Goal: Task Accomplishment & Management: Manage account settings

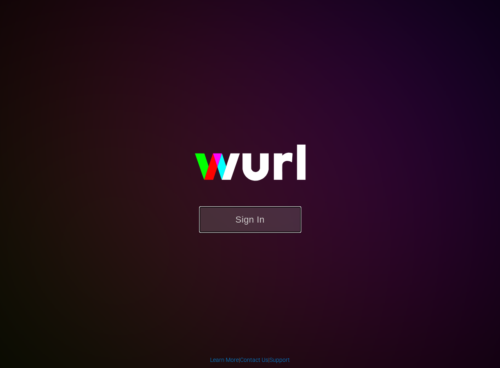
click at [263, 216] on button "Sign In" at bounding box center [250, 219] width 102 height 27
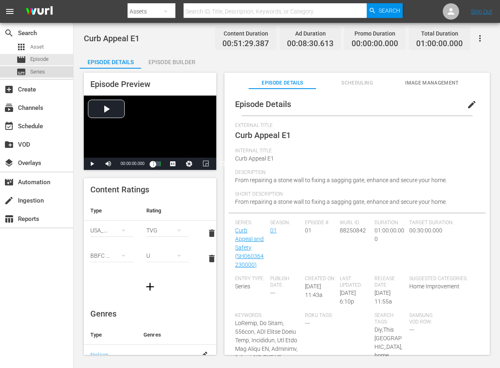
click at [36, 75] on span "Series" at bounding box center [37, 72] width 15 height 8
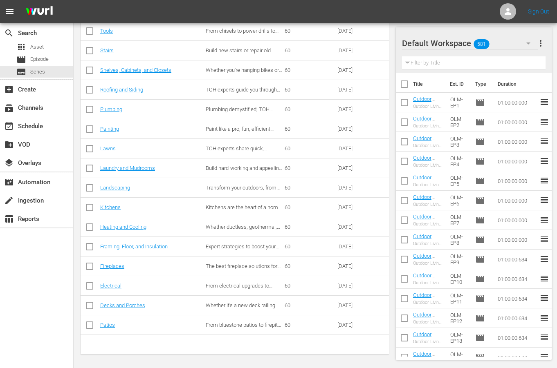
scroll to position [271, 0]
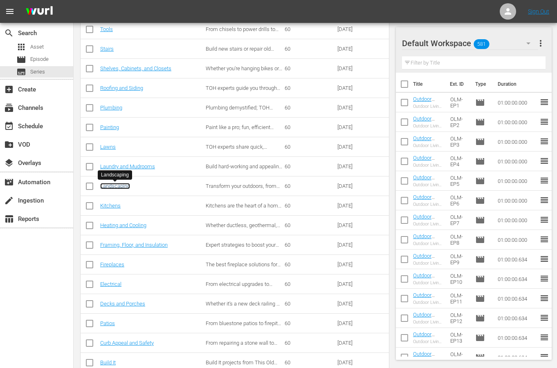
click at [118, 189] on link "Landscaping" at bounding box center [115, 186] width 30 height 6
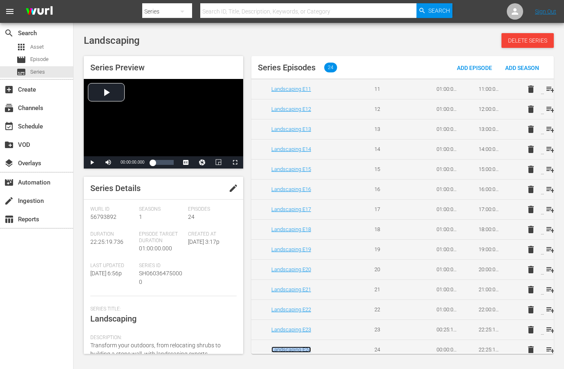
scroll to position [250, 0]
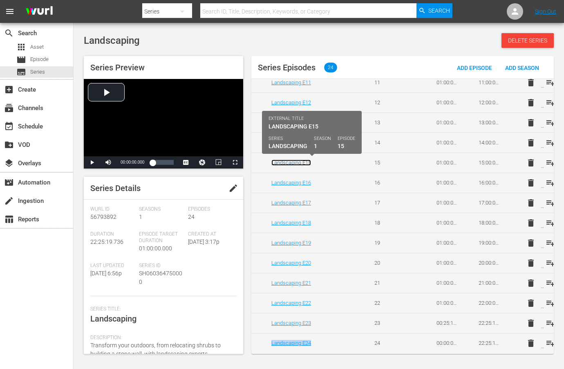
click at [289, 162] on link "Landscaping E15" at bounding box center [291, 162] width 40 height 6
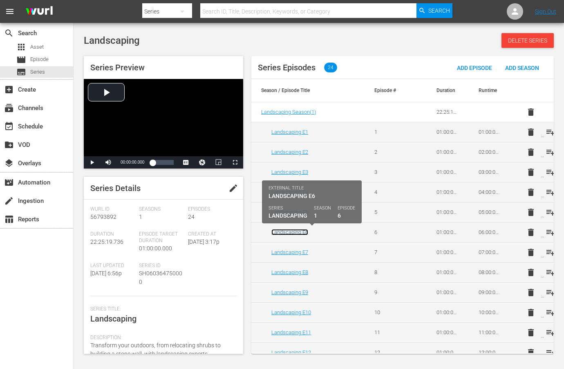
click at [292, 232] on link "Landscaping E6" at bounding box center [289, 232] width 37 height 6
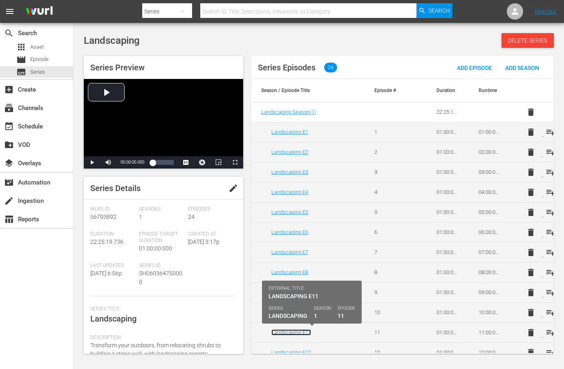
click at [296, 333] on link "Landscaping E11" at bounding box center [291, 332] width 40 height 6
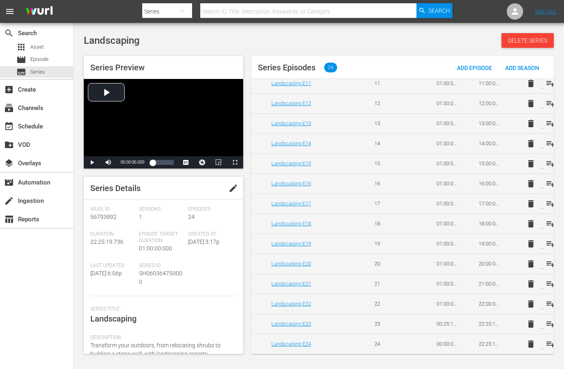
scroll to position [250, 0]
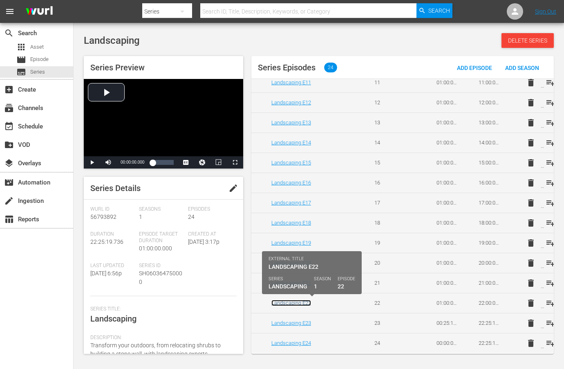
click at [304, 304] on link "Landscaping E22" at bounding box center [291, 303] width 40 height 6
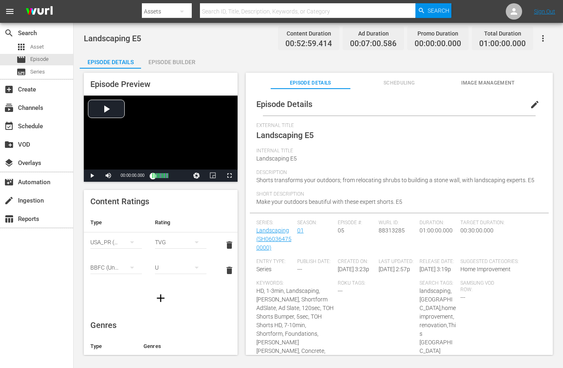
click at [530, 104] on span "edit" at bounding box center [535, 105] width 10 height 10
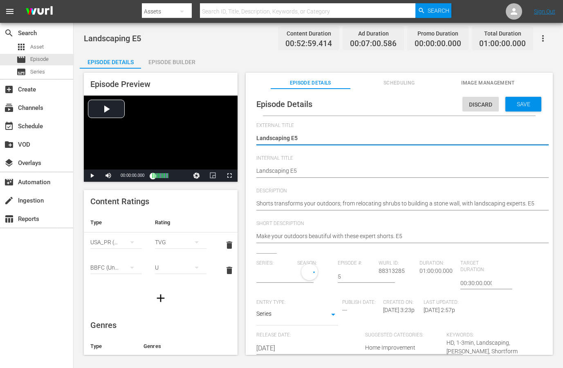
type input "Landscaping"
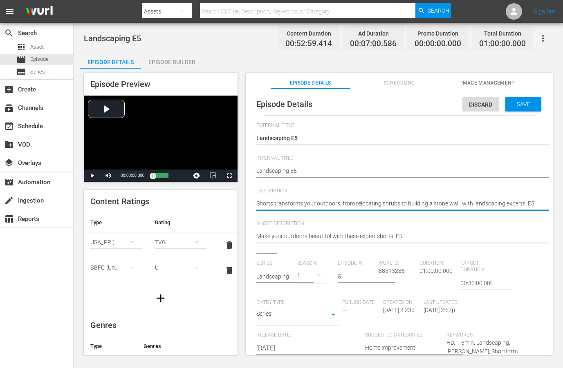
paste textarea "Transform your yard into a showpiece with tips from This Old House pros."
type textarea "Transform your yard into a showpiece with tips from This Old House pros."
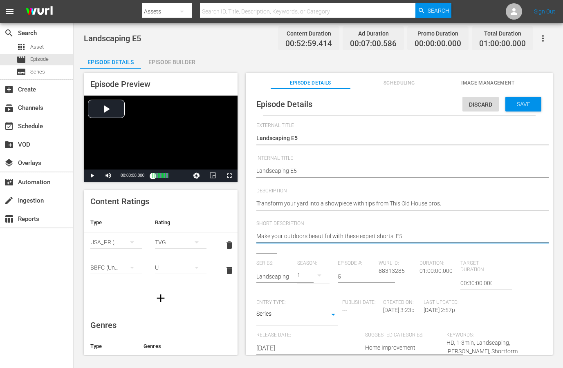
paste textarea "Transform your yard into a showpiece with tips from This Old House pros."
type textarea "Transform your yard into a showpiece with tips from This Old House pros."
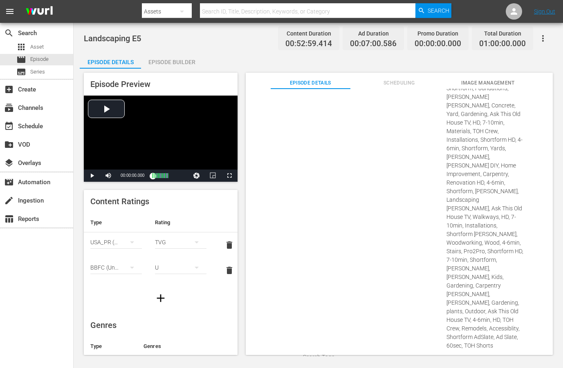
scroll to position [426, 0]
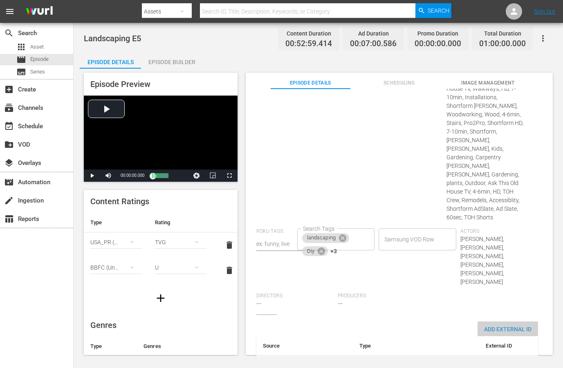
click at [497, 326] on span "Add External Id" at bounding box center [507, 329] width 60 height 7
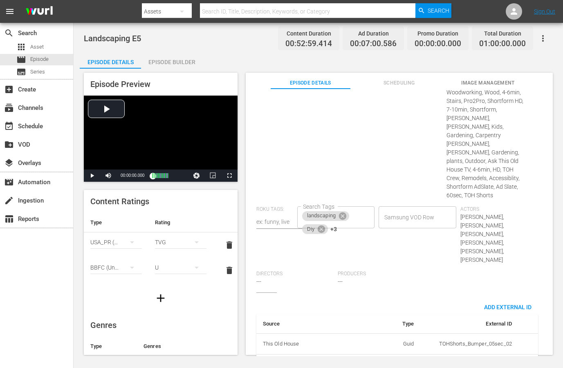
scroll to position [452, 0]
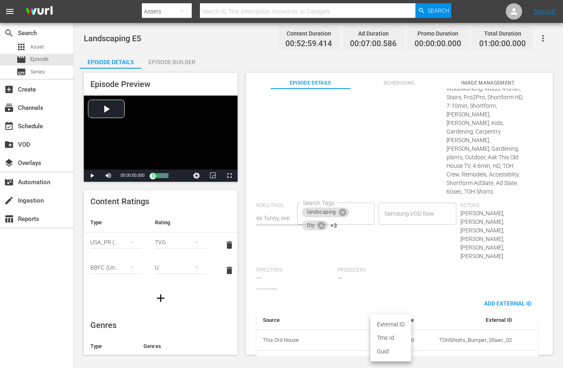
click at [393, 333] on body "menu Search By Assets Search ID, Title, Description, Keywords, or Category Sear…" at bounding box center [281, 184] width 563 height 368
click at [393, 333] on li "Tms Id" at bounding box center [390, 337] width 41 height 13
type input "tmsId"
paste input "EP060364750005"
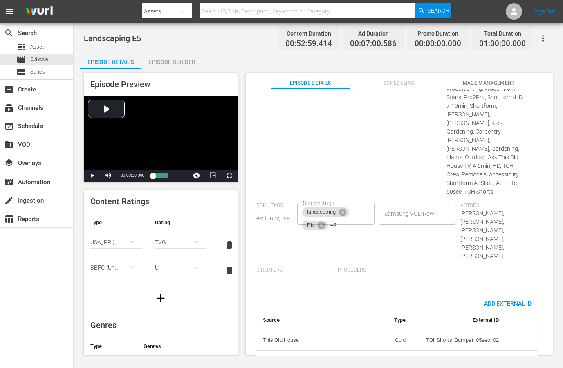
scroll to position [0, 14]
type input "EP060364750005"
click at [399, 214] on div "Samsung VOD Row Samsung VOD Row" at bounding box center [419, 235] width 82 height 65
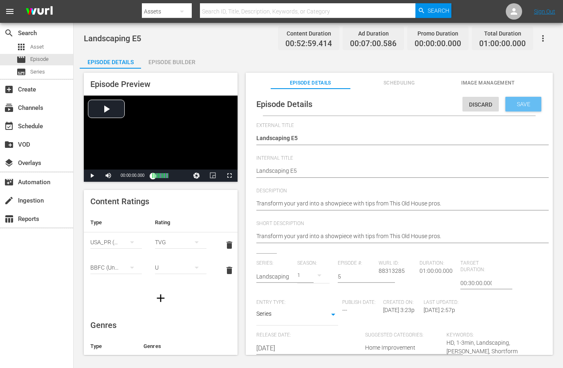
click at [513, 97] on div "Save" at bounding box center [523, 104] width 36 height 15
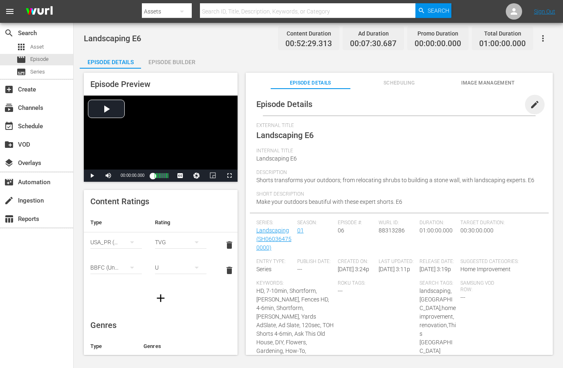
click at [530, 104] on span "edit" at bounding box center [535, 105] width 10 height 10
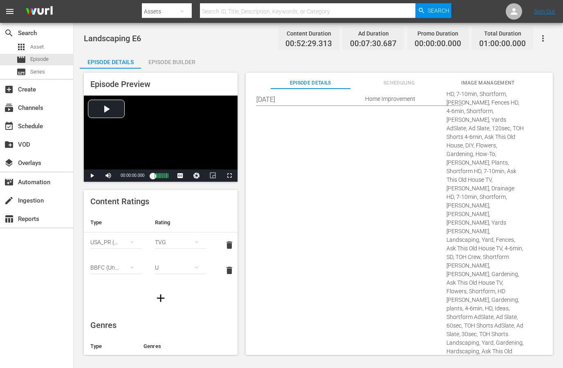
scroll to position [452, 0]
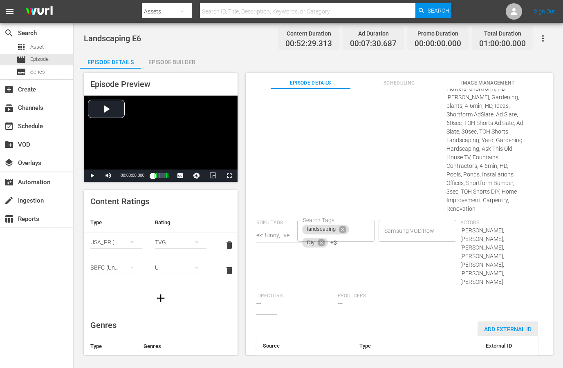
click at [508, 326] on span "Add External Id" at bounding box center [507, 329] width 60 height 7
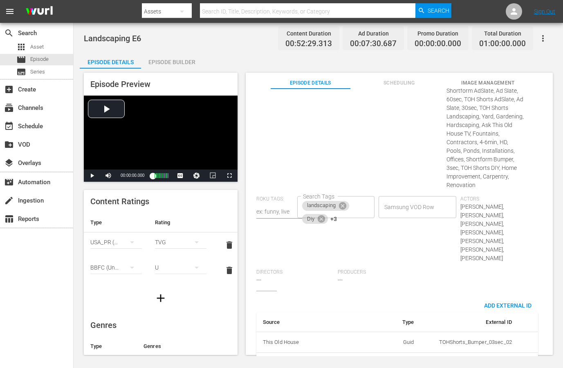
scroll to position [477, 0]
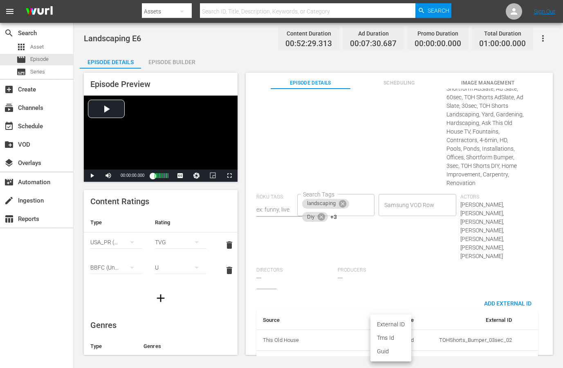
click at [402, 330] on body "menu Search By Assets Search ID, Title, Description, Keywords, or Category Sear…" at bounding box center [281, 184] width 563 height 368
click at [399, 334] on li "Tms Id" at bounding box center [390, 337] width 41 height 13
type input "tmsId"
paste input "EP060364750006"
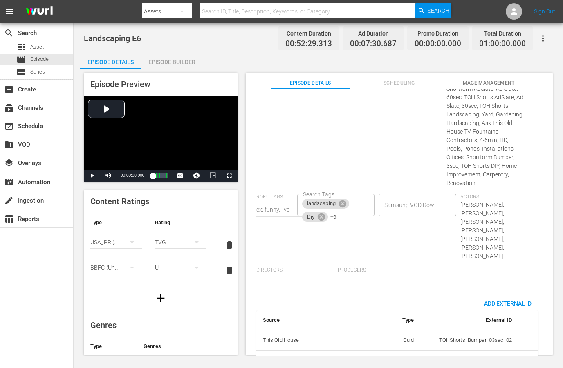
scroll to position [0, 14]
type input "EP060364750006"
click at [414, 241] on div "External Title Landscaping E6 Landscaping E6 Internal Title Landscaping E6 Land…" at bounding box center [399, 28] width 286 height 767
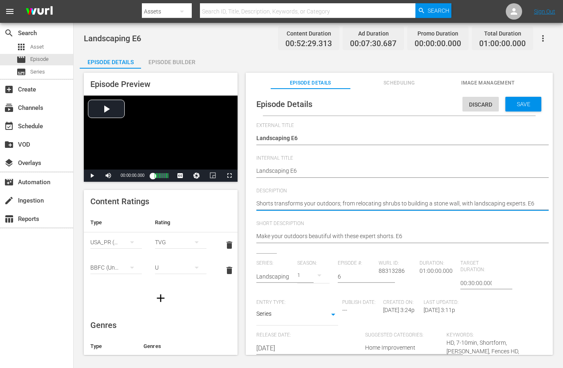
paste textarea "This Old House experts share landscaping ideas to elevate your outdoor spaces."
type textarea "This Old House experts share landscaping ideas to elevate your outdoor spaces."
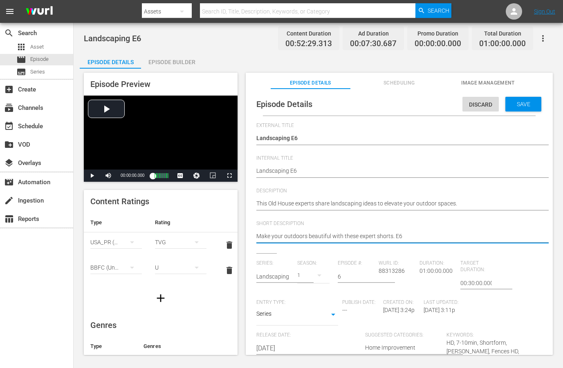
click at [341, 235] on textarea "Make your outdoors beautiful with these expert shorts. E6" at bounding box center [397, 237] width 282 height 10
paste textarea "This Old House experts share landscaping ideas to elevate your outdoor spaces."
type textarea "This Old House experts share landscaping ideas to elevate your outdoor spaces."
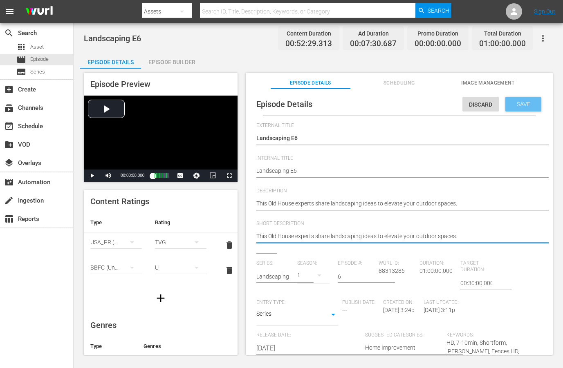
type textarea "This Old House experts share landscaping ideas to elevate your outdoor spaces."
click at [512, 98] on div "Save" at bounding box center [523, 104] width 36 height 15
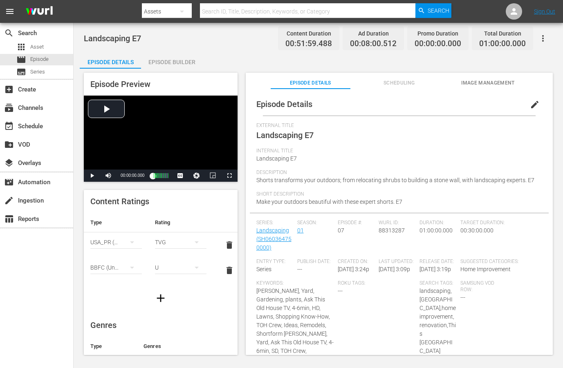
click at [525, 103] on button "edit" at bounding box center [535, 105] width 20 height 20
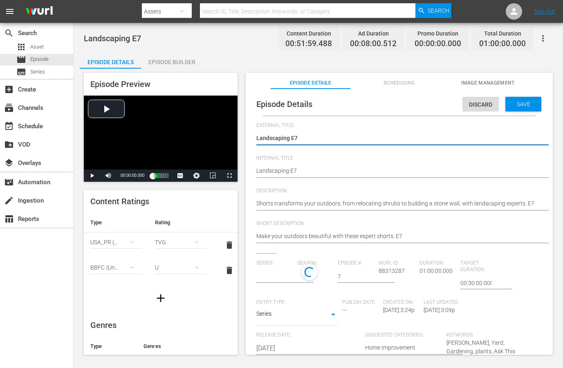
type input "Landscaping"
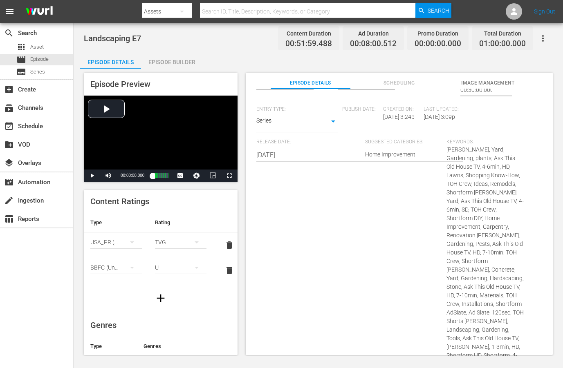
scroll to position [481, 0]
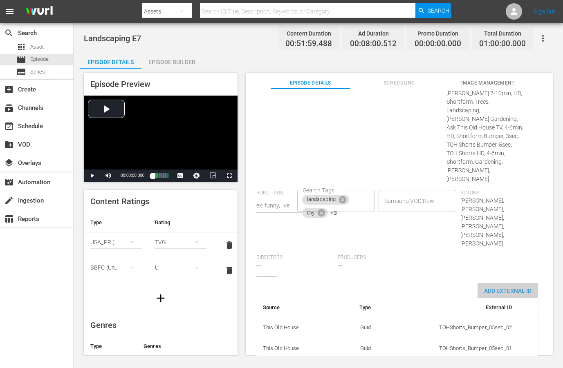
click at [489, 288] on span "Add External Id" at bounding box center [507, 291] width 60 height 7
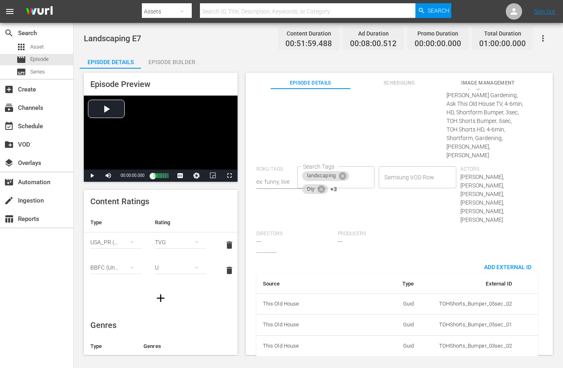
scroll to position [507, 0]
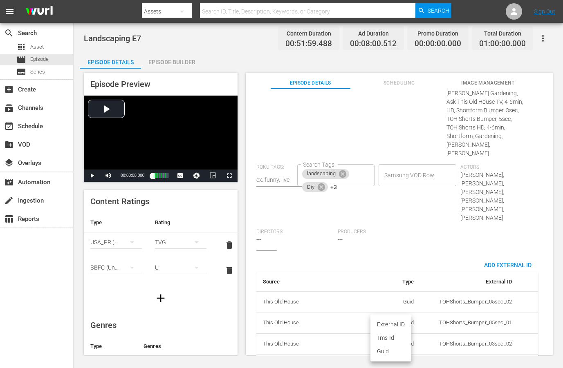
click at [396, 332] on body "menu Search By Assets Search ID, Title, Description, Keywords, or Category Sear…" at bounding box center [281, 184] width 563 height 368
click at [393, 338] on li "Tms Id" at bounding box center [390, 337] width 41 height 13
type input "tmsId"
click at [468, 355] on td "simple table" at bounding box center [469, 368] width 98 height 26
click at [481, 361] on input "simple table" at bounding box center [495, 367] width 31 height 12
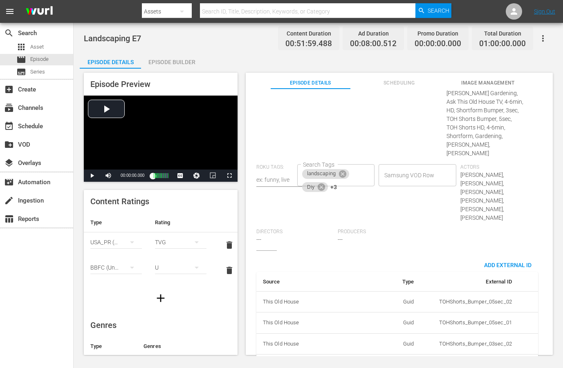
paste input "EP060364750007"
type input "EP060364750007"
click at [367, 219] on div "External Title Landscaping E7 Landscaping E7 Internal Title Landscaping E7 Land…" at bounding box center [399, 4] width 286 height 779
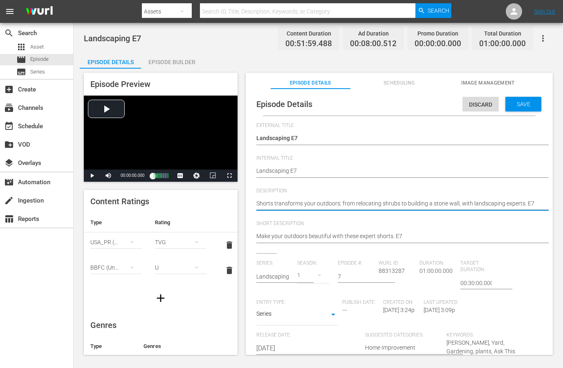
paste textarea "Upgrade your landscaping with trusted guidance from This Old House."
type textarea "Upgrade your landscaping with trusted guidance from This Old House."
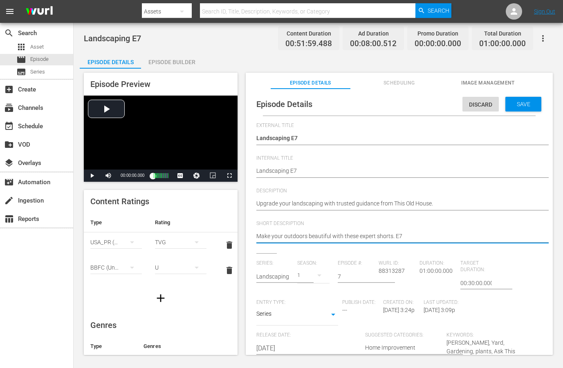
paste textarea "Upgrade your landscaping with trusted guidance from This Old House."
type textarea "Upgrade your landscaping with trusted guidance from This Old House."
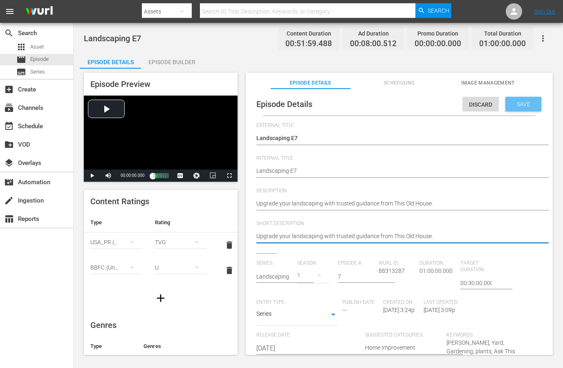
click at [516, 108] on div "Save" at bounding box center [523, 104] width 36 height 15
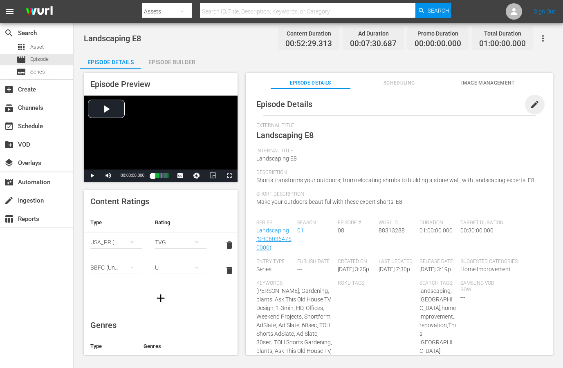
click at [530, 102] on span "edit" at bounding box center [535, 105] width 10 height 10
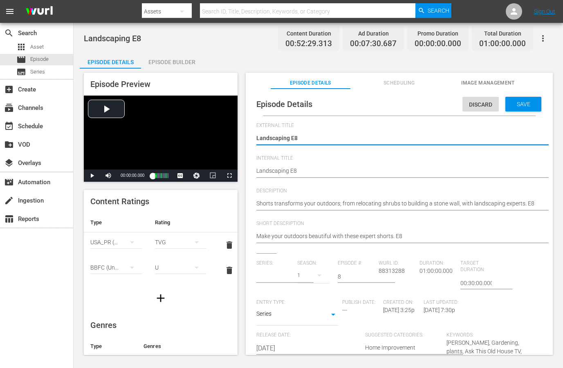
type input "Landscaping"
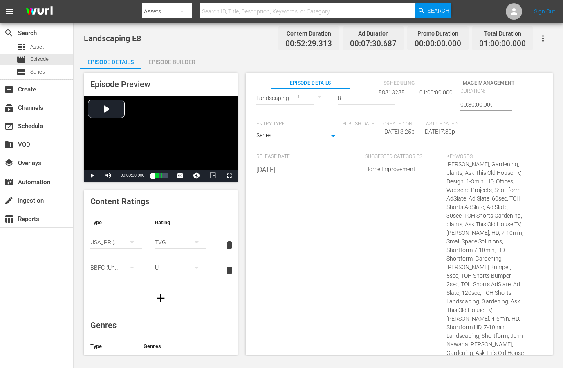
scroll to position [454, 0]
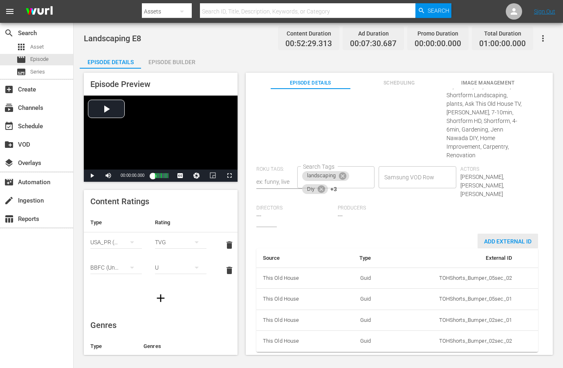
click at [504, 234] on div "Add External Id" at bounding box center [507, 241] width 60 height 15
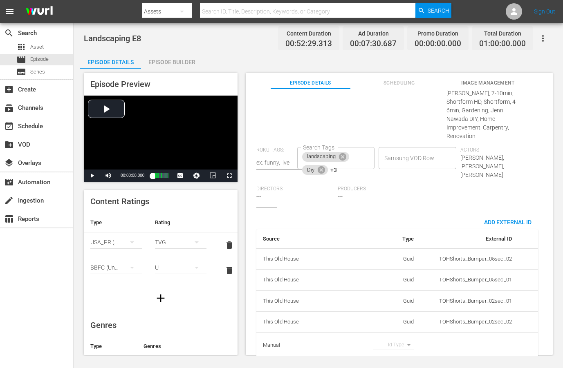
scroll to position [479, 0]
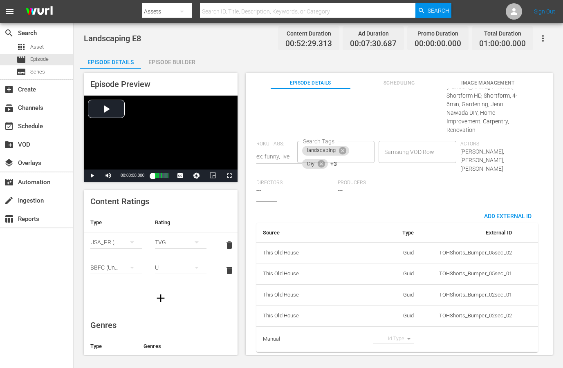
click at [398, 331] on body "menu Search By Assets Search ID, Title, Description, Keywords, or Category Sear…" at bounding box center [281, 184] width 563 height 368
click at [396, 337] on li "Tms Id" at bounding box center [390, 337] width 41 height 13
type input "tmsId"
click at [475, 333] on td "simple table" at bounding box center [469, 340] width 98 height 26
click at [480, 333] on input "simple table" at bounding box center [495, 339] width 31 height 12
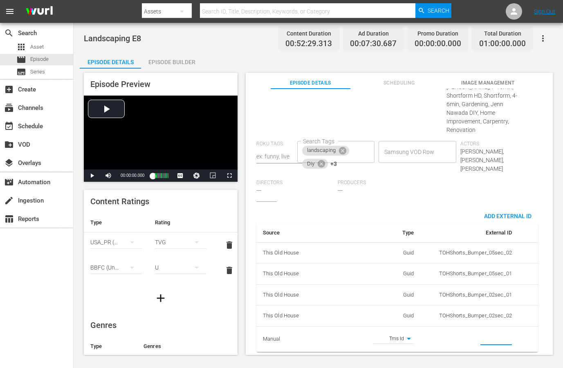
paste input "EP060364750008"
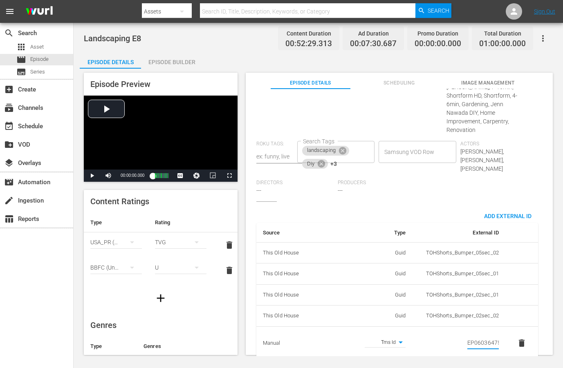
scroll to position [0, 14]
type input "EP060364750008"
click at [421, 208] on div "Source Type External ID This Old House Guid TOHShorts_Bumper_05sec_02 This Old …" at bounding box center [397, 284] width 282 height 152
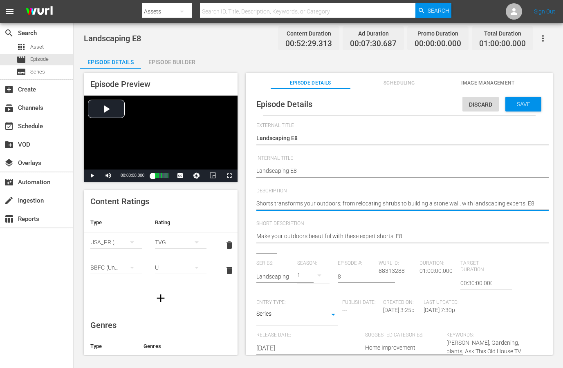
paste textarea "Create the perfect outdoor retreat with help from This Old House landscaping pr…"
type textarea "Create the perfect outdoor retreat with help from This Old House landscaping pr…"
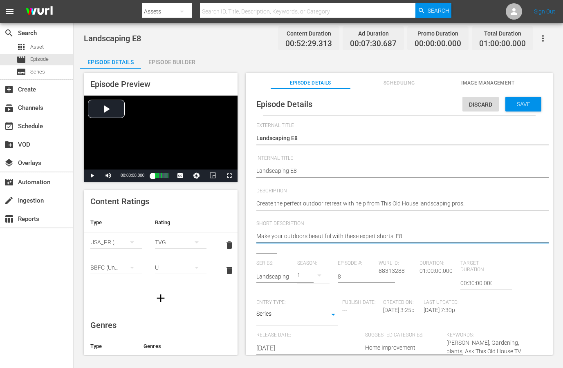
paste textarea "Create the perfect outdoor retreat with help from This Old House landscaping pr…"
type textarea "Create the perfect outdoor retreat with help from This Old House landscaping pr…"
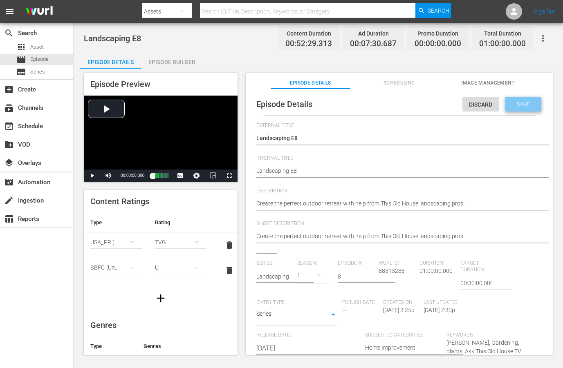
click at [526, 101] on span "Save" at bounding box center [523, 104] width 27 height 7
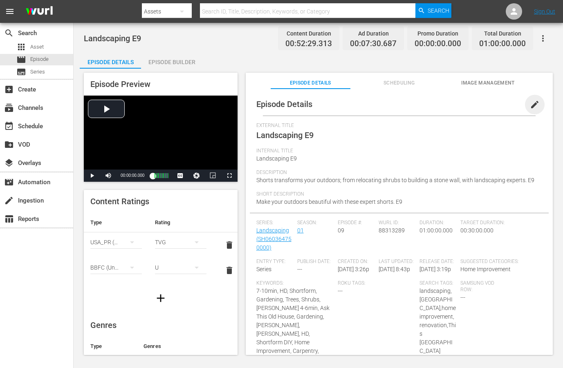
click at [530, 103] on span "edit" at bounding box center [535, 105] width 10 height 10
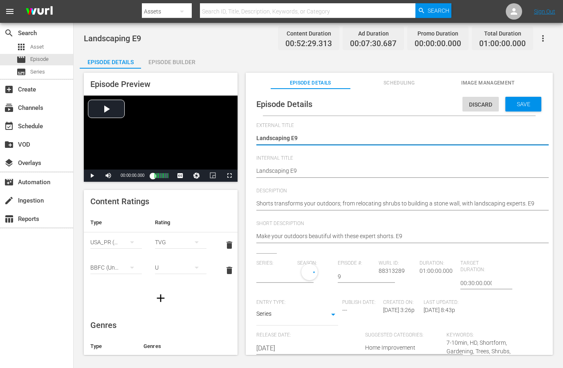
type input "Landscaping"
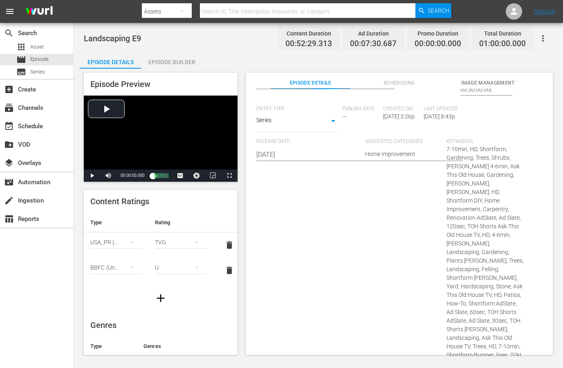
scroll to position [404, 0]
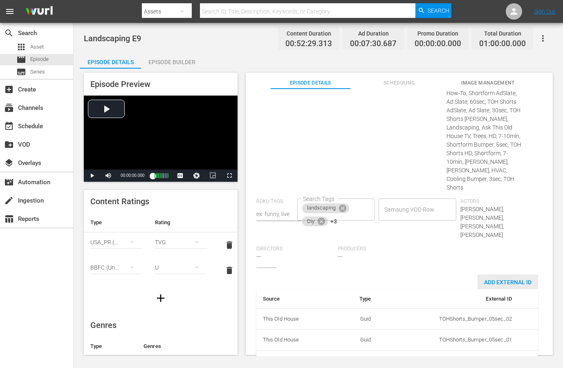
click at [496, 275] on div "Add External Id" at bounding box center [507, 282] width 60 height 15
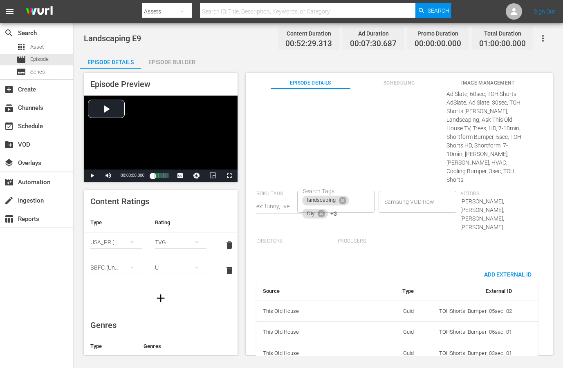
scroll to position [430, 0]
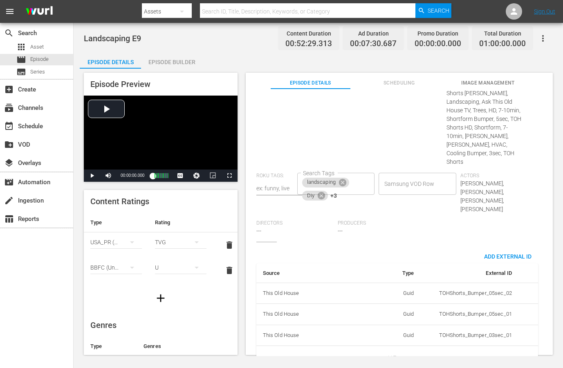
click at [409, 333] on body "menu Search By Assets Search ID, Title, Description, Keywords, or Category Sear…" at bounding box center [281, 184] width 563 height 368
click at [395, 337] on li "Tms Id" at bounding box center [390, 337] width 41 height 13
type input "tmsId"
click at [473, 346] on td "simple table" at bounding box center [469, 359] width 98 height 26
click at [486, 353] on input "simple table" at bounding box center [495, 359] width 31 height 12
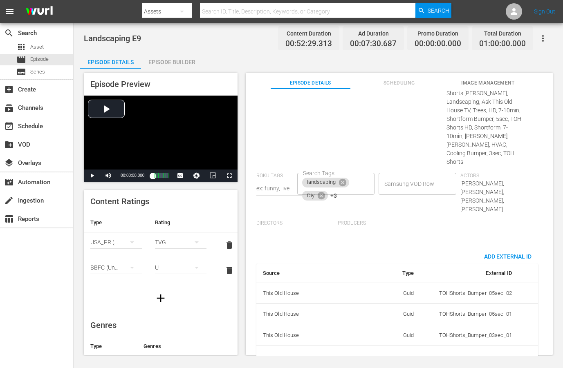
paste input "EP060364750009"
type input "EP060364750009"
click at [414, 220] on div "Producers ---" at bounding box center [379, 231] width 82 height 22
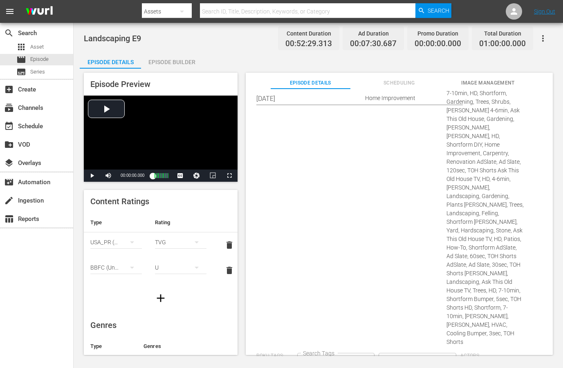
scroll to position [0, 0]
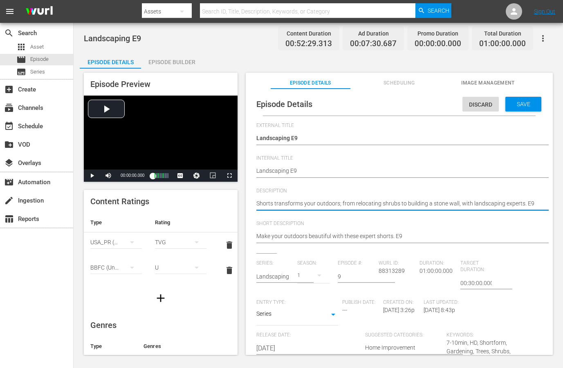
paste textarea "This Old House shows you how to design and maintain beautiful outdoor spaces."
type textarea "This Old House shows you how to design and maintain beautiful outdoor spaces."
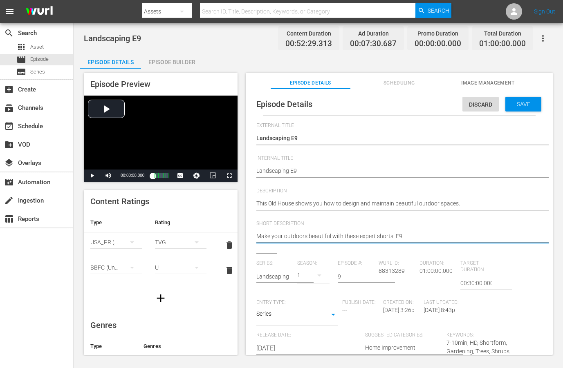
paste textarea "This Old House shows you how to design and maintain beautiful outdoor spaces."
type textarea "This Old House shows you how to design and maintain beautiful outdoor spaces."
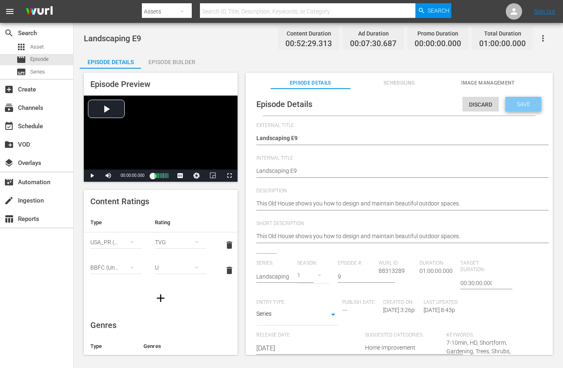
click at [525, 101] on span "Save" at bounding box center [523, 104] width 27 height 7
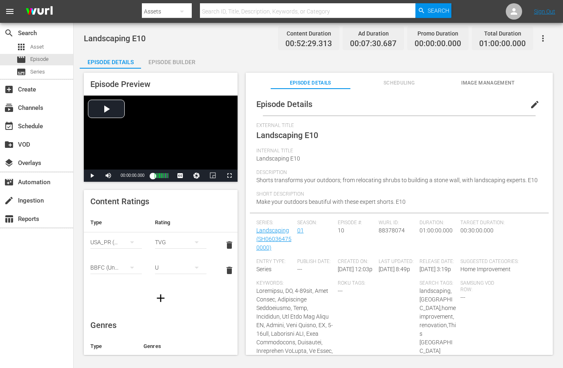
click at [531, 103] on span "edit" at bounding box center [535, 105] width 10 height 10
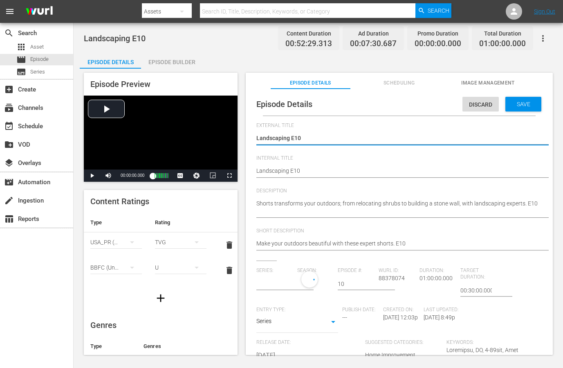
type input "Landscaping"
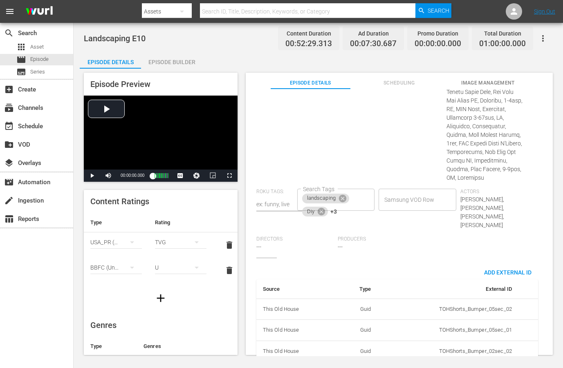
scroll to position [544, 0]
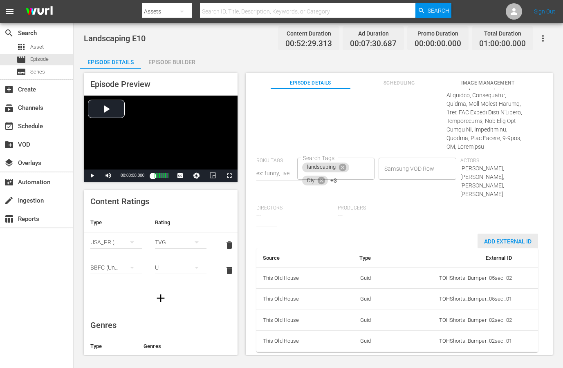
click at [499, 238] on span "Add External Id" at bounding box center [507, 241] width 60 height 7
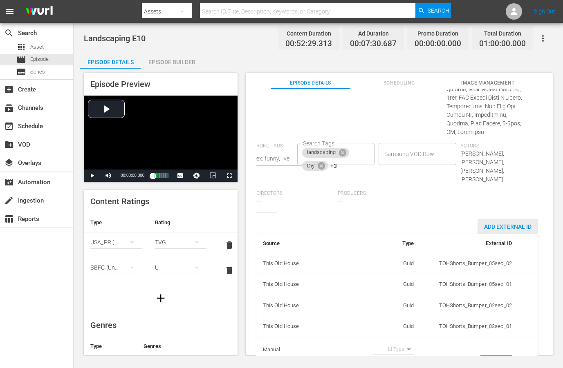
click at [509, 234] on div "Add External Id" at bounding box center [507, 226] width 60 height 15
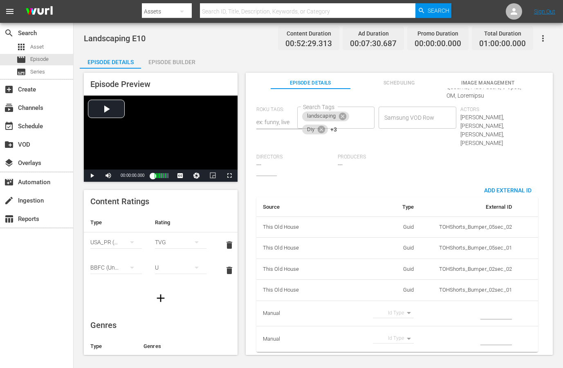
scroll to position [595, 0]
click at [409, 307] on body "menu Search By Assets Search ID, Title, Description, Keywords, or Category Sear…" at bounding box center [281, 184] width 563 height 368
click at [401, 319] on li "Tms Id" at bounding box center [390, 321] width 41 height 13
type input "tmsId"
click at [486, 308] on input "simple table" at bounding box center [495, 314] width 31 height 12
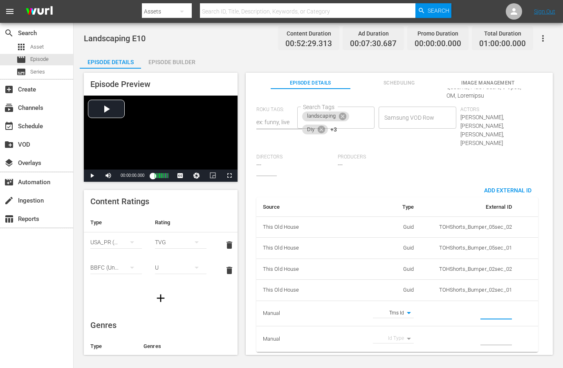
paste input "EP060364750010"
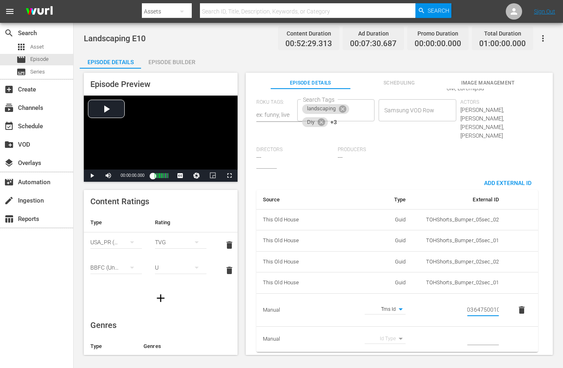
type input "EP060364750010"
click at [411, 156] on div "Producers ---" at bounding box center [379, 158] width 82 height 22
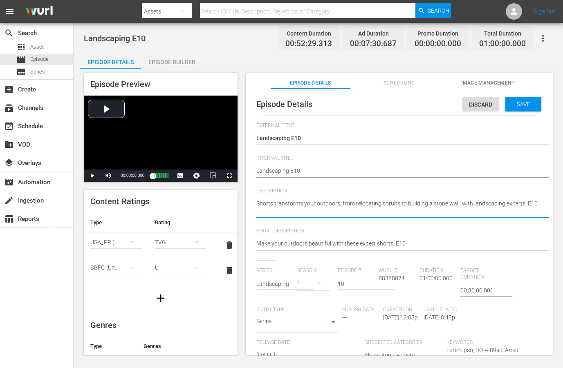
paste textarea "Expert landscaping tips from This Old House to transform your home’s exterior."
type textarea "Expert landscaping tips from This Old House to transform your home’s exterior."
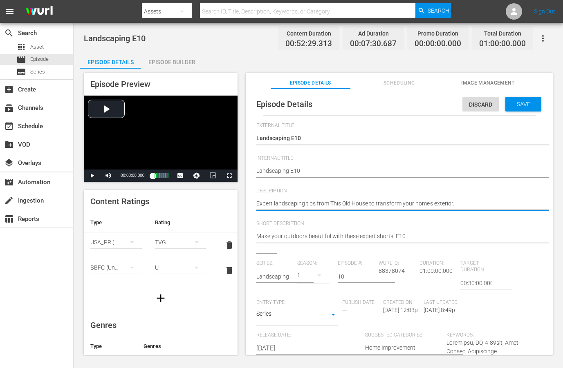
type textarea "Expert landscaping tips from This Old House to transform your home’s exterior."
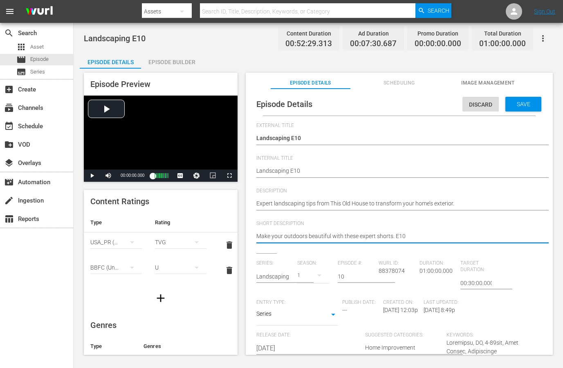
paste textarea "Expert landscaping tips from This Old House to transform your home’s exterior."
type textarea "Expert landscaping tips from This Old House to transform your home’s exterior."
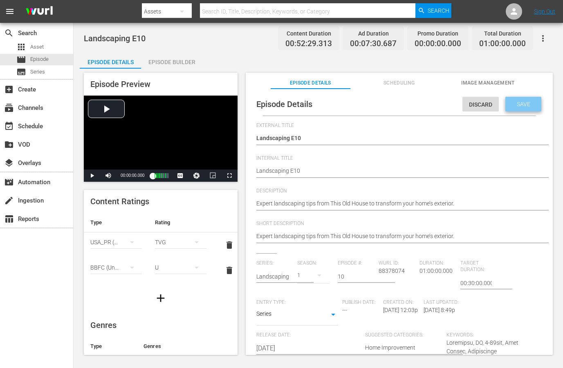
click at [515, 103] on span "Save" at bounding box center [523, 104] width 27 height 7
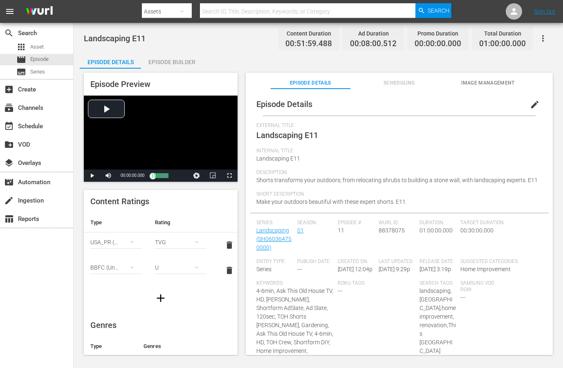
click at [525, 105] on button "edit" at bounding box center [535, 105] width 20 height 20
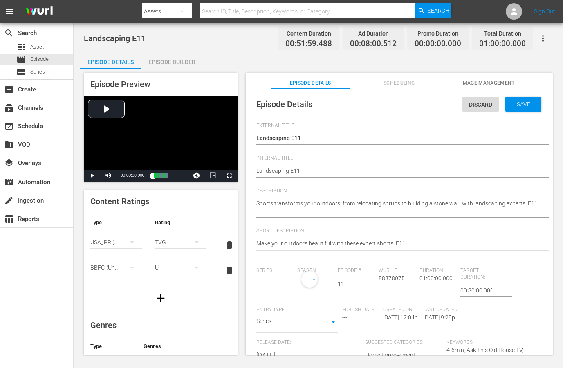
type input "Landscaping"
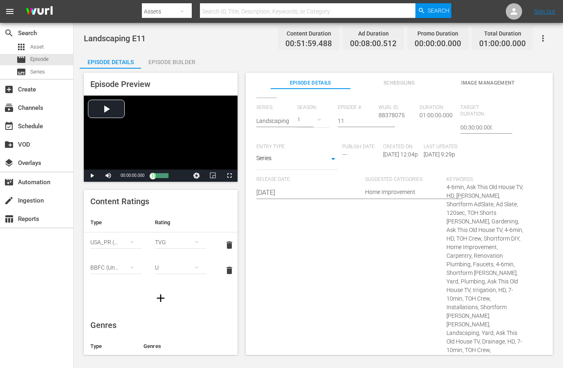
scroll to position [425, 0]
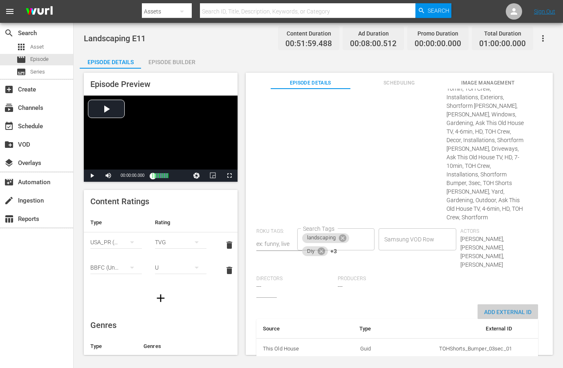
click at [497, 309] on span "Add External Id" at bounding box center [507, 312] width 60 height 7
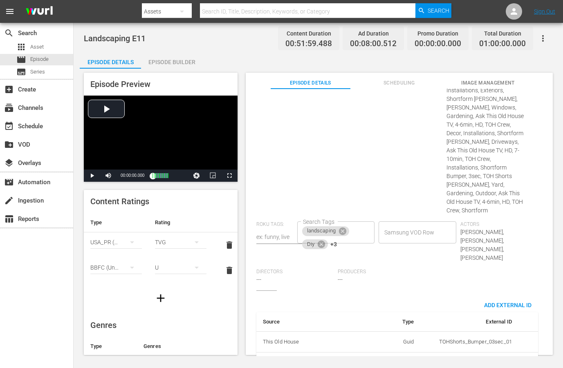
scroll to position [450, 0]
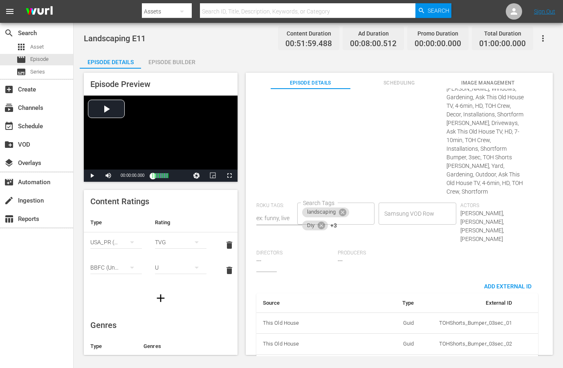
click at [402, 331] on body "menu Search By Assets Search ID, Title, Description, Keywords, or Category Sear…" at bounding box center [281, 184] width 563 height 368
click at [392, 335] on li "Tms Id" at bounding box center [390, 337] width 41 height 13
type input "tmsId"
click at [480, 362] on input "simple table" at bounding box center [495, 368] width 31 height 12
paste input "EP060364750011"
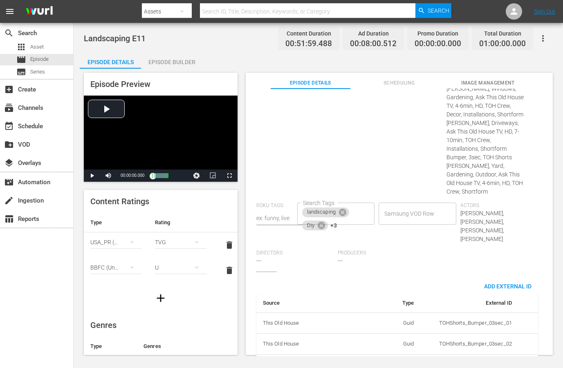
scroll to position [0, 14]
type input "EP060364750011"
click at [408, 250] on span "Producers" at bounding box center [377, 253] width 78 height 7
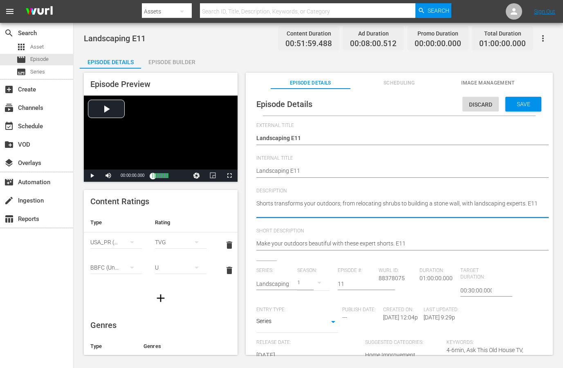
paste textarea "Make your outdoor spaces shine with help from This Old House landscaping expert…"
type textarea "Make your outdoor spaces shine with help from This Old House landscaping expert…"
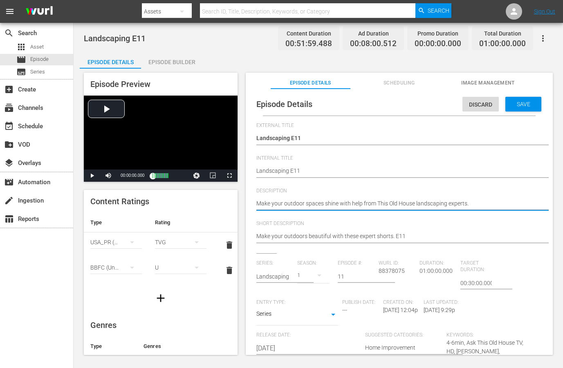
type textarea "Make your outdoor spaces shine with help from This Old House landscaping expert…"
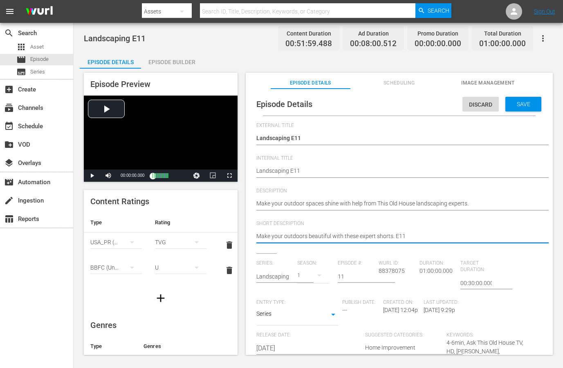
paste textarea "spaces shine with help from This Old House landscaping experts."
type textarea "Make your outdoor spaces shine with help from This Old House landscaping expert…"
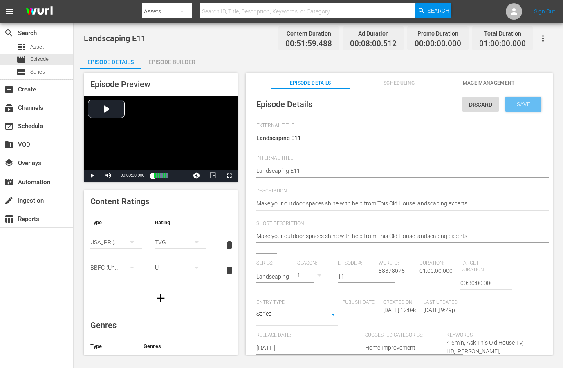
click at [510, 107] on span "Save" at bounding box center [523, 104] width 27 height 7
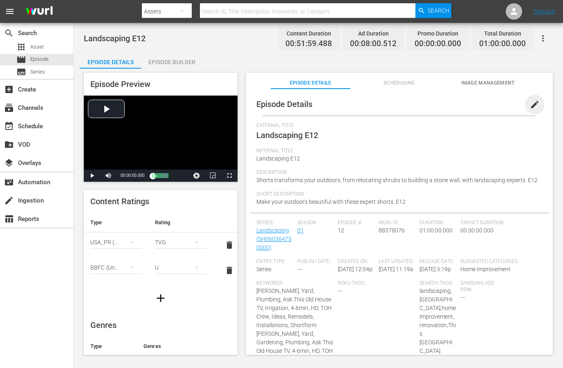
click at [532, 103] on span "edit" at bounding box center [535, 105] width 10 height 10
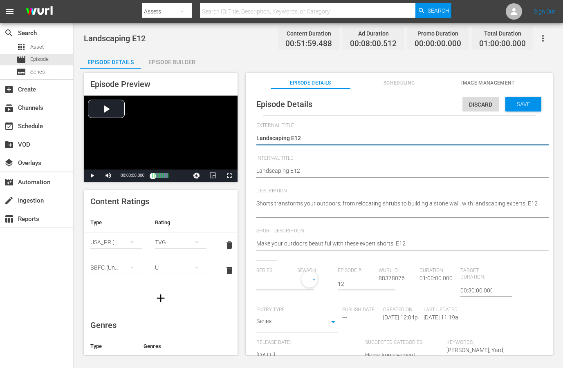
type input "Landscaping"
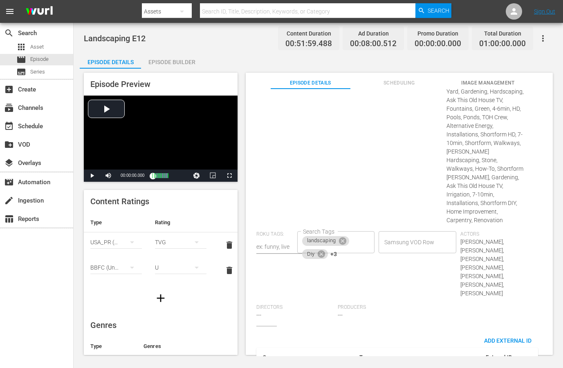
scroll to position [442, 0]
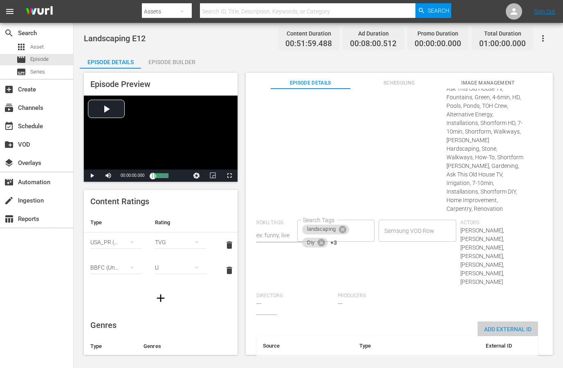
click at [496, 326] on span "Add External Id" at bounding box center [507, 329] width 60 height 7
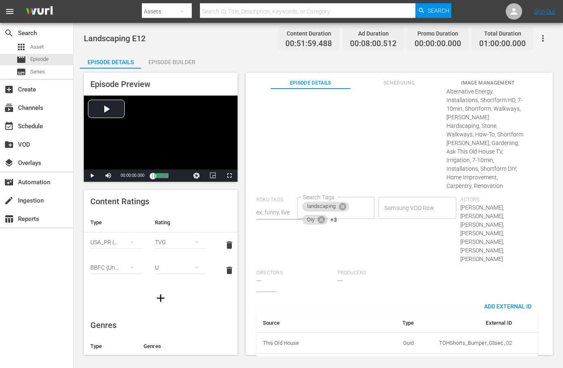
scroll to position [468, 0]
click at [401, 331] on body "menu Search By Assets Search ID, Title, Description, Keywords, or Category Sear…" at bounding box center [281, 184] width 563 height 368
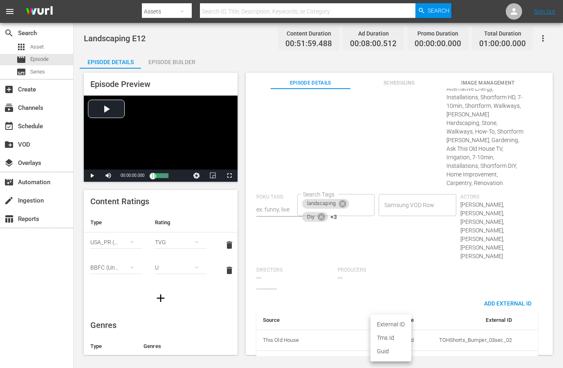
click at [396, 337] on li "Tms Id" at bounding box center [390, 337] width 41 height 13
type input "tmsId"
paste input "EP060364750012"
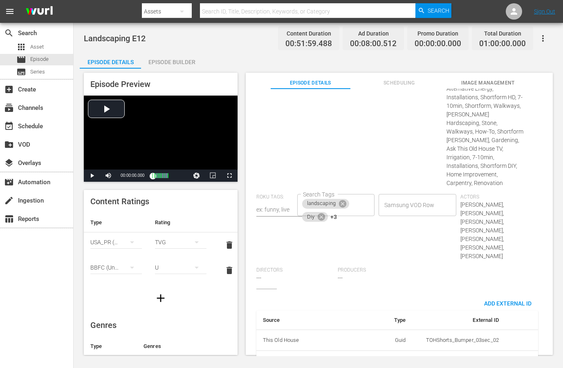
type input "EP060364750012"
click at [417, 213] on div "Samsung VOD Row Samsung VOD Row" at bounding box center [419, 230] width 82 height 73
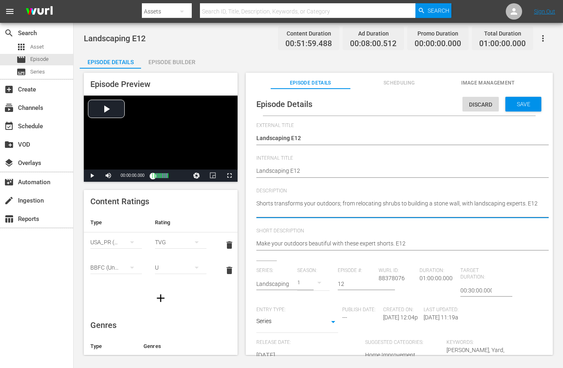
paste textarea "This Old House helps you craft inviting, beautiful outdoor living spaces."
type textarea "This Old House helps you craft inviting, beautiful outdoor living spaces."
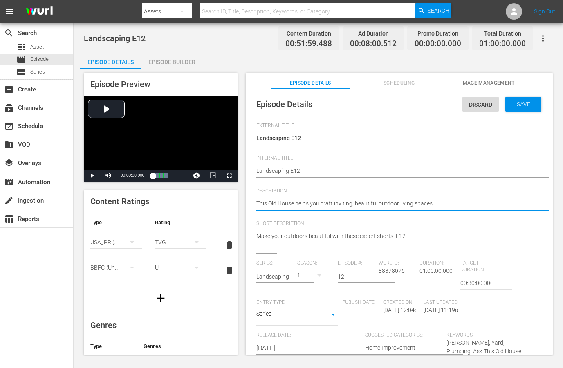
type textarea "This Old House helps you craft inviting, beautiful outdoor living spaces."
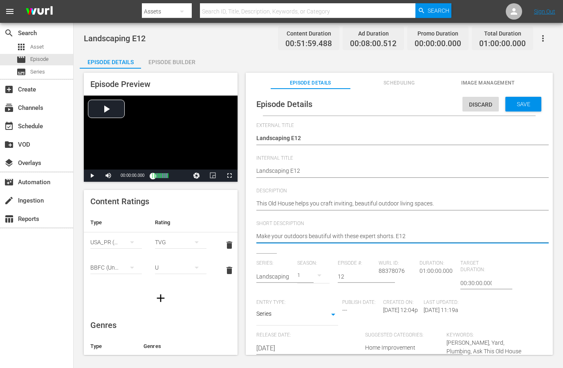
paste textarea "This Old House helps you craft inviting, beautiful outdoor living spaces."
type textarea "This Old House helps you craft inviting, beautiful outdoor living spaces."
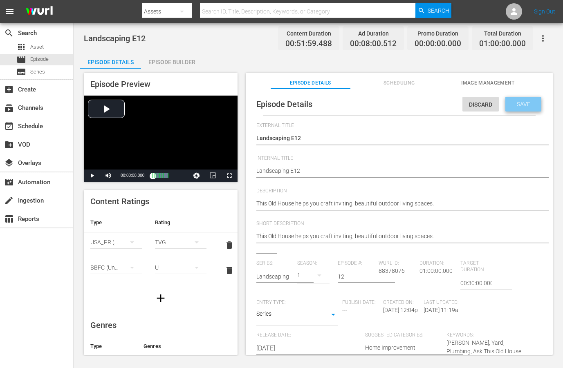
click at [510, 105] on span "Save" at bounding box center [523, 104] width 27 height 7
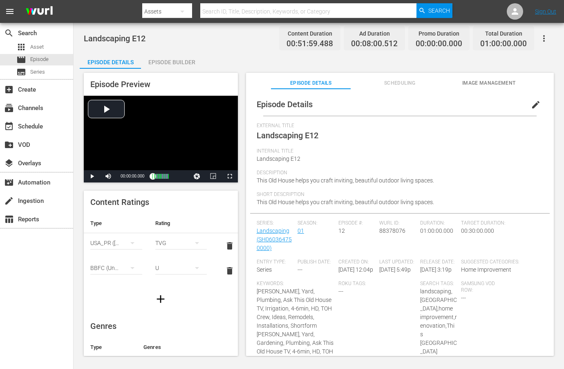
scroll to position [356, 0]
click at [531, 101] on span "edit" at bounding box center [536, 105] width 10 height 10
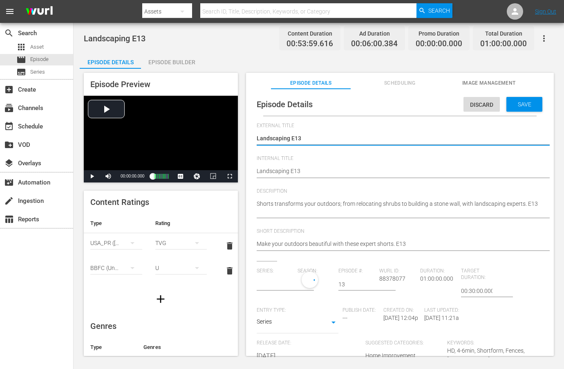
type input "Landscaping"
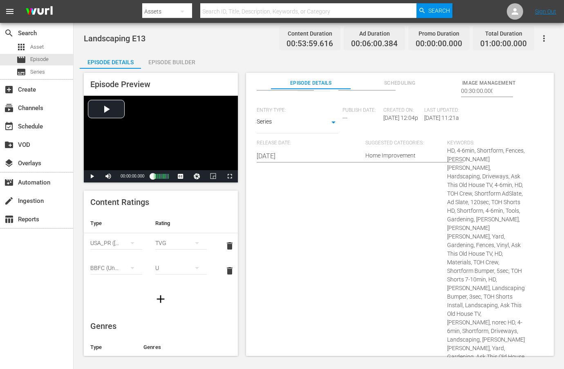
scroll to position [432, 0]
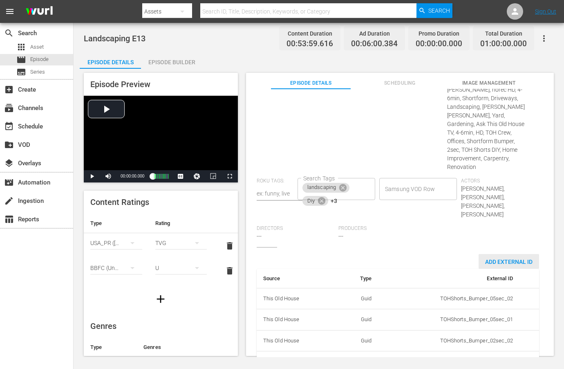
click at [497, 258] on span "Add External Id" at bounding box center [509, 261] width 60 height 7
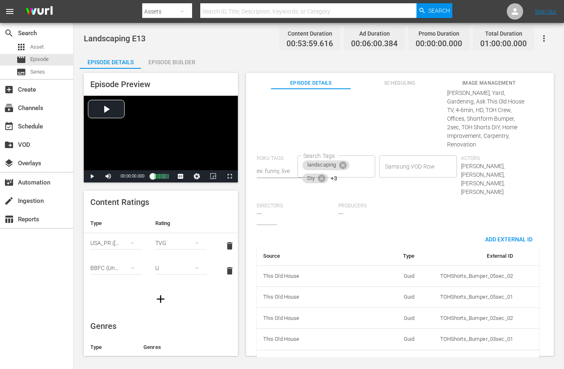
scroll to position [458, 0]
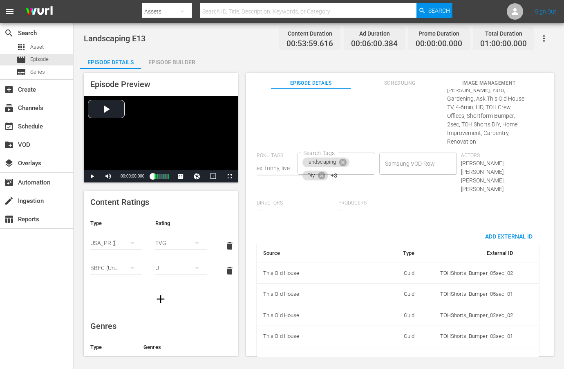
click at [396, 335] on body "menu Search By Assets Search ID, Title, Description, Keywords, or Category Sear…" at bounding box center [282, 184] width 564 height 369
click at [393, 340] on li "Tms Id" at bounding box center [391, 338] width 41 height 13
type input "tmsId"
click at [503, 354] on input "simple table" at bounding box center [496, 360] width 31 height 12
paste input "EP060364750013"
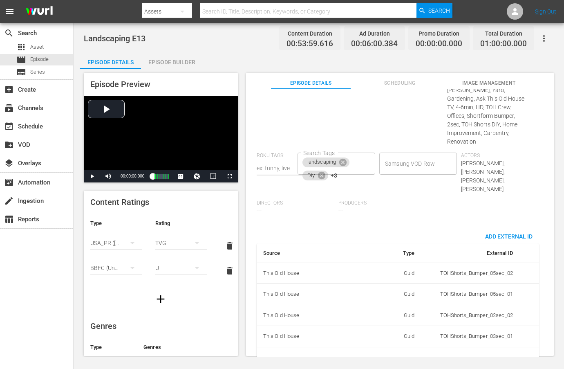
scroll to position [0, 14]
type input "EP060364750013"
click at [412, 200] on div "Producers ---" at bounding box center [379, 211] width 82 height 22
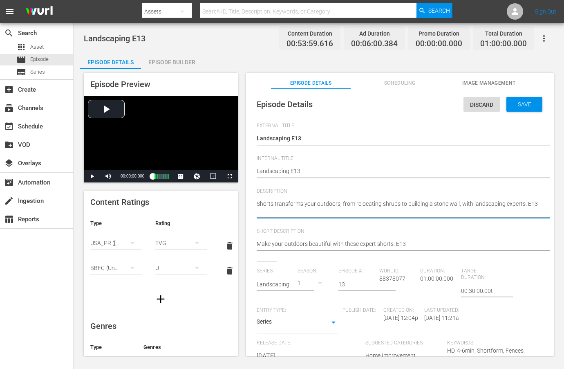
paste textarea "From gardens to patios, This Old House guides your landscaping projects."
type textarea "From gardens to patios, This Old House guides your landscaping projects."
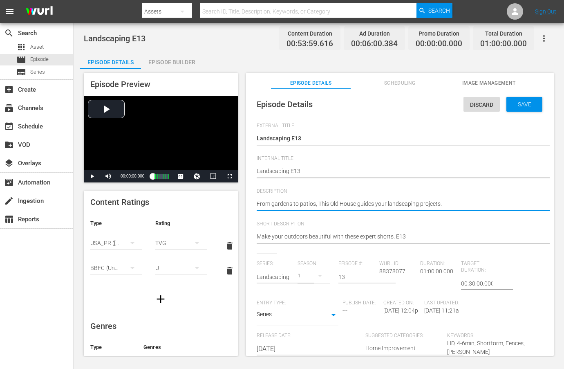
type textarea "From gardens to patios, This Old House guides your landscaping projects."
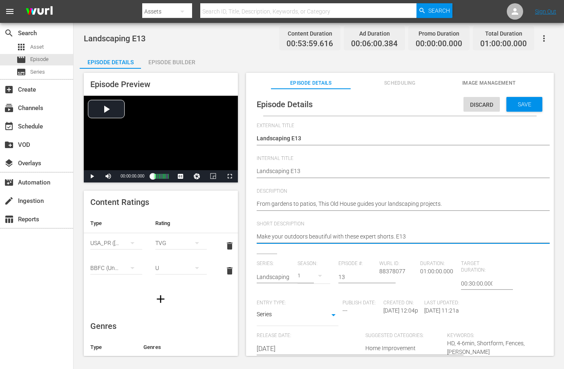
paste textarea "From gardens to patios, This Old House guides your landscaping projects."
type textarea "From gardens to patios, This Old House guides your landscaping projects."
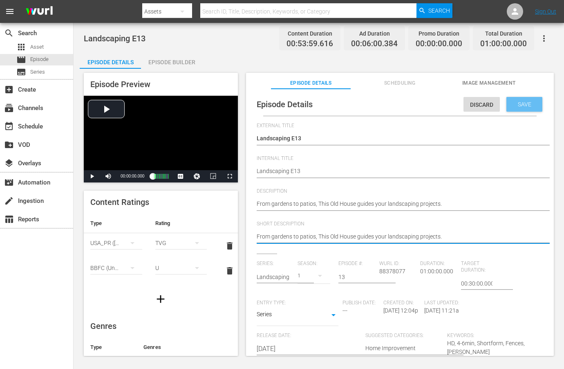
click at [515, 105] on span "Save" at bounding box center [524, 104] width 27 height 7
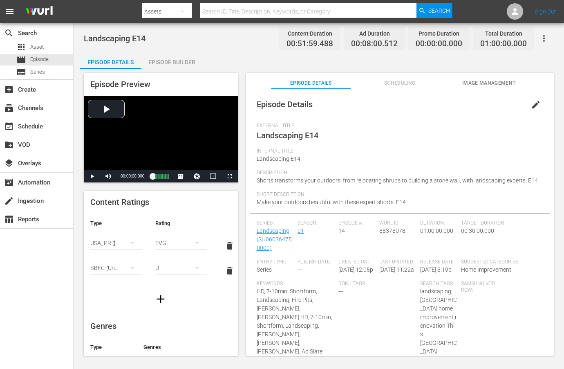
click at [531, 101] on span "edit" at bounding box center [536, 105] width 10 height 10
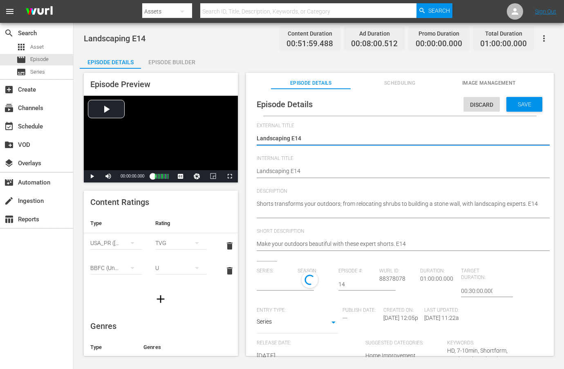
type input "Landscaping"
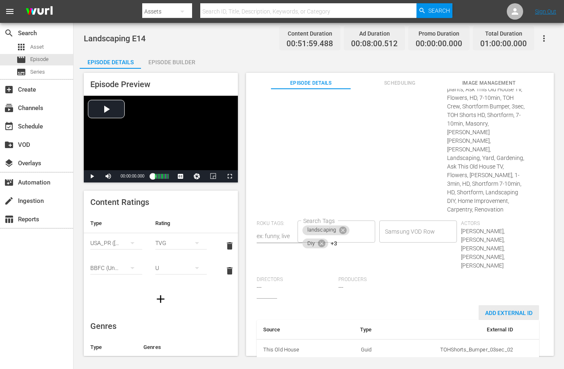
click at [521, 309] on span "Add External Id" at bounding box center [509, 312] width 60 height 7
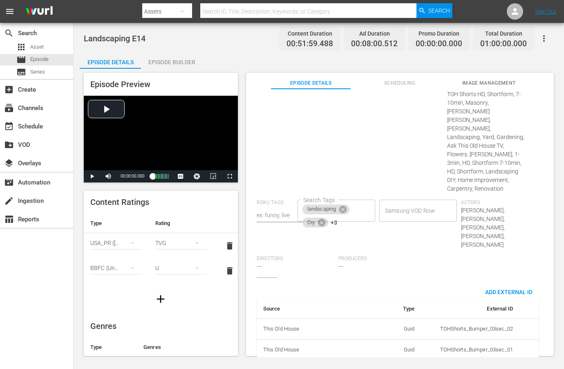
scroll to position [390, 0]
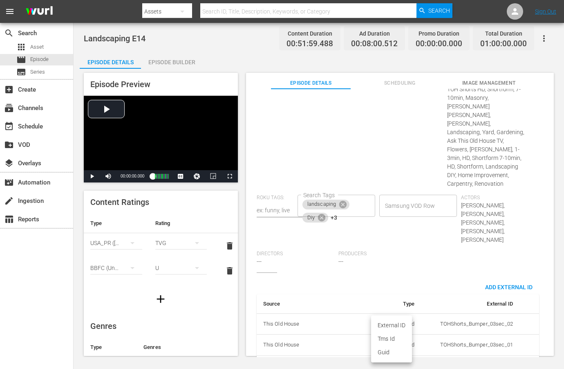
click at [394, 332] on body "menu Search By Assets Search ID, Title, Description, Keywords, or Category Sear…" at bounding box center [282, 184] width 564 height 369
click at [394, 336] on li "Tms Id" at bounding box center [391, 338] width 41 height 13
type input "tmsId"
click at [496, 362] on input "simple table" at bounding box center [496, 368] width 31 height 12
paste input "EP060364750014"
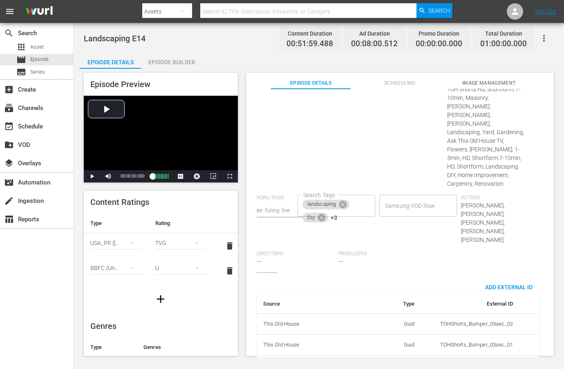
scroll to position [0, 14]
type input "EP060364750014"
click at [440, 229] on div "Series: Landscaping Season: 1 Episode #: 14 Wurl ID: 88378078 Duration: 01:00:0…" at bounding box center [400, 75] width 286 height 394
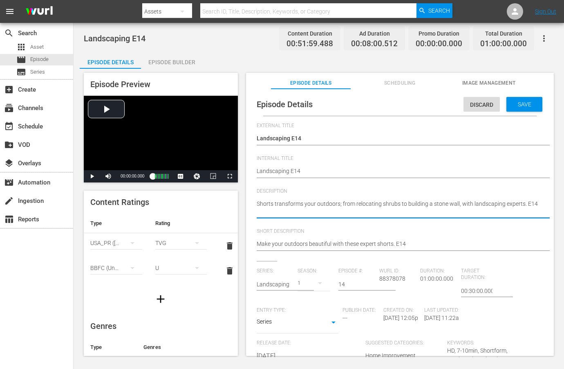
paste textarea "Enhance your curb appeal with landscaping tips from This Old House pros."
type textarea "Enhance your curb appeal with landscaping tips from This Old House pros."
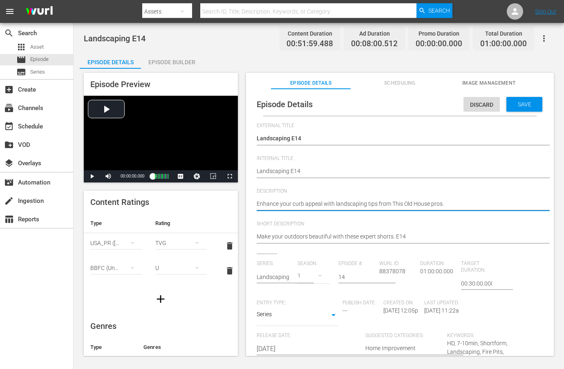
type textarea "Enhance your curb appeal with landscaping tips from This Old House pros."
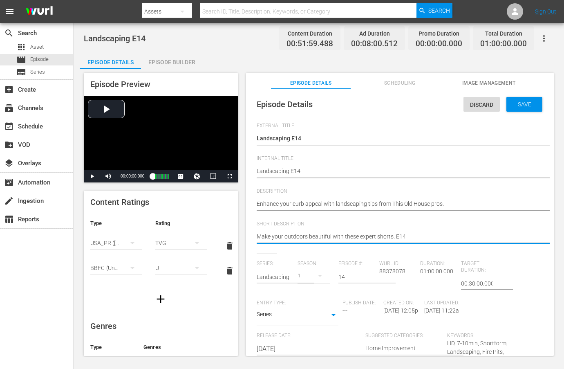
paste textarea "Enhance your curb appeal with landscaping tips from This Old House pros."
type textarea "Enhance your curb appeal with landscaping tips from This Old House pros."
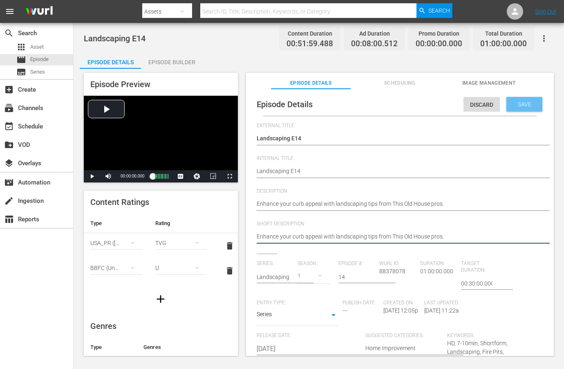
click at [518, 101] on span "Save" at bounding box center [524, 104] width 27 height 7
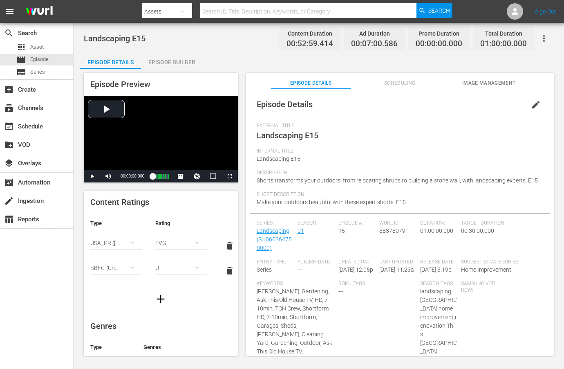
click at [531, 107] on span "edit" at bounding box center [536, 105] width 10 height 10
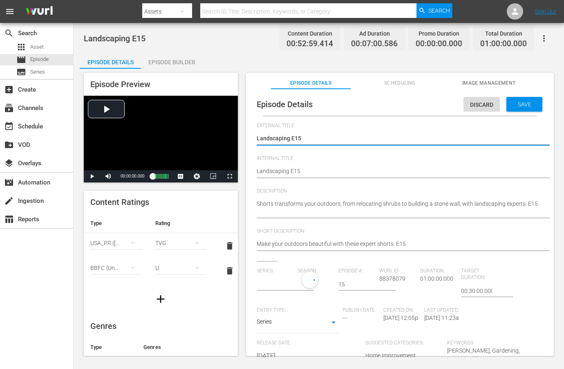
type input "Landscaping"
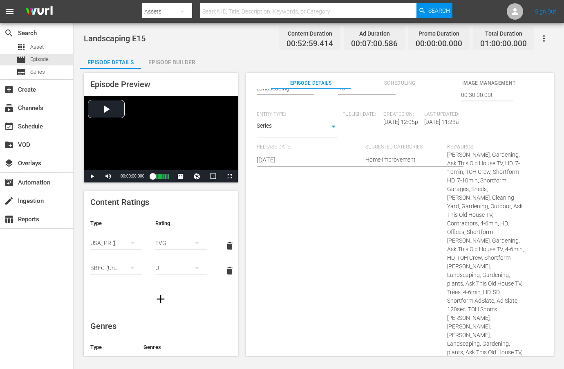
scroll to position [501, 0]
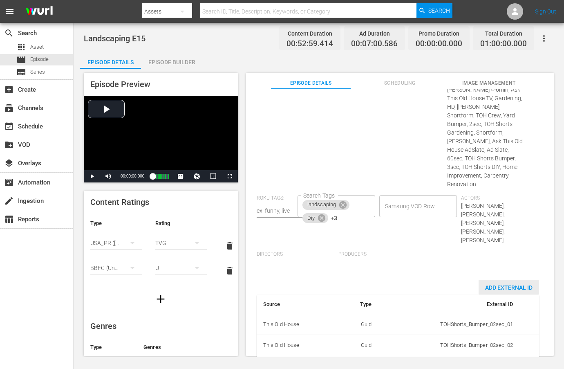
click at [488, 280] on div "Add External Id" at bounding box center [509, 287] width 60 height 15
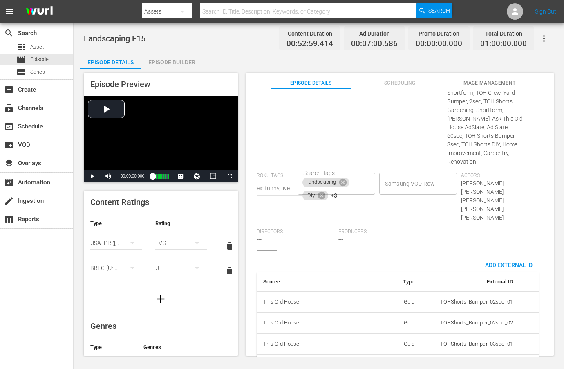
scroll to position [526, 0]
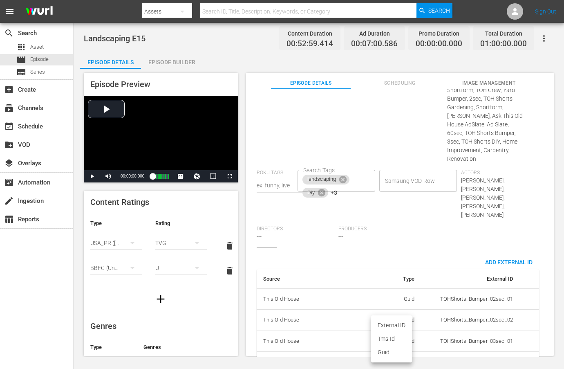
click at [403, 330] on body "menu Search By Assets Search ID, Title, Description, Keywords, or Category Sear…" at bounding box center [282, 184] width 564 height 369
click at [400, 335] on li "Tms Id" at bounding box center [391, 338] width 41 height 13
type input "tmsId"
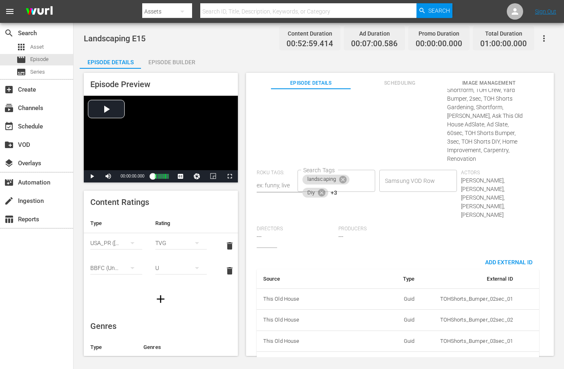
paste input "EP060364750015"
type input "EP060364750015"
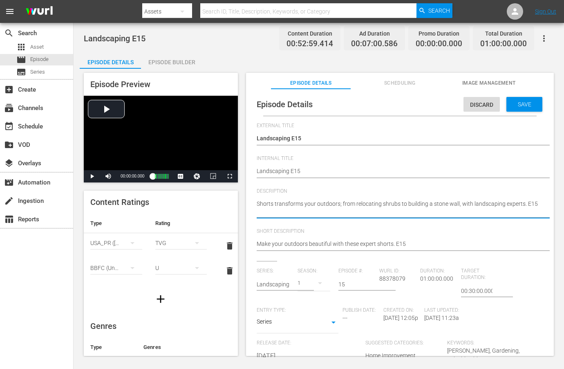
paste textarea "This Old House shows you how to create landscapes that wow year-round."
type textarea "This Old House shows you how to create landscapes that wow year-round."
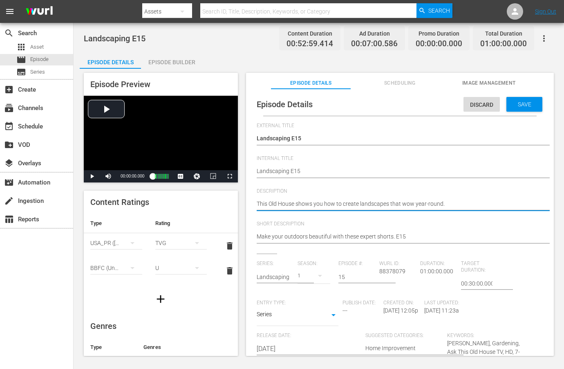
type textarea "This Old House shows you how to create landscapes that wow year-round."
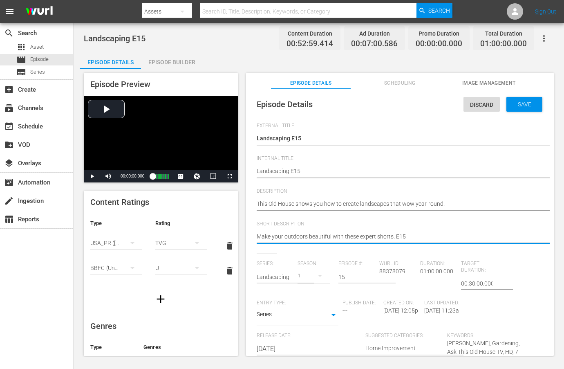
paste textarea "This Old House shows you how to create landscapes that wow year-round."
type textarea "This Old House shows you how to create landscapes that wow year-round."
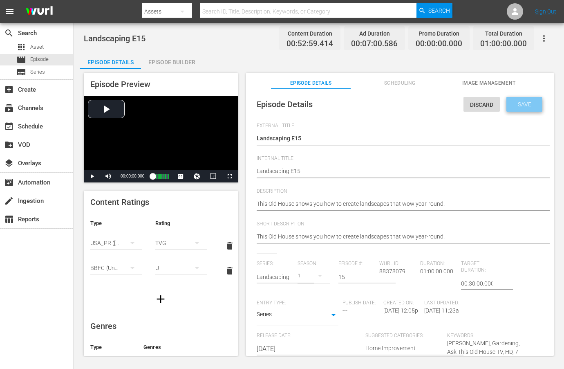
click at [524, 99] on div "Save" at bounding box center [524, 104] width 36 height 15
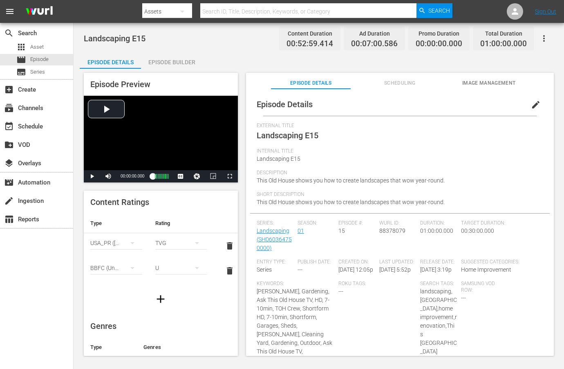
click at [531, 105] on span "edit" at bounding box center [536, 105] width 10 height 10
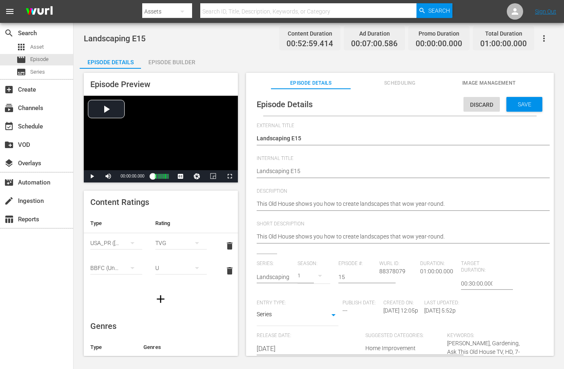
click at [406, 198] on div "This Old House shows you how to create landscapes that wow year-round. This Old…" at bounding box center [398, 205] width 282 height 20
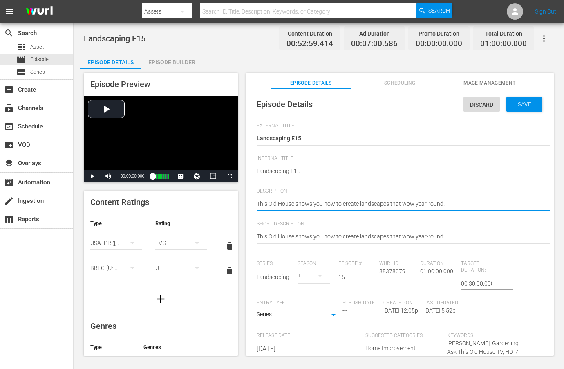
paste textarea "experts help you reimagine and refresh your yard with style."
type textarea "This Old House experts help you reimagine and refresh your yard with style."
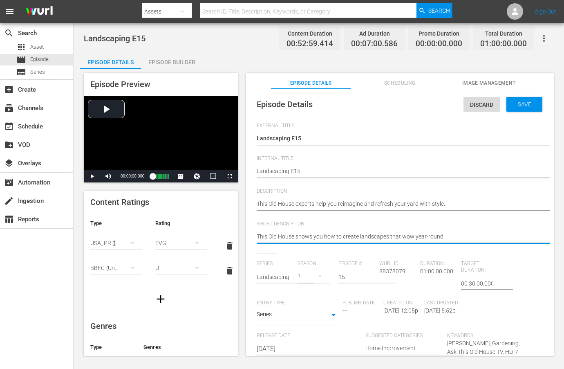
paste textarea "experts help you reimagine and refresh your yard with style."
type textarea "This Old House experts help you reimagine and refresh your yard with style."
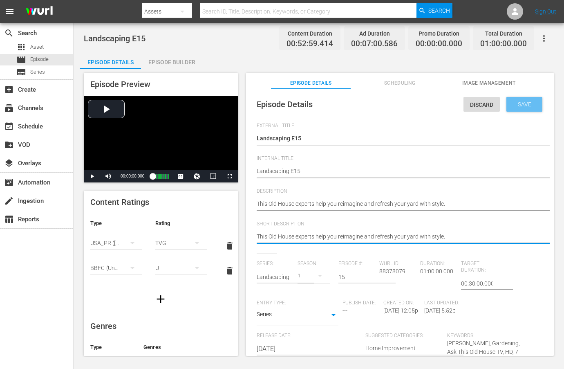
click at [514, 105] on span "Save" at bounding box center [524, 104] width 27 height 7
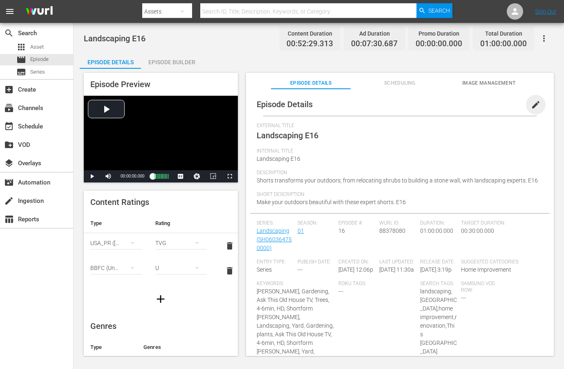
click at [531, 107] on span "edit" at bounding box center [536, 105] width 10 height 10
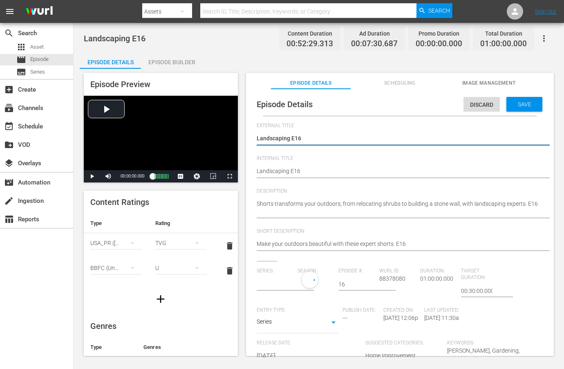
type input "Landscaping"
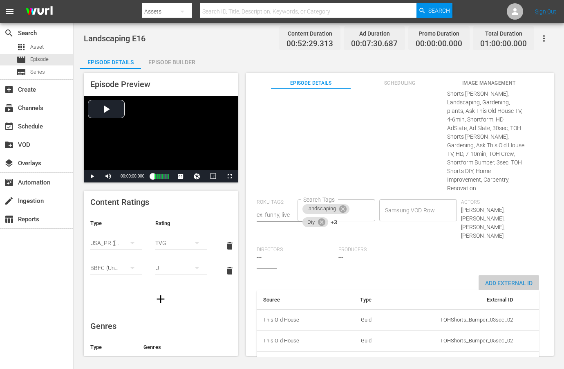
click at [488, 280] on span "Add External Id" at bounding box center [509, 283] width 60 height 7
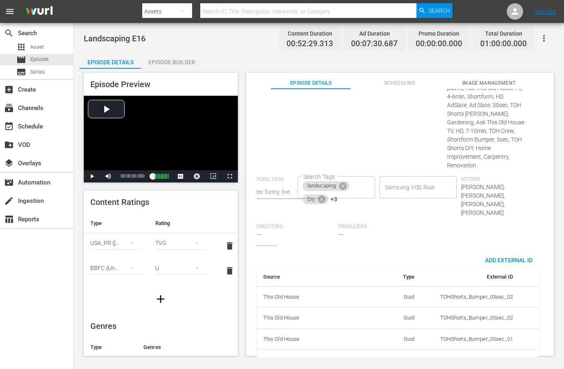
scroll to position [540, 0]
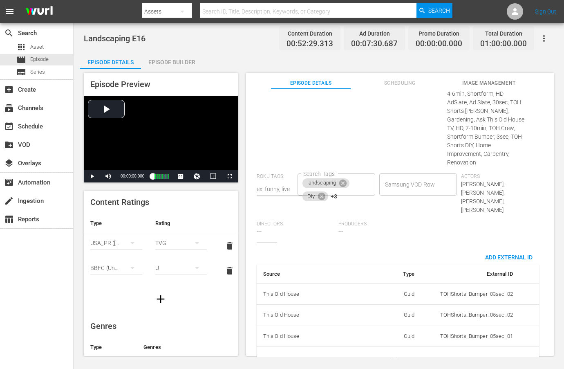
click at [405, 332] on body "menu Search By Assets Search ID, Title, Description, Keywords, or Category Sear…" at bounding box center [282, 184] width 564 height 369
click at [388, 336] on li "Tms Id" at bounding box center [391, 338] width 41 height 13
type input "tmsId"
click at [498, 353] on input "simple table" at bounding box center [496, 359] width 31 height 12
paste input "EP060364750016"
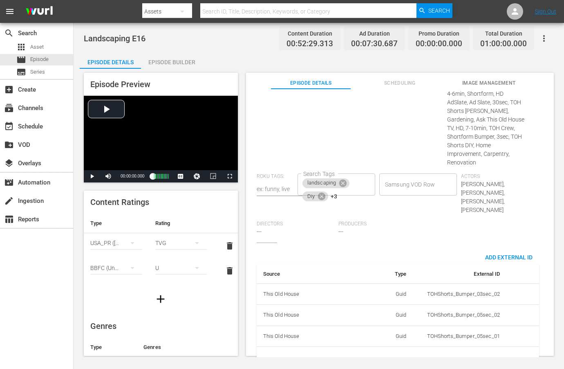
scroll to position [0, 14]
type input "EP060364750016"
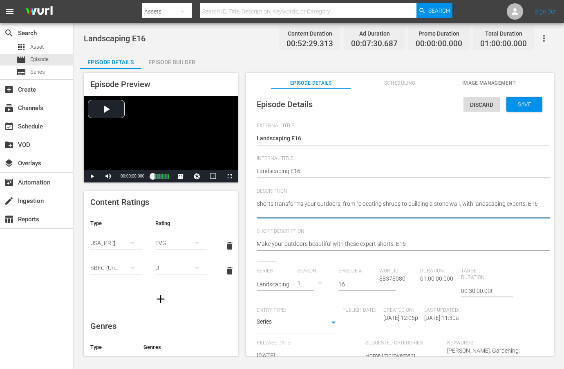
paste textarea "Turn your outdoor vision into reality with This Old House landscaping know-how."
type textarea "Turn your outdoor vision into reality with This Old House landscaping know-how."
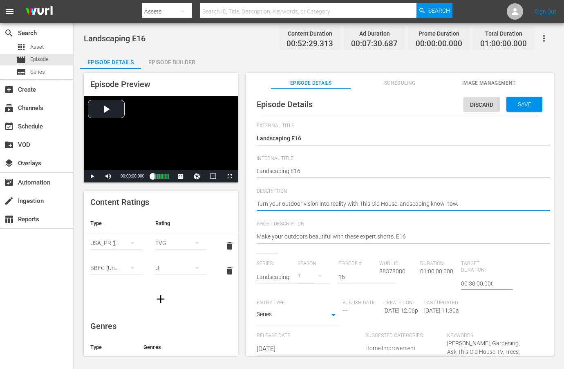
type textarea "Turn your outdoor vision into reality with This Old House landscaping know-how."
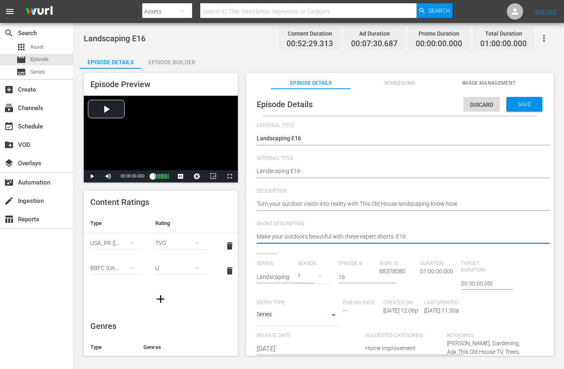
paste textarea "Turn your outdoor vision into reality with This Old House landscaping know-how."
type textarea "Turn your outdoor vision into reality with This Old House landscaping know-how."
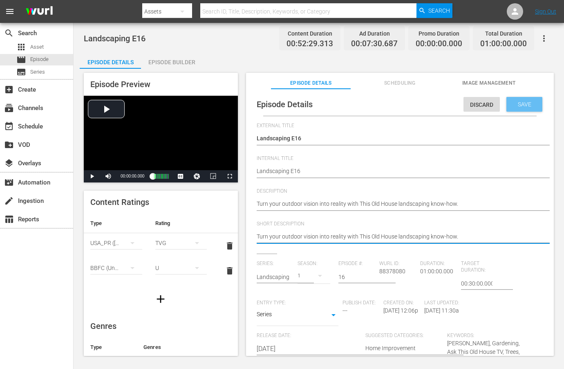
click at [521, 101] on span "Save" at bounding box center [524, 104] width 27 height 7
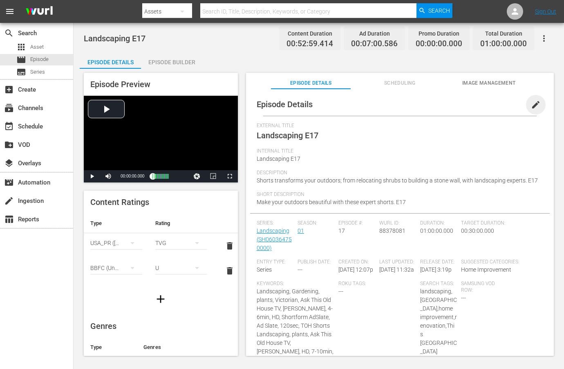
click at [533, 105] on span "edit" at bounding box center [536, 105] width 10 height 10
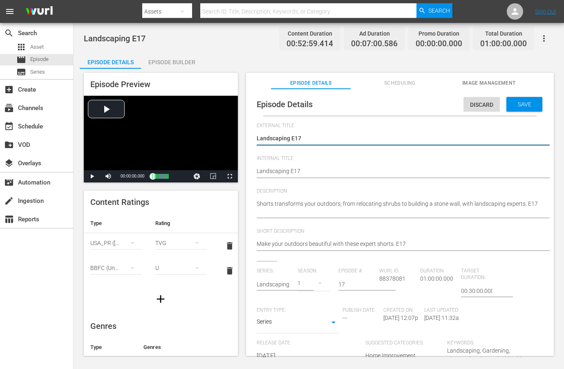
scroll to position [476, 0]
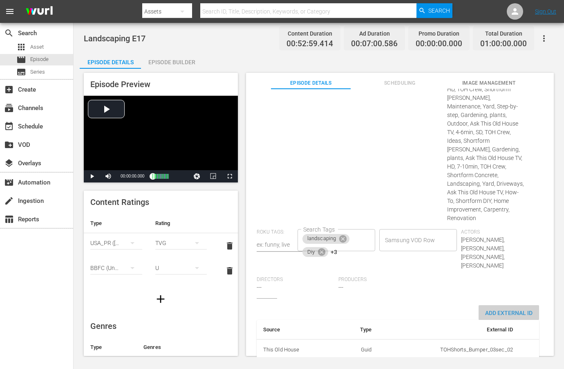
click at [499, 309] on span "Add External Id" at bounding box center [509, 312] width 60 height 7
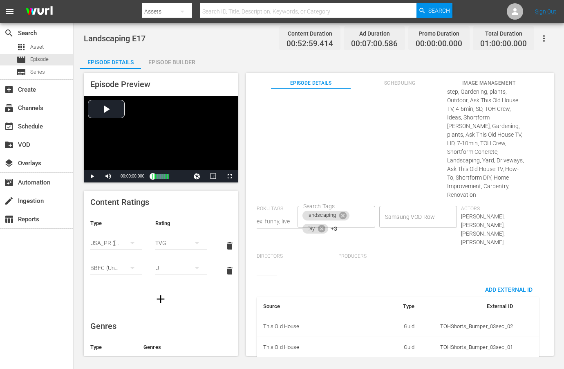
scroll to position [501, 0]
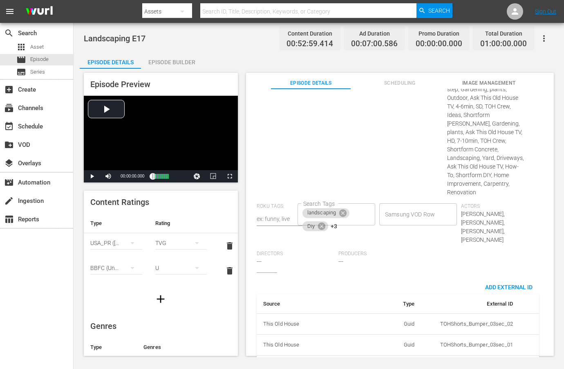
click at [400, 331] on body "menu Search By Assets Search ID, Title, Description, Keywords, or Category Sear…" at bounding box center [282, 184] width 564 height 369
click at [398, 336] on li "Tms Id" at bounding box center [391, 338] width 41 height 13
type input "tmsId"
click at [484, 362] on input "simple table" at bounding box center [496, 368] width 31 height 12
paste input "EP060364750017"
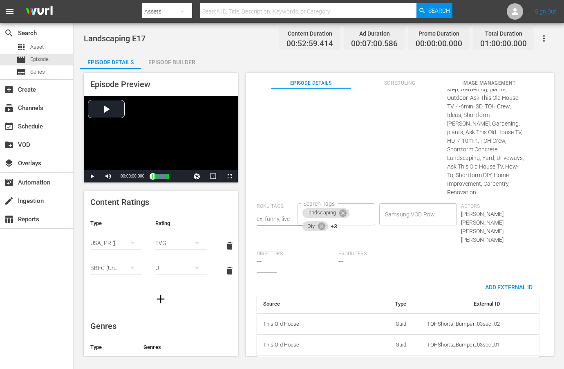
scroll to position [0, 14]
type input "EP060364750017"
click at [427, 279] on div "Source Type External ID This Old House Guid TOHShorts_Bumper_03sec_02 This Old …" at bounding box center [398, 334] width 282 height 110
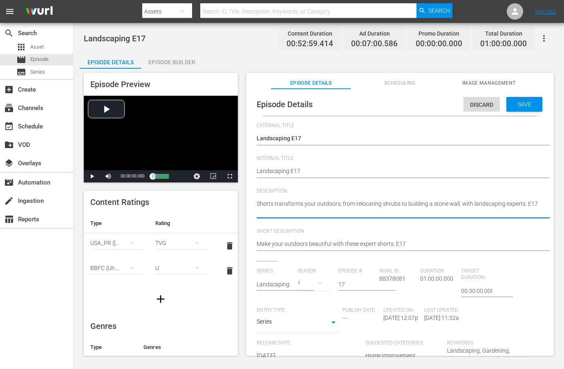
paste textarea "Landscape like a pro with expert advice from This Old House."
type textarea "Landscape like a pro with expert advice from This Old House."
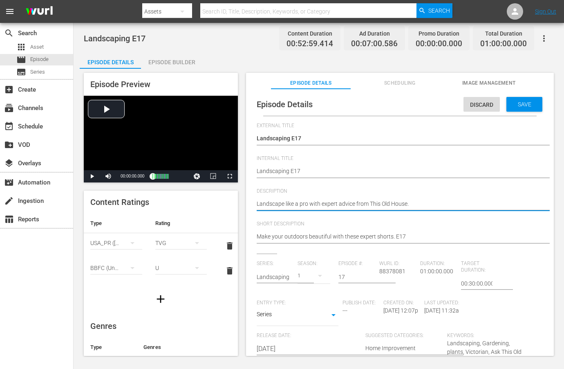
type textarea "Landscape like a pro with expert advice from This Old House."
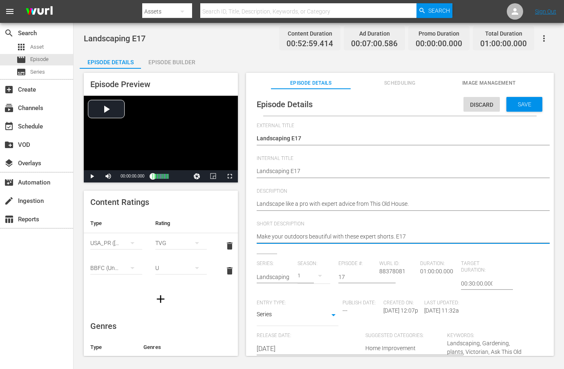
paste textarea "Landscape like a pro with expert advice from This Old House."
type textarea "Landscape like a pro with expert advice from This Old House."
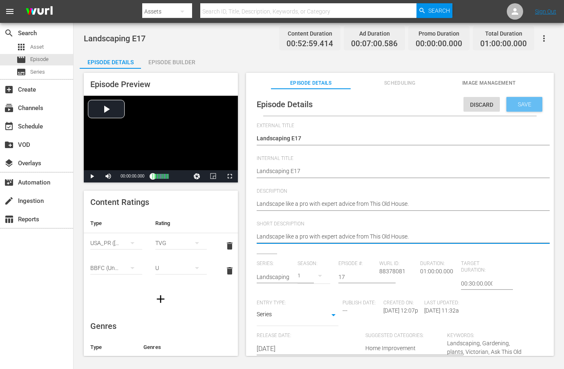
click at [527, 99] on div "Save" at bounding box center [524, 104] width 36 height 15
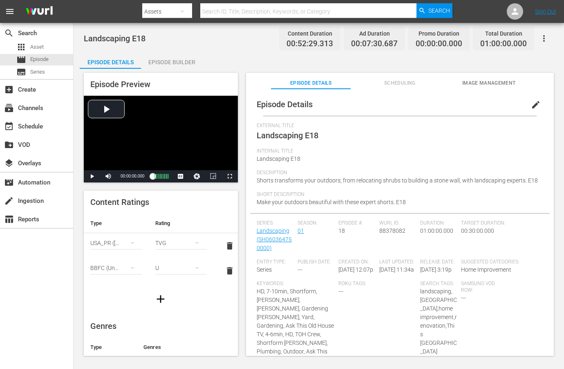
click at [531, 109] on span "edit" at bounding box center [536, 105] width 10 height 10
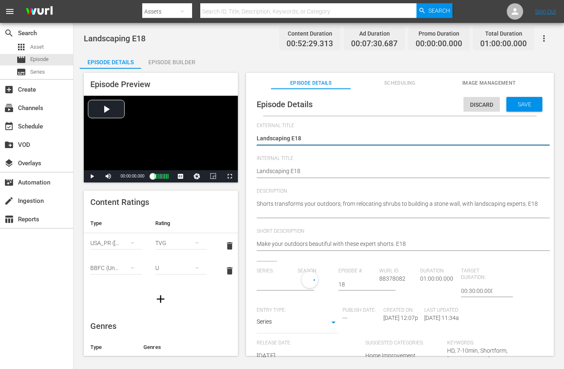
type input "Landscaping"
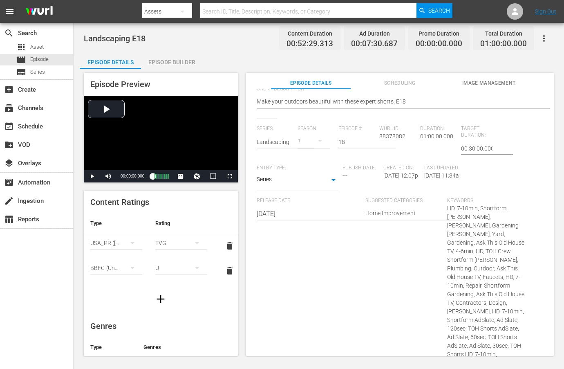
scroll to position [467, 0]
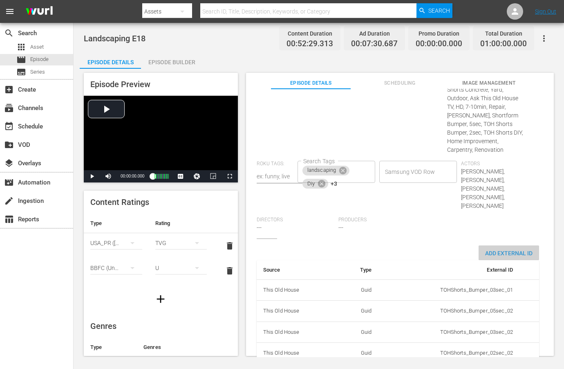
click at [507, 250] on span "Add External Id" at bounding box center [509, 253] width 60 height 7
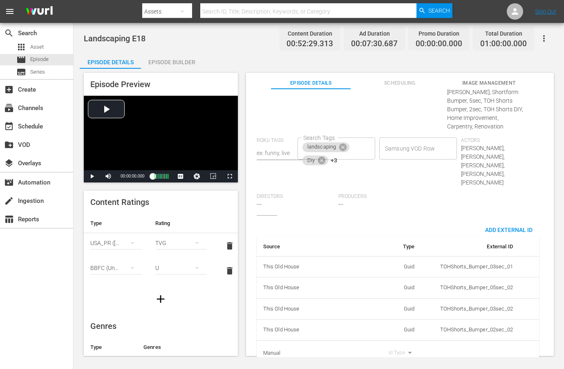
scroll to position [492, 0]
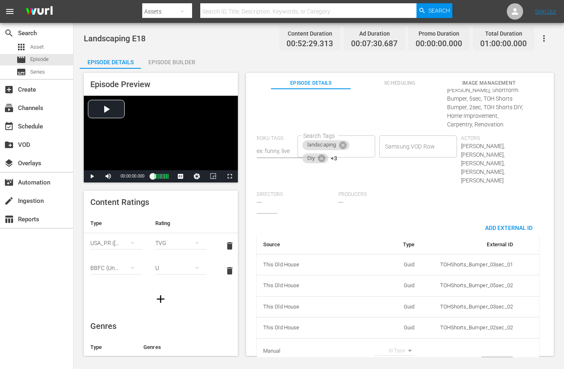
click at [403, 333] on body "menu Search By Assets Search ID, Title, Description, Keywords, or Category Sear…" at bounding box center [282, 184] width 564 height 369
click at [399, 337] on li "Tms Id" at bounding box center [391, 338] width 41 height 13
type input "tmsId"
click at [485, 345] on input "simple table" at bounding box center [496, 351] width 31 height 12
paste input "EP060364750018"
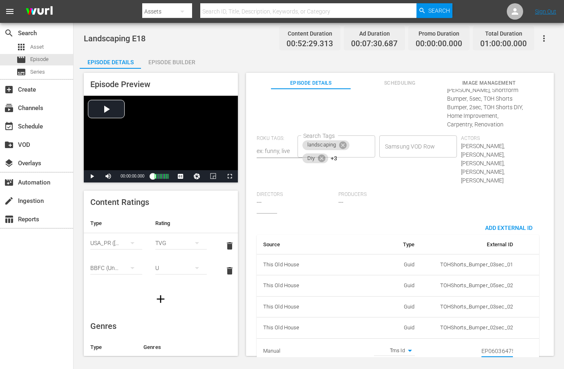
scroll to position [0, 14]
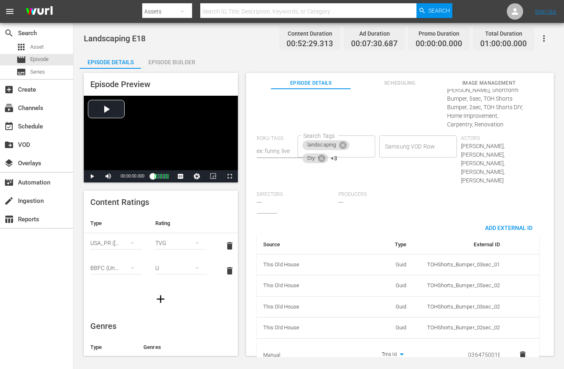
type input "EP060364750018"
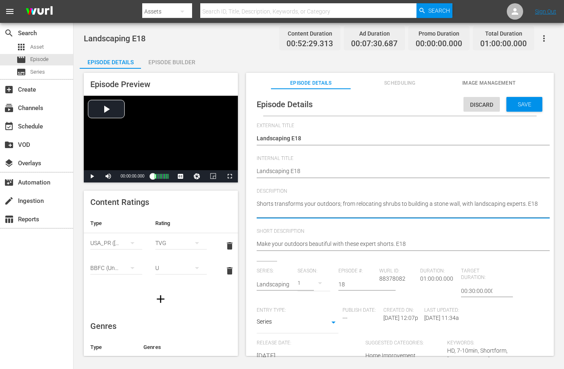
paste textarea "Design and maintain outdoor spaces you love with This Old House guidance."
type textarea "Design and maintain outdoor spaces you love with This Old House guidance."
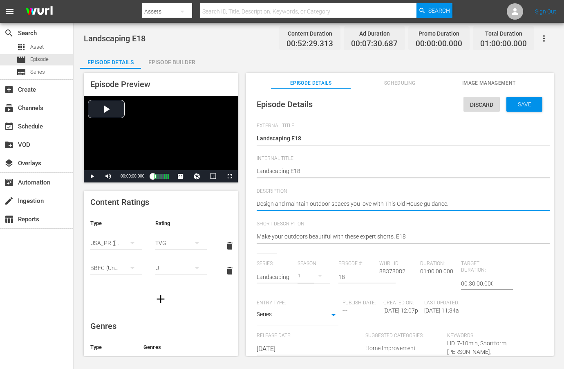
type textarea "Design and maintain outdoor spaces you love with This Old House guidance."
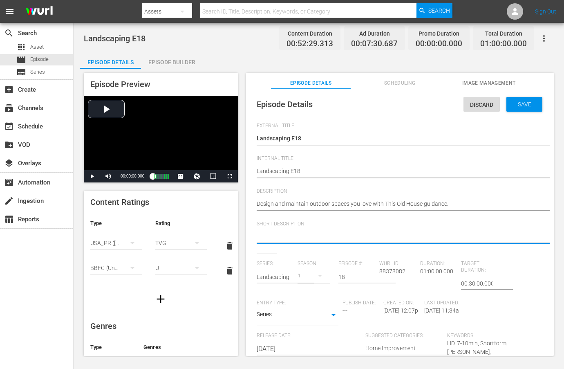
type textarea "v"
paste textarea "Design and maintain outdoor spaces you love with This Old House guidance."
type textarea "Design and maintain outdoor spaces you love with This Old House guidance."
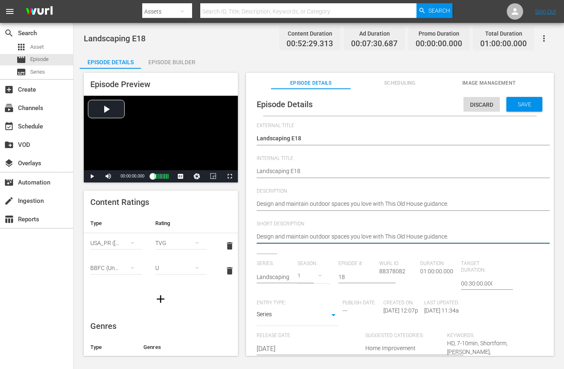
type textarea "Design and maintain outdoor spaces you love with This Old House guidance."
click at [518, 104] on span "Save" at bounding box center [524, 104] width 27 height 7
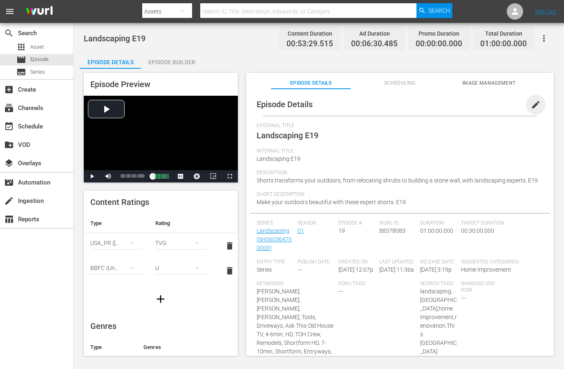
click at [531, 104] on span "edit" at bounding box center [536, 105] width 10 height 10
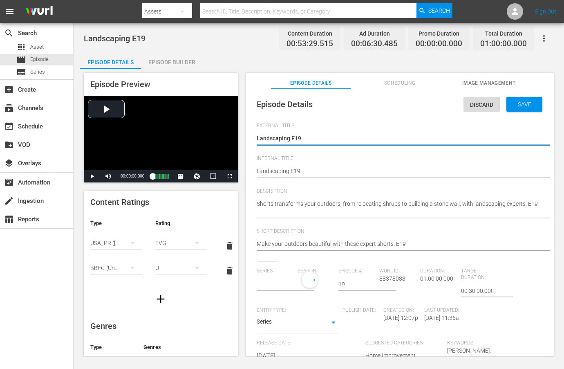
type input "Landscaping"
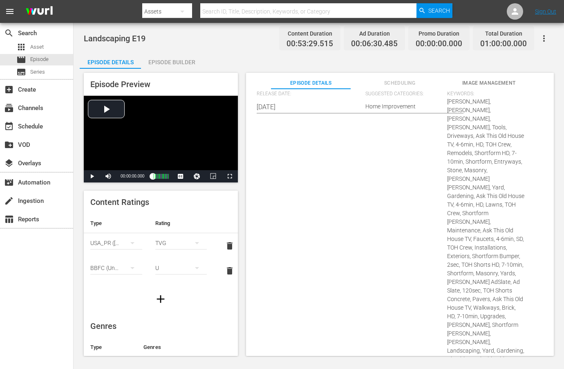
scroll to position [518, 0]
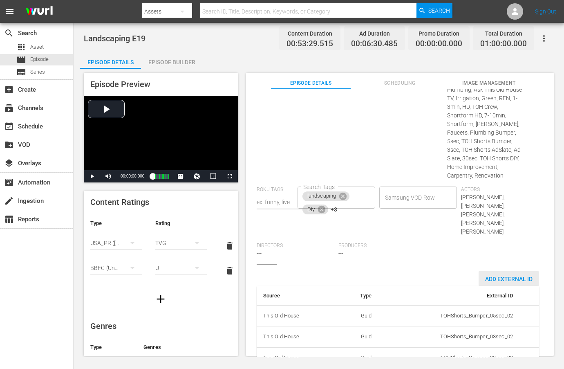
click at [503, 275] on span "Add External Id" at bounding box center [509, 278] width 60 height 7
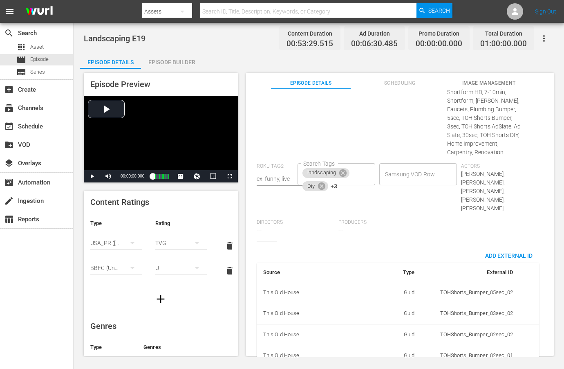
scroll to position [544, 0]
click at [403, 331] on body "menu Search By Assets Search ID, Title, Description, Keywords, or Category Sear…" at bounding box center [282, 184] width 564 height 369
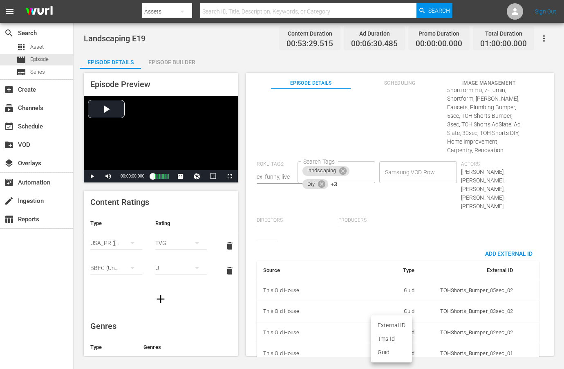
click at [395, 339] on li "Tms Id" at bounding box center [391, 338] width 41 height 13
type input "tmsId"
paste input "EP060364750019"
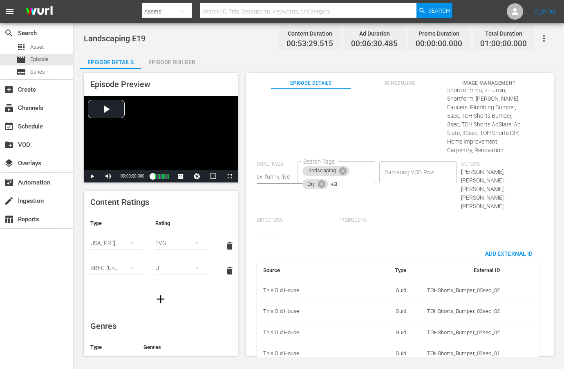
type input "EP060364750019"
click at [416, 217] on div "Producers ---" at bounding box center [379, 228] width 82 height 22
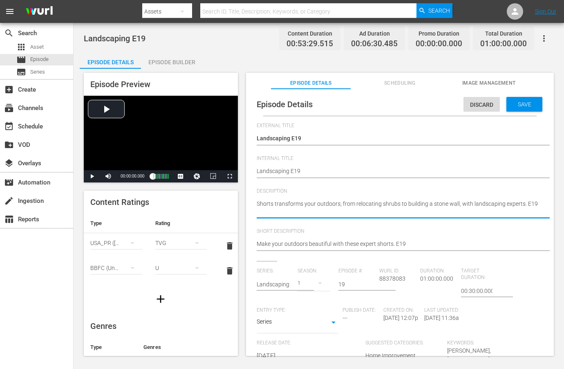
paste textarea "This Old House shows you how to create landscapes that wow year-round."
type textarea "This Old House shows you how to create landscapes that wow year-round."
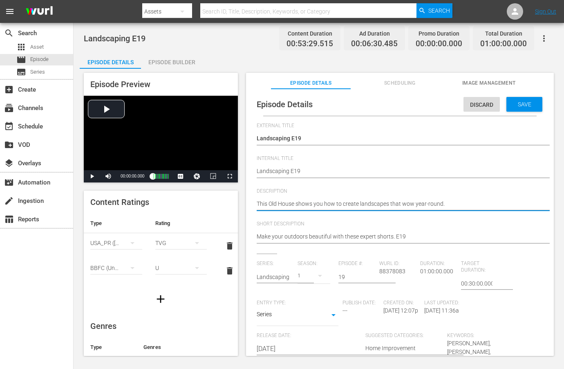
type textarea "This Old House shows you how to create landscapes that wow year-round."
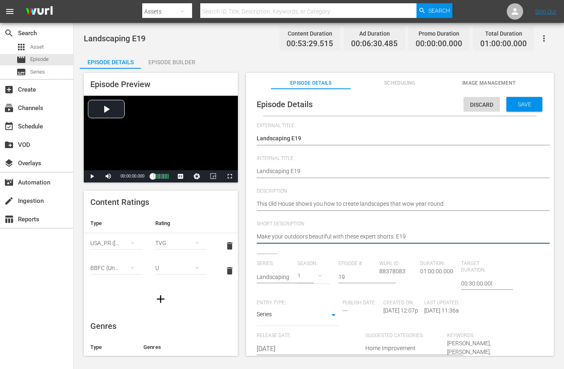
paste textarea "This Old House shows you how to create landscapes that wow year-round."
type textarea "This Old House shows you how to create landscapes that wow year-round."
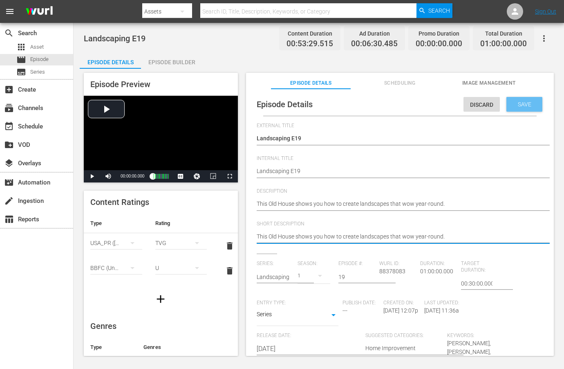
click at [519, 105] on span "Save" at bounding box center [524, 104] width 27 height 7
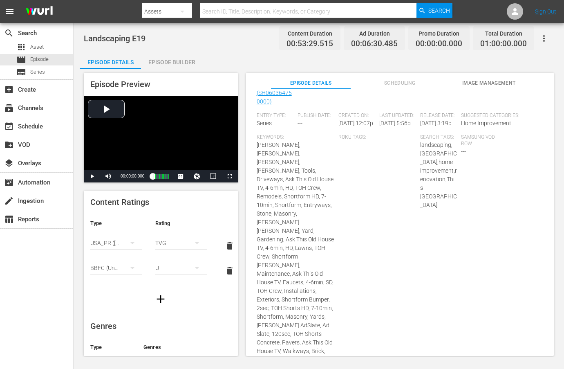
scroll to position [433, 0]
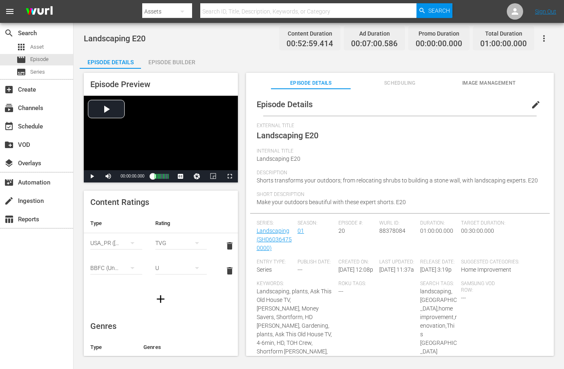
click at [532, 101] on span "edit" at bounding box center [536, 105] width 10 height 10
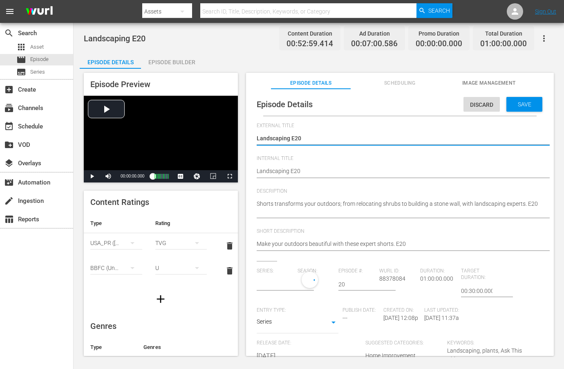
type input "Landscaping"
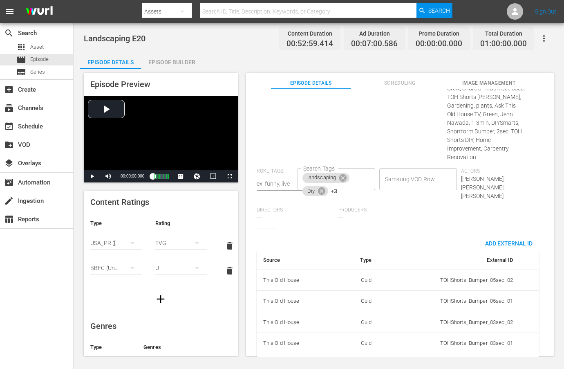
scroll to position [524, 0]
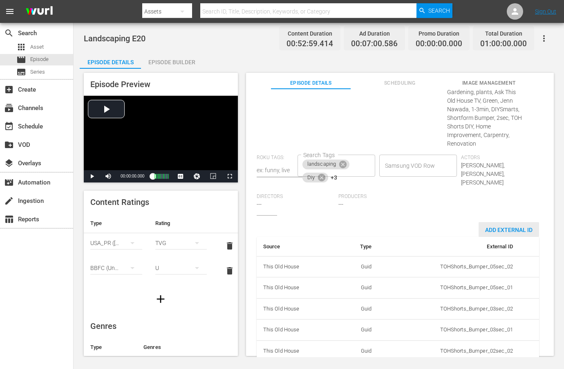
click at [497, 226] on span "Add External Id" at bounding box center [509, 229] width 60 height 7
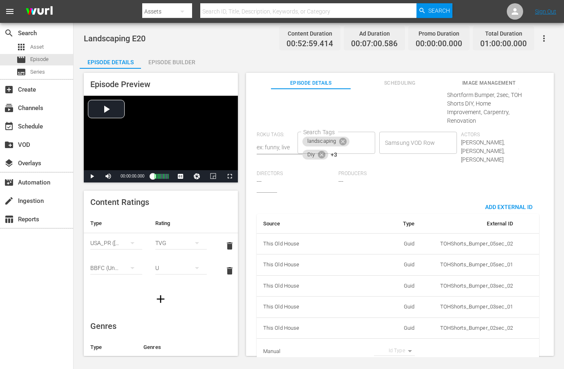
scroll to position [550, 0]
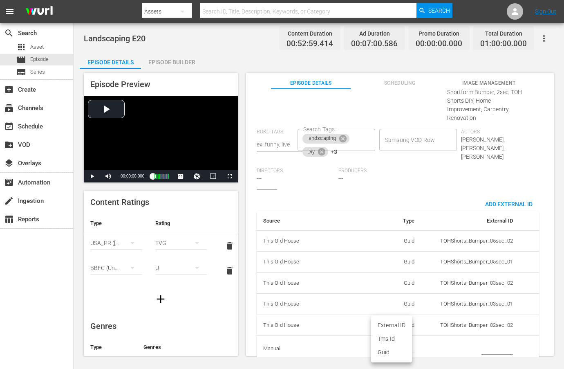
click at [401, 332] on body "menu Search By Assets Search ID, Title, Description, Keywords, or Category Sear…" at bounding box center [282, 184] width 564 height 369
click at [399, 336] on li "Tms Id" at bounding box center [391, 338] width 41 height 13
type input "tmsId"
click at [482, 342] on input "simple table" at bounding box center [496, 348] width 31 height 12
paste input "EP060364750020"
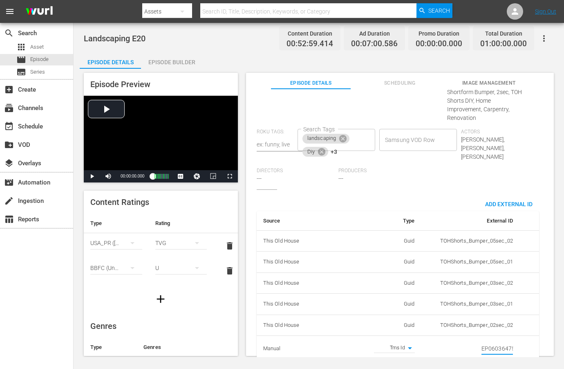
scroll to position [0, 14]
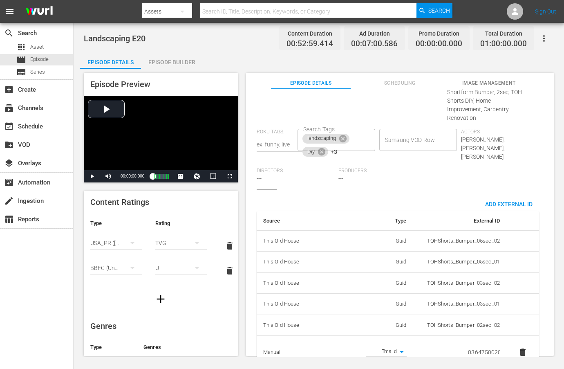
type input "EP060364750020"
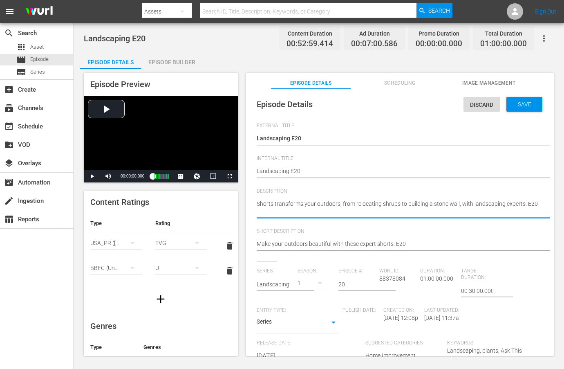
paste textarea "Achieve your dream yard with landscaping expertise from This Old House."
type textarea "Achieve your dream yard with landscaping expertise from This Old House."
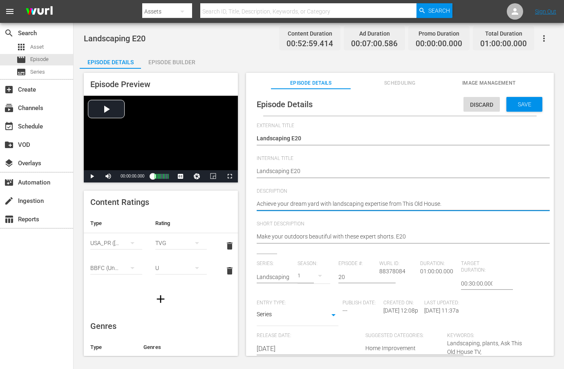
type textarea "Achieve your dream yard with landscaping expertise from This Old House."
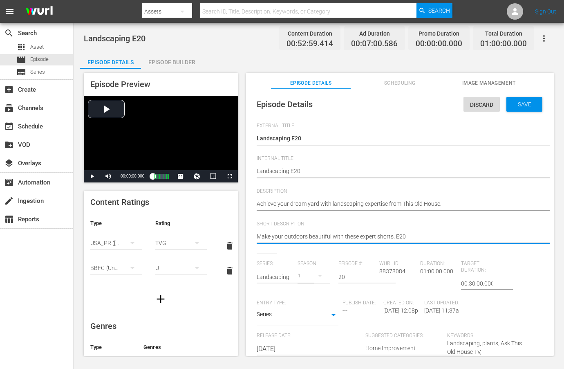
paste textarea "Achieve your dream yard with landscaping expertise from This Old House."
type textarea "Achieve your dream yard with landscaping expertise from This Old House."
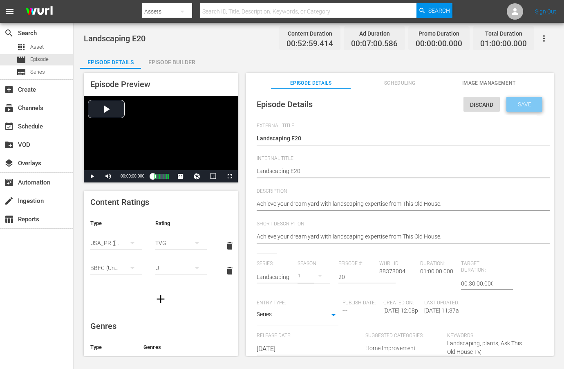
click at [516, 108] on div "Save" at bounding box center [524, 104] width 36 height 15
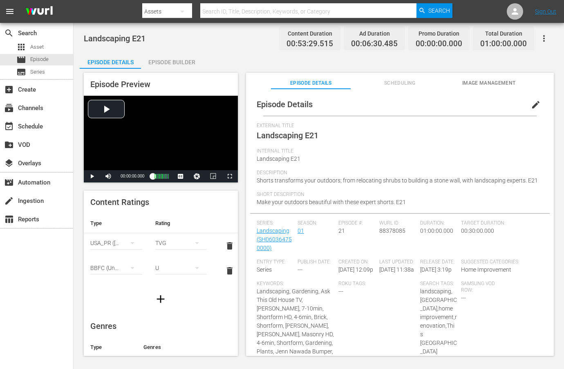
click at [531, 106] on span "edit" at bounding box center [536, 105] width 10 height 10
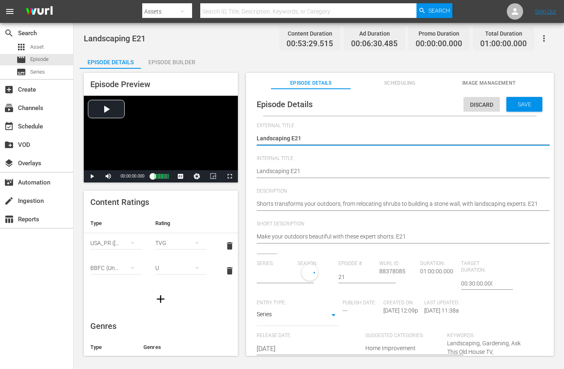
type input "Landscaping"
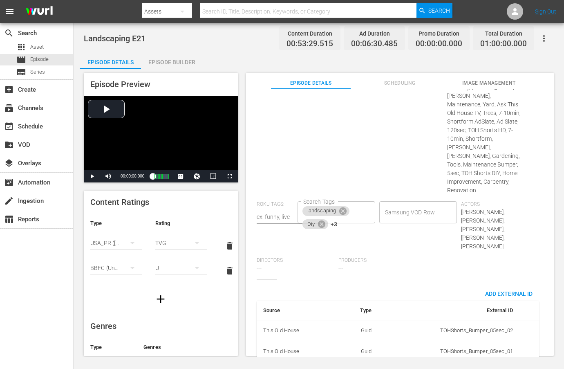
scroll to position [468, 0]
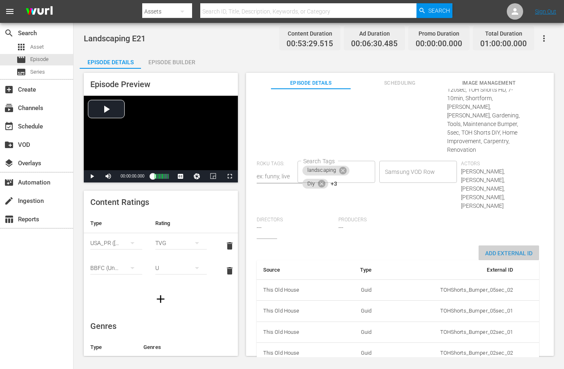
click at [498, 250] on span "Add External Id" at bounding box center [509, 253] width 60 height 7
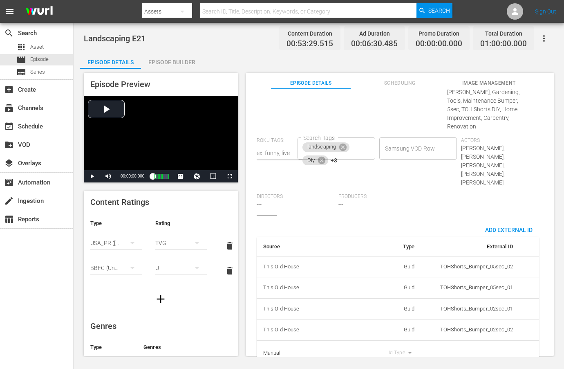
scroll to position [493, 0]
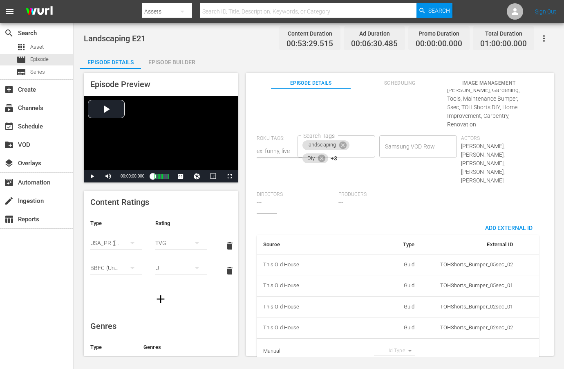
click at [406, 330] on body "menu Search By Assets Search ID, Title, Description, Keywords, or Category Sear…" at bounding box center [282, 184] width 564 height 369
click at [402, 336] on li "Tms Id" at bounding box center [391, 338] width 41 height 13
type input "tmsId"
click at [492, 345] on input "simple table" at bounding box center [496, 351] width 31 height 12
paste input "EP060364750021"
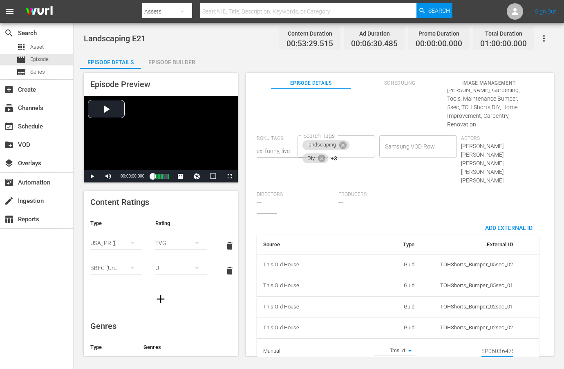
scroll to position [0, 14]
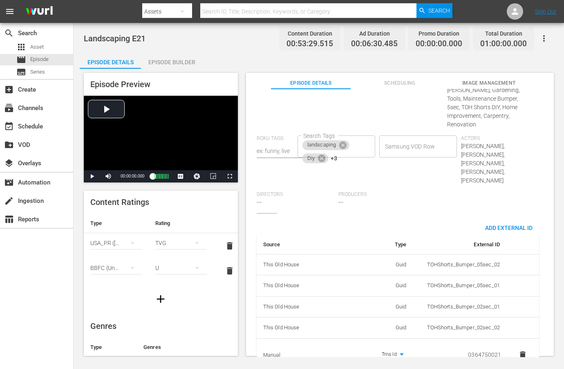
type input "EP060364750021"
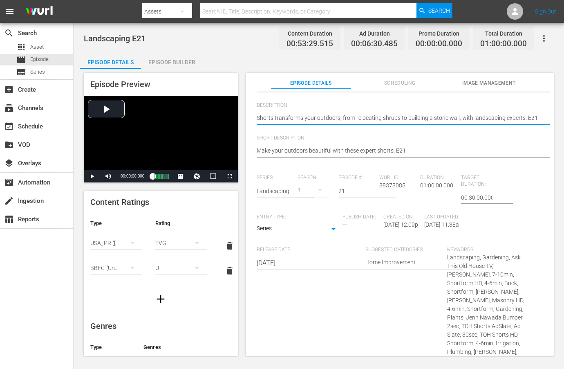
paste textarea "From planting to patios, This Old House helps you master landscaping."
type textarea "From planting to patios, This Old House helps you master landscaping."
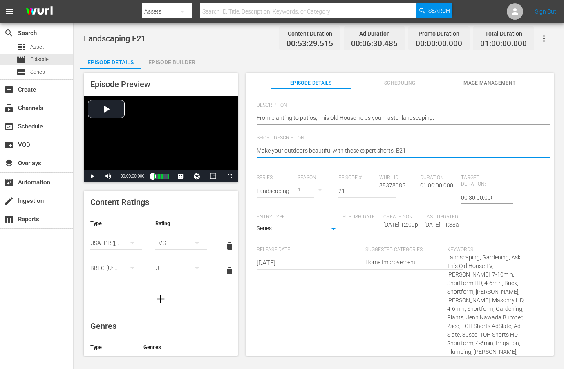
paste textarea "From planting to patios, This Old House helps you master landscaping."
type textarea "From planting to patios, This Old House helps you master landscaping."
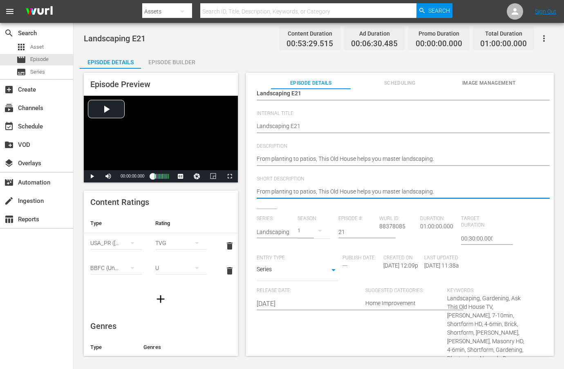
scroll to position [0, 0]
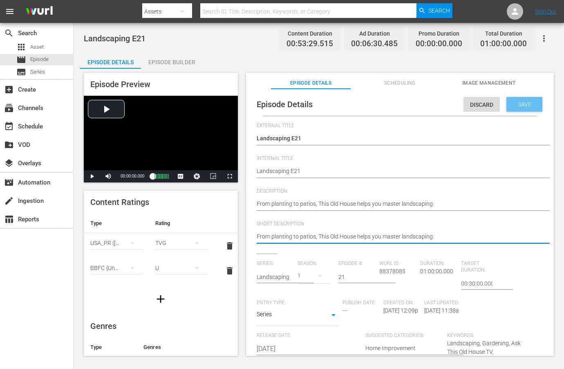
type textarea "From planting to patios, This Old House helps you master landscaping."
click at [522, 101] on span "Save" at bounding box center [524, 104] width 27 height 7
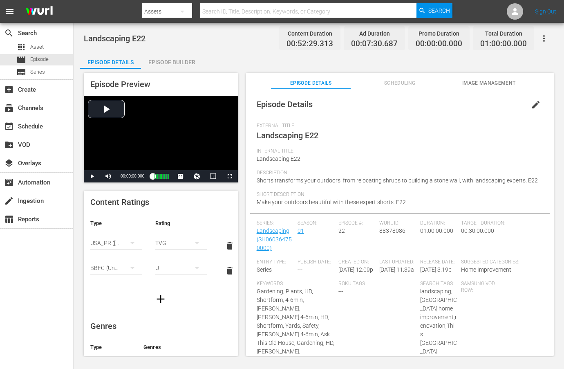
click at [530, 110] on button "edit" at bounding box center [536, 105] width 20 height 20
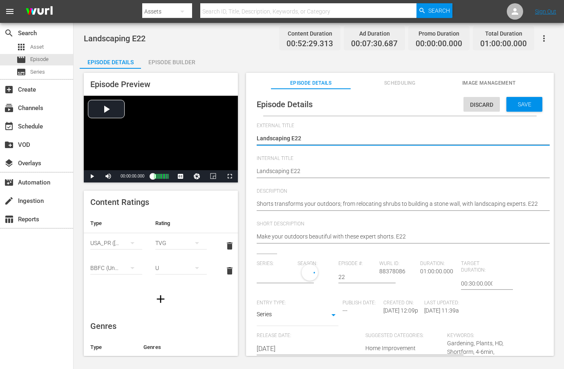
type input "Landscaping"
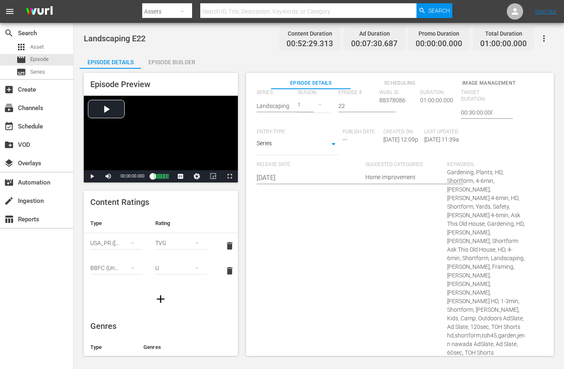
scroll to position [515, 0]
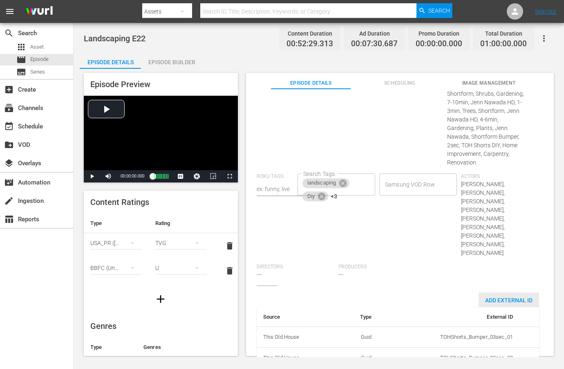
click at [492, 297] on span "Add External Id" at bounding box center [509, 300] width 60 height 7
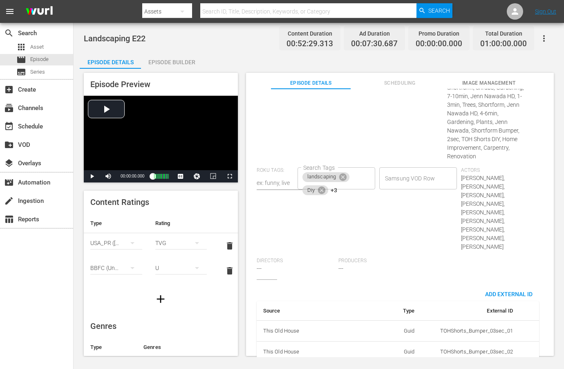
scroll to position [541, 0]
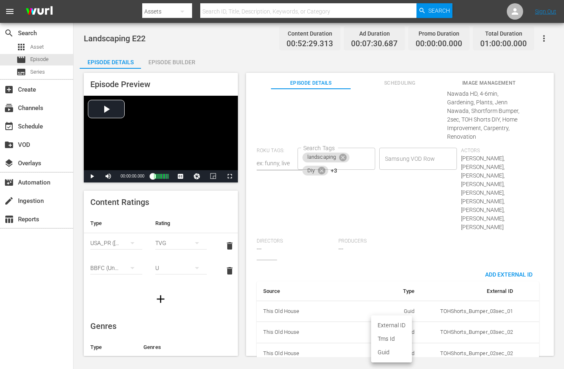
click at [405, 334] on body "menu Search By Assets Search ID, Title, Description, Keywords, or Category Sear…" at bounding box center [282, 184] width 564 height 369
click at [401, 336] on li "Tms Id" at bounding box center [391, 338] width 41 height 13
type input "tmsId"
click at [484, 368] on input "simple table" at bounding box center [496, 376] width 31 height 12
paste input "EP060364750022"
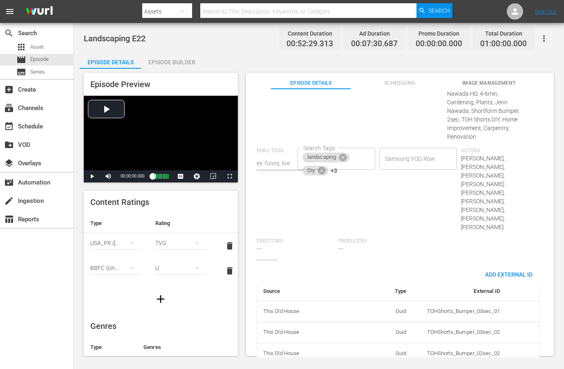
scroll to position [0, 14]
type input "EP060364750022"
click at [413, 190] on div "Samsung VOD Row Samsung VOD Row" at bounding box center [420, 193] width 82 height 90
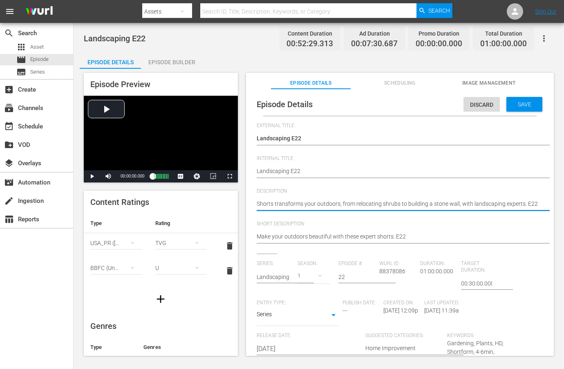
paste textarea "This Old House experts offer tips to make your outdoor spaces truly shine."
type textarea "This Old House experts offer tips to make your outdoor spaces truly shine."
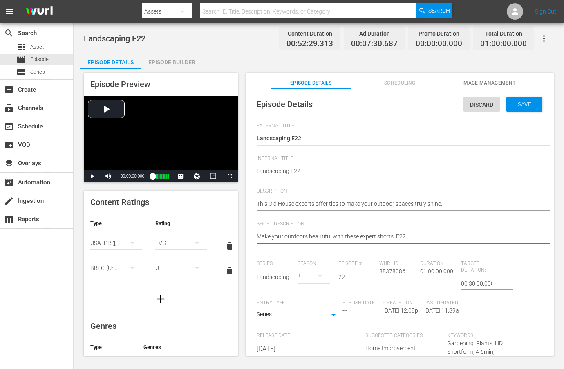
paste textarea "This Old House experts offer tips to make your outdoor spaces truly shine."
type textarea "This Old House experts offer tips to make your outdoor spaces truly shine."
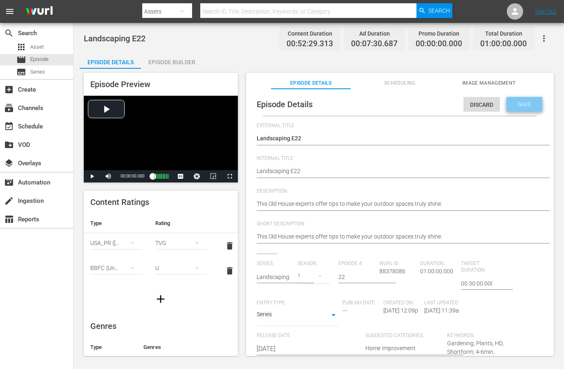
click at [519, 105] on span "Save" at bounding box center [524, 104] width 27 height 7
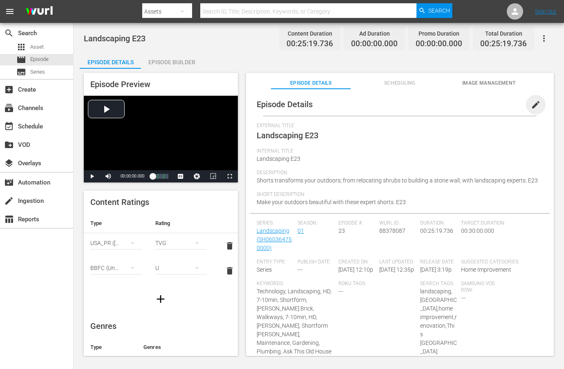
click at [535, 103] on span "edit" at bounding box center [536, 105] width 10 height 10
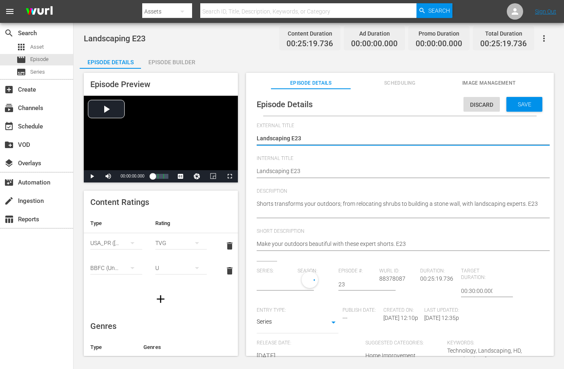
type input "Landscaping"
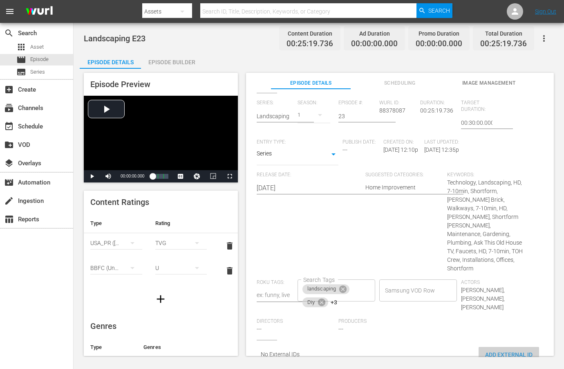
click at [498, 351] on span "Add External Id" at bounding box center [509, 354] width 60 height 7
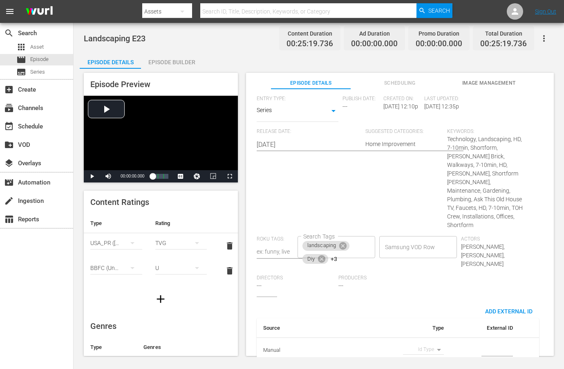
scroll to position [213, 0]
click at [430, 334] on body "menu Search By Assets Search ID, Title, Description, Keywords, or Category Sear…" at bounding box center [282, 184] width 564 height 369
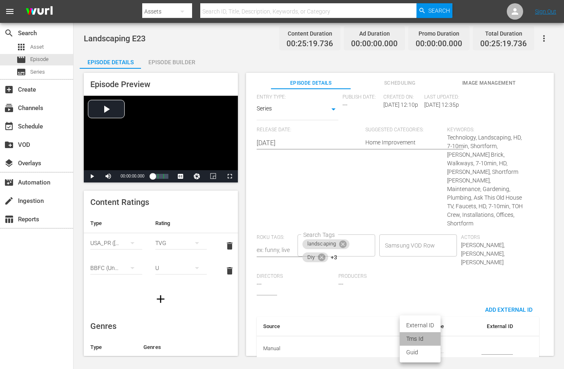
click at [429, 335] on li "Tms Id" at bounding box center [420, 338] width 41 height 13
type input "tmsId"
click at [485, 342] on input "simple table" at bounding box center [496, 348] width 31 height 12
paste input "EP060364750023"
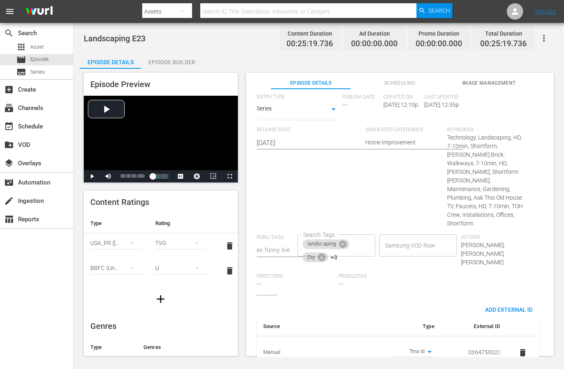
type input "EP060364750023"
click at [443, 273] on div "Series: Landscaping Season: 1 Episode #: 23 Wurl ID: 88378087 Duration: 00:25:1…" at bounding box center [400, 175] width 286 height 240
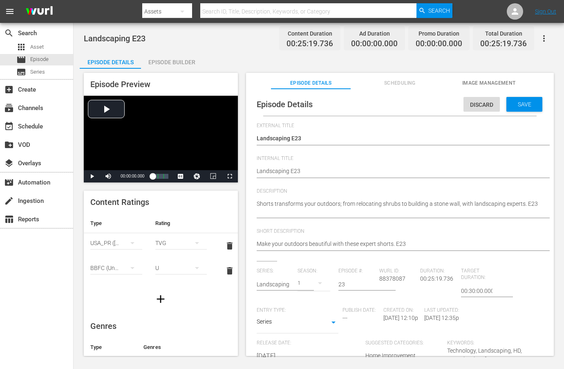
click at [334, 198] on div "Shorts transforms your outdoors; from relocating shrubs to building a stone wal…" at bounding box center [398, 208] width 282 height 27
paste textarea "Transform your yard’s look and feel with This Old House landscaping advice."
type textarea "Transform your yard’s look and feel with This Old House landscaping advice."
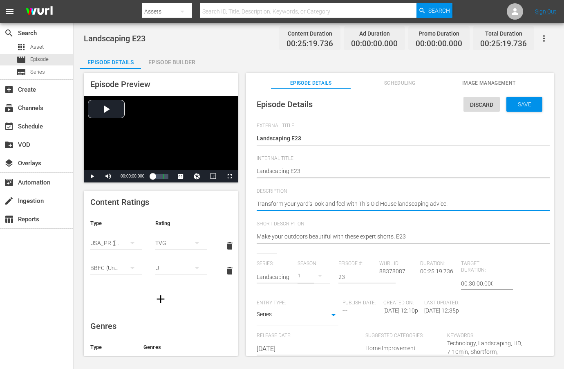
type textarea "Transform your yard’s look and feel with This Old House landscaping advice."
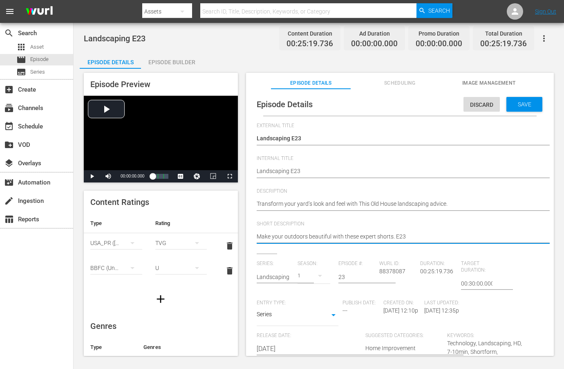
paste textarea "Transform your yard’s look and feel with This Old House landscaping advice."
type textarea "Transform your yard’s look and feel with This Old House landscaping advice."
click at [512, 107] on span "Save" at bounding box center [524, 104] width 27 height 7
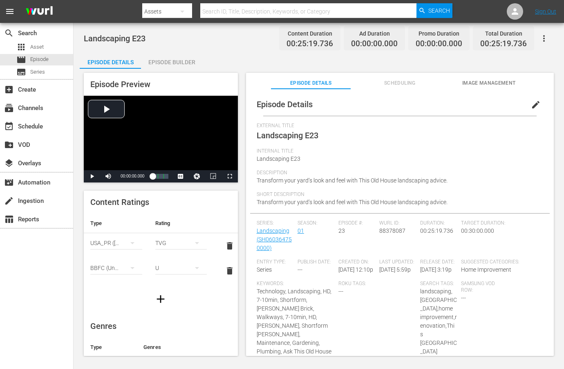
click at [533, 105] on span "edit" at bounding box center [536, 105] width 10 height 10
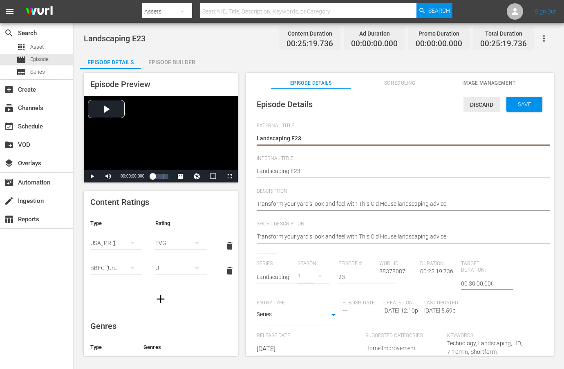
click at [486, 104] on span "Discard" at bounding box center [481, 104] width 36 height 7
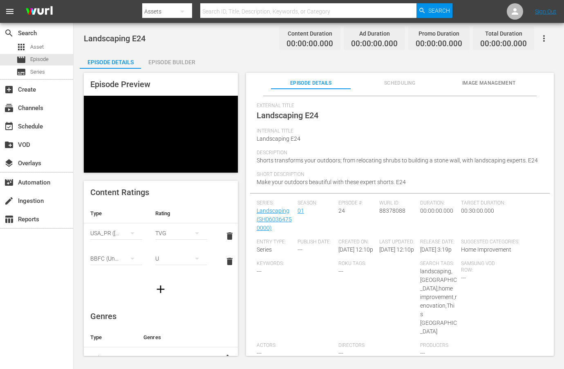
scroll to position [22, 0]
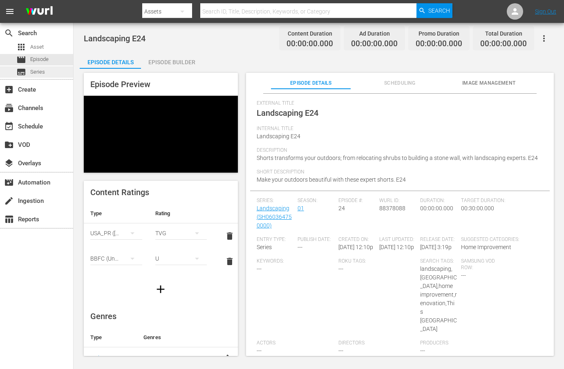
click at [31, 71] on span "Series" at bounding box center [37, 72] width 15 height 8
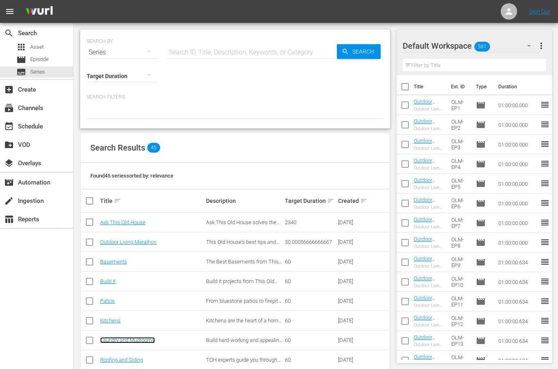
click at [137, 340] on link "Laundry and Mudrooms" at bounding box center [127, 340] width 55 height 6
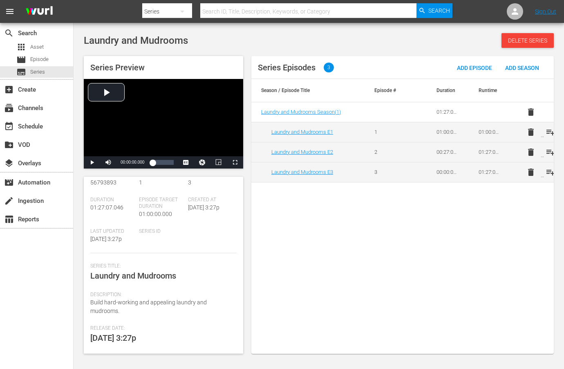
scroll to position [103, 0]
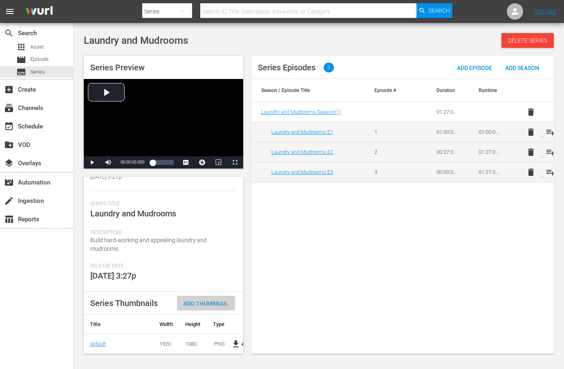
click at [204, 300] on span "Add Thumbnail" at bounding box center [206, 303] width 58 height 7
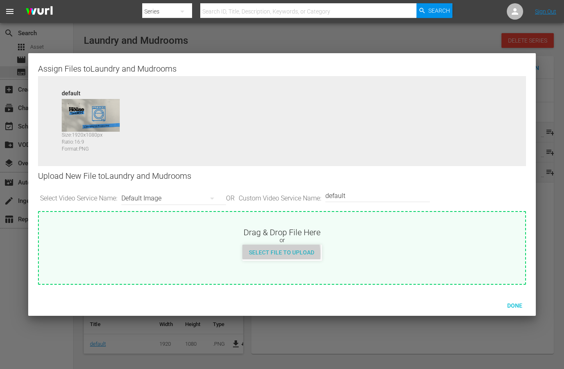
click at [275, 253] on span "Select File to Upload" at bounding box center [281, 252] width 78 height 7
type input "C:\fakepath\TOHShorts_SeriesThumb_LaundryMudrooms.jpg"
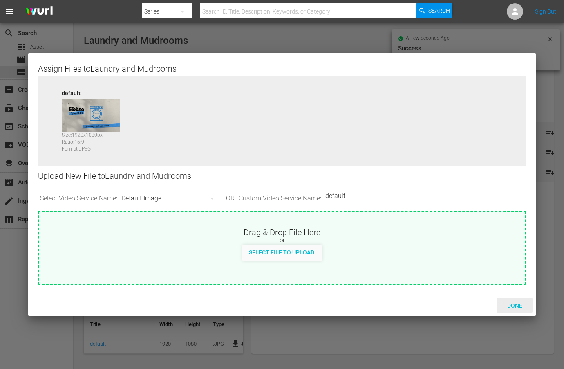
click at [515, 303] on span "Done" at bounding box center [515, 305] width 28 height 7
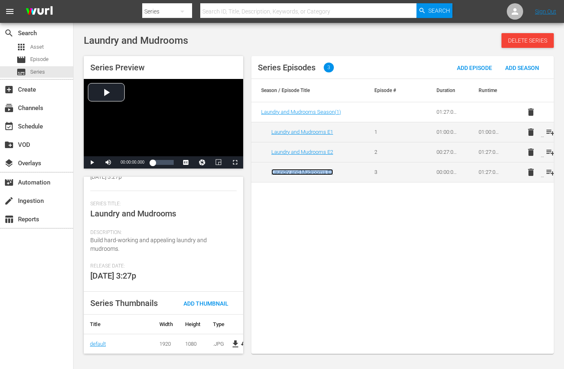
scroll to position [0, 0]
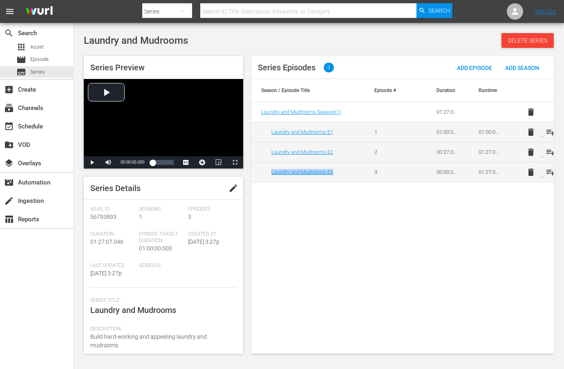
click at [228, 188] on span "edit" at bounding box center [233, 188] width 10 height 10
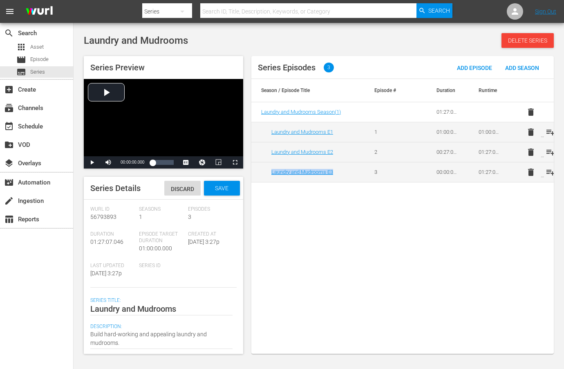
scroll to position [124, 0]
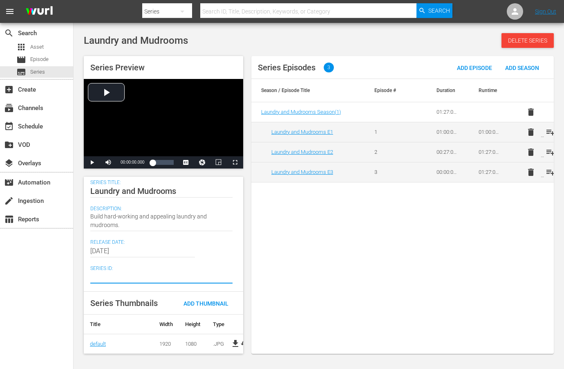
click at [143, 272] on textarea at bounding box center [161, 277] width 142 height 10
paste textarea "SH060364770000"
type textarea "SH060364770000"
click at [161, 241] on input "[DATE]" at bounding box center [142, 251] width 105 height 20
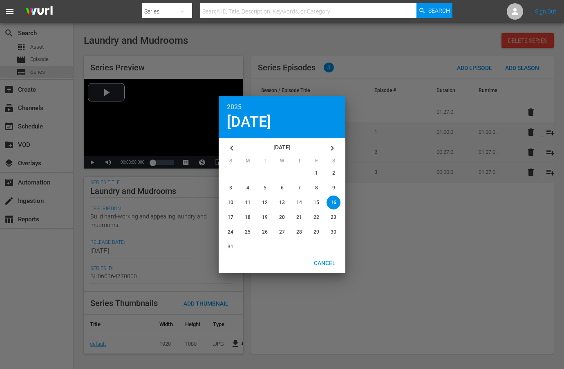
click at [444, 287] on div at bounding box center [282, 184] width 564 height 369
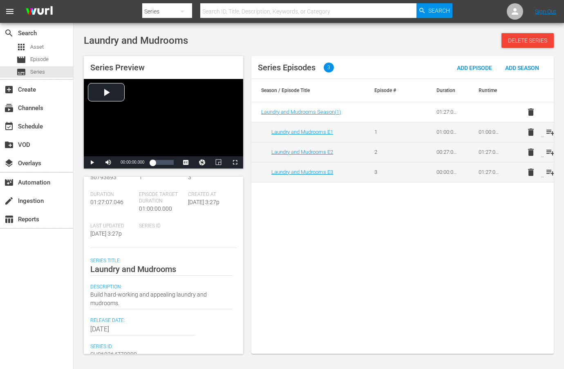
scroll to position [0, 0]
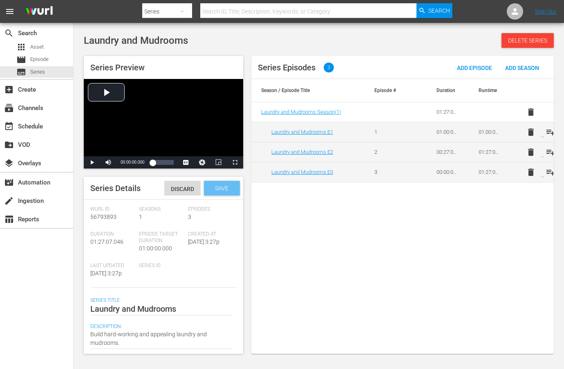
click at [217, 191] on div "Save" at bounding box center [222, 188] width 36 height 15
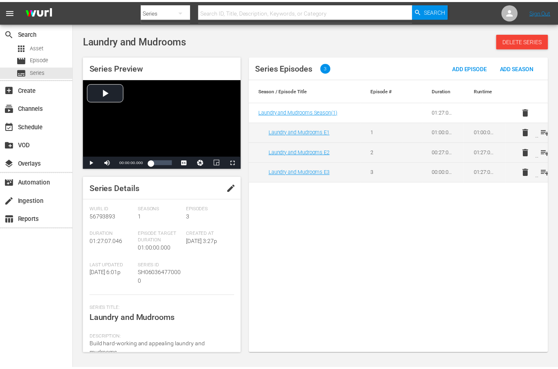
scroll to position [111, 0]
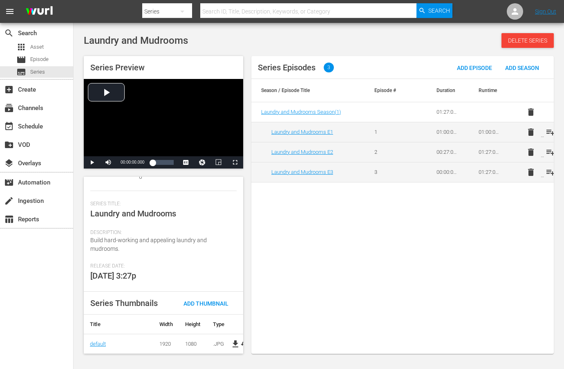
click at [294, 236] on div "Series Episodes 3 Add Episode Add Season Season / Episode Title Episode # Durat…" at bounding box center [402, 205] width 302 height 298
click at [36, 74] on span "Series" at bounding box center [37, 72] width 15 height 8
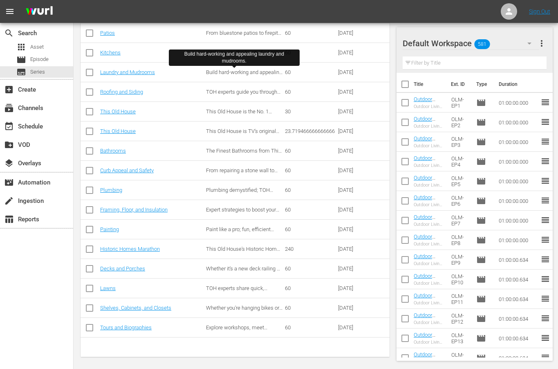
scroll to position [271, 0]
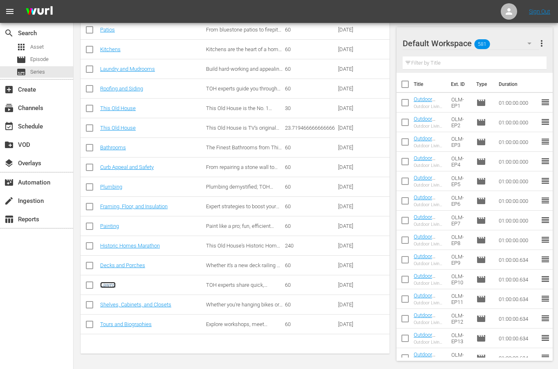
click at [104, 286] on link "Lawns" at bounding box center [108, 285] width 16 height 6
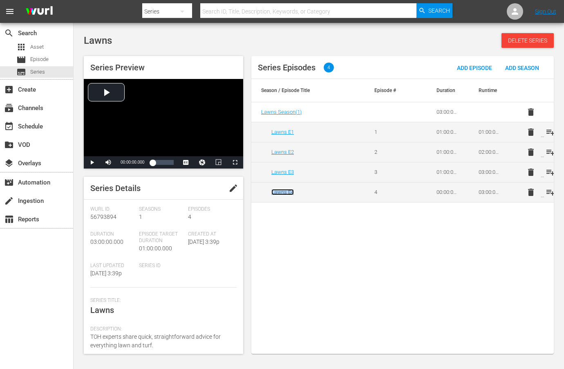
scroll to position [103, 0]
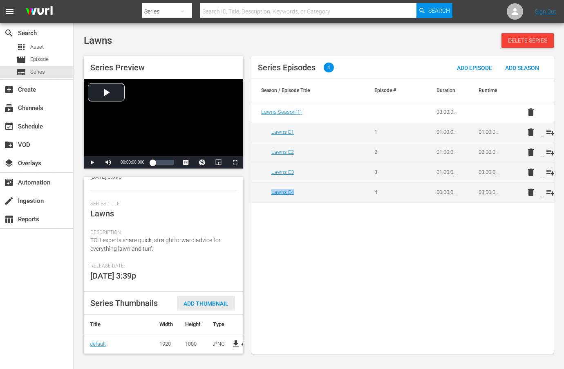
click at [195, 300] on span "Add Thumbnail" at bounding box center [206, 303] width 58 height 7
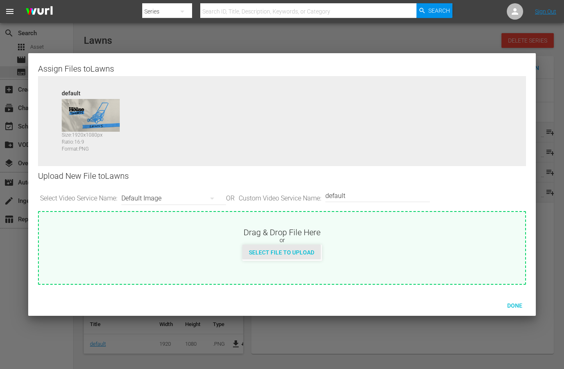
click at [257, 253] on span "Select File to Upload" at bounding box center [281, 252] width 78 height 7
type input "C:\fakepath\TOHShorts_SeriesThumb_Lawns.jpg"
click at [519, 302] on span "Done" at bounding box center [515, 305] width 28 height 7
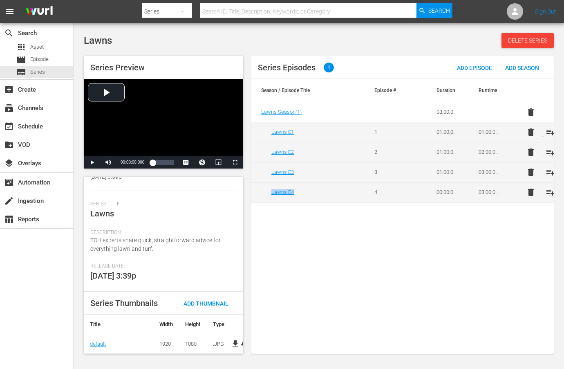
scroll to position [0, 0]
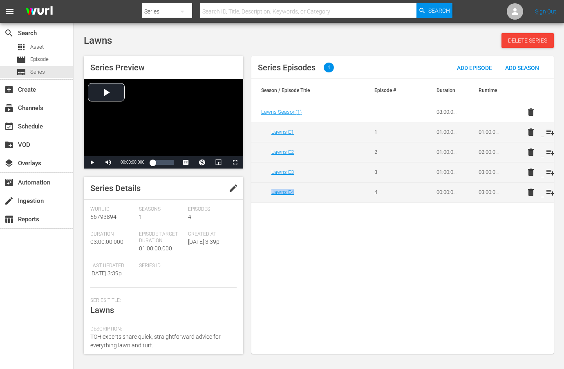
click at [234, 187] on span "edit" at bounding box center [233, 188] width 10 height 10
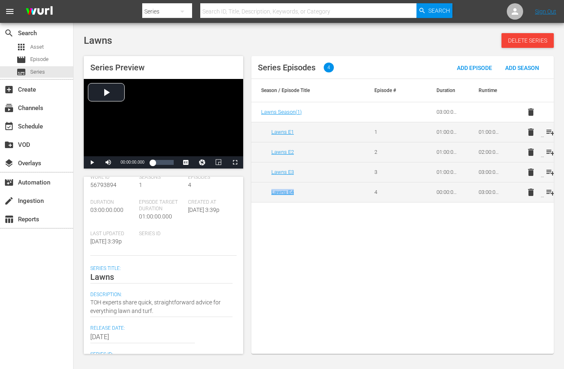
scroll to position [124, 0]
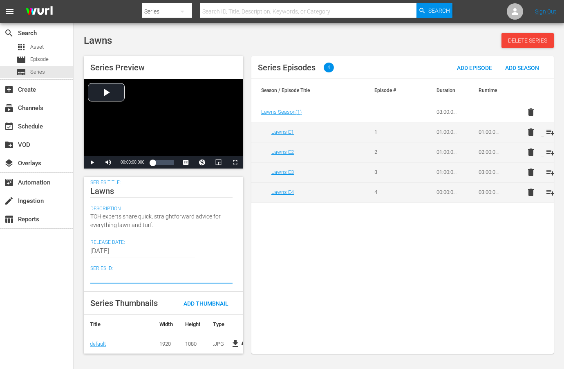
click at [142, 272] on textarea at bounding box center [161, 277] width 142 height 10
paste textarea "SH060364820000"
type textarea "SH060364820000"
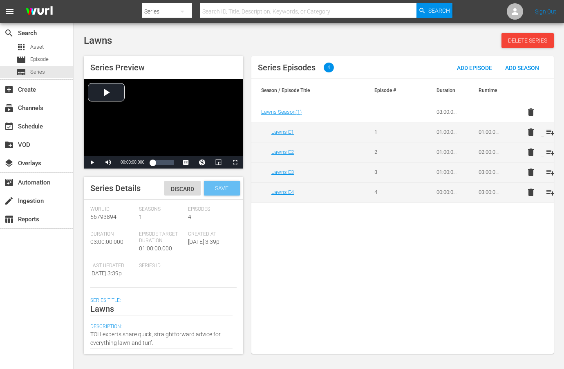
type textarea "SH060364820000"
click at [221, 188] on span "Save" at bounding box center [221, 188] width 27 height 7
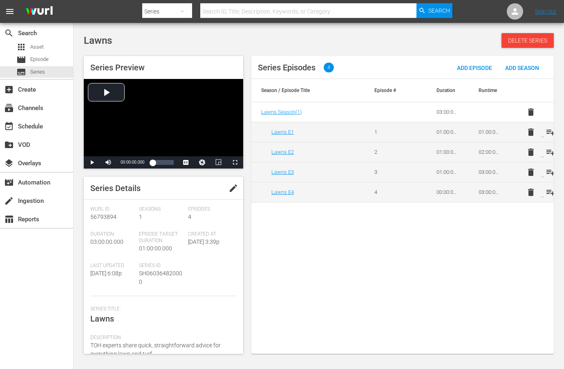
click at [309, 248] on div "Series Episodes 4 Add Episode Add Season Season / Episode Title Episode # Durat…" at bounding box center [402, 205] width 302 height 298
click at [34, 73] on span "Series" at bounding box center [37, 72] width 15 height 8
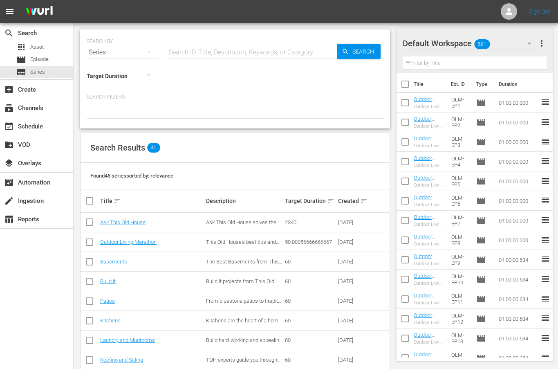
scroll to position [271, 0]
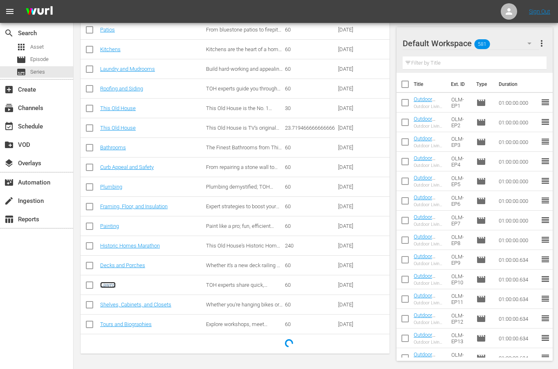
click at [107, 285] on link "Lawns" at bounding box center [108, 285] width 16 height 6
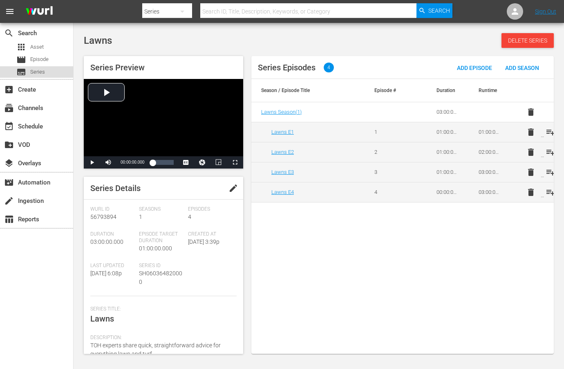
click at [34, 72] on span "Series" at bounding box center [37, 72] width 15 height 8
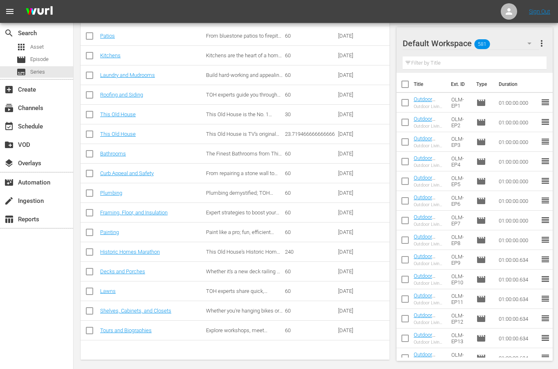
scroll to position [271, 0]
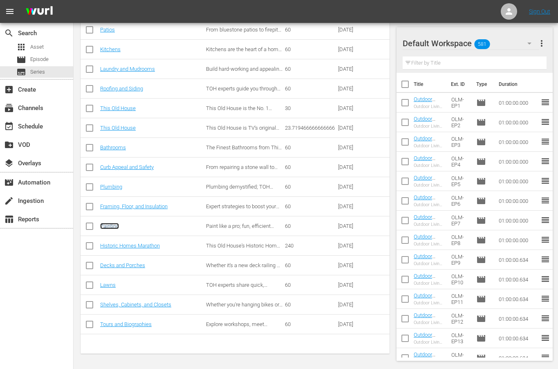
click at [110, 226] on link "Painting" at bounding box center [109, 226] width 19 height 6
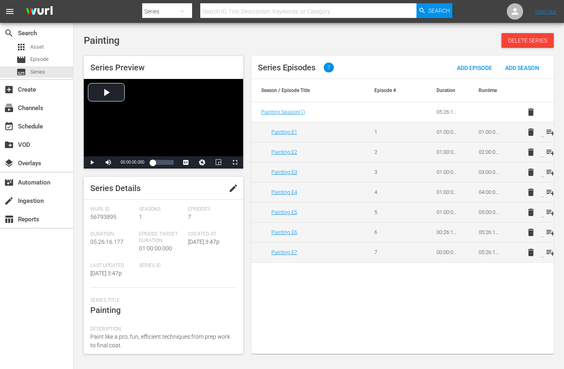
scroll to position [103, 0]
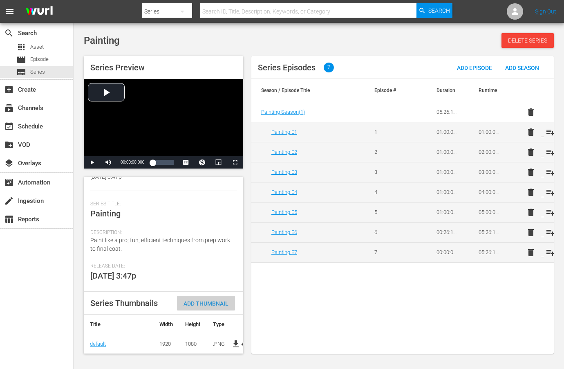
click at [202, 300] on span "Add Thumbnail" at bounding box center [206, 303] width 58 height 7
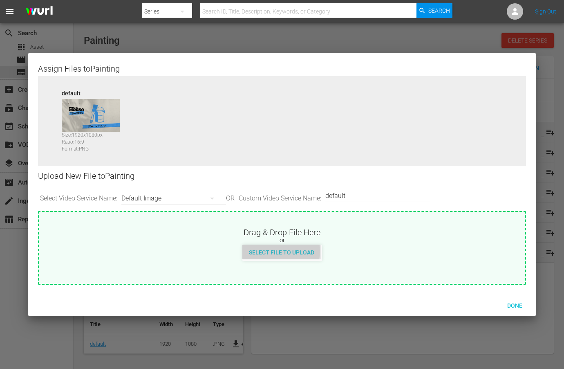
click at [270, 251] on span "Select File to Upload" at bounding box center [281, 252] width 78 height 7
type input "C:\fakepath\TOHShorts_SeriesThumb_Painting.jpg"
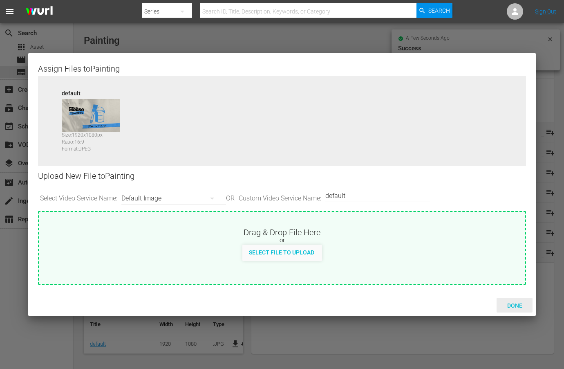
click at [516, 301] on div "Done" at bounding box center [515, 305] width 36 height 15
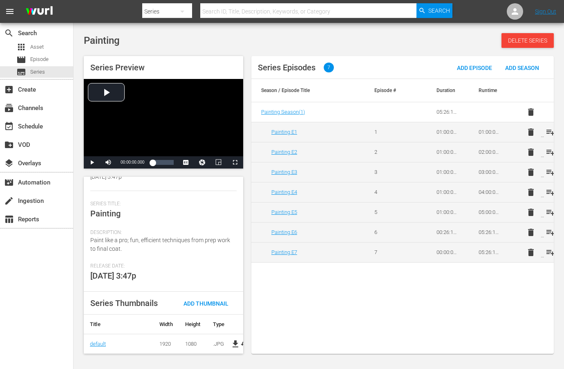
click at [198, 204] on div "Series Title: Painting" at bounding box center [163, 215] width 146 height 29
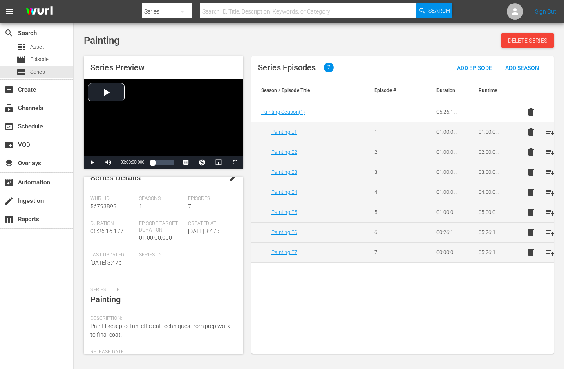
scroll to position [0, 0]
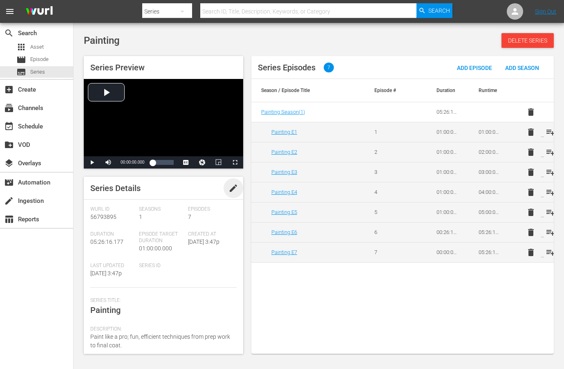
click at [231, 190] on span "edit" at bounding box center [233, 188] width 10 height 10
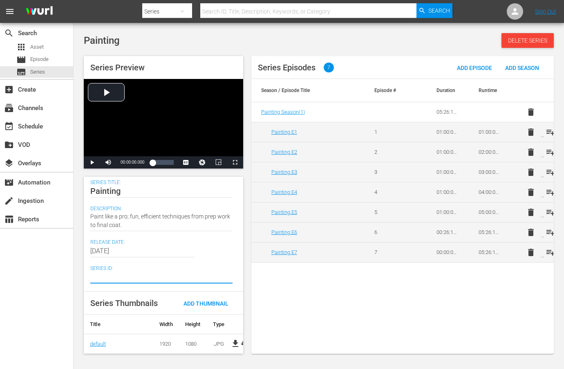
click at [121, 275] on textarea at bounding box center [161, 277] width 142 height 10
paste textarea "SH060364830000"
type textarea "SH060364830000"
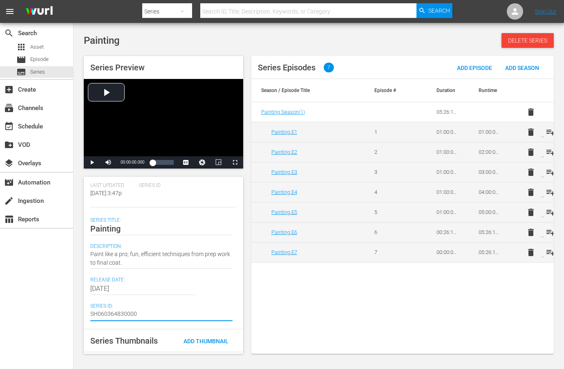
scroll to position [0, 0]
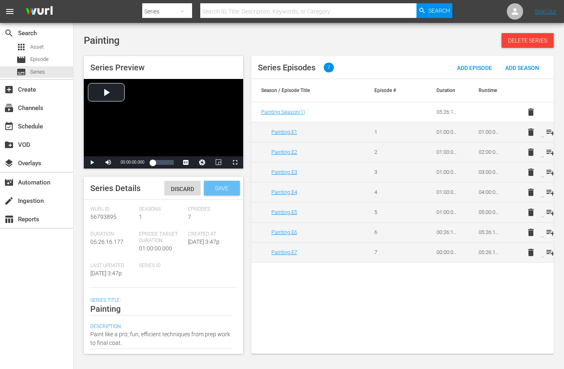
type textarea "SH060364830000"
click at [223, 187] on span "Save" at bounding box center [221, 188] width 27 height 7
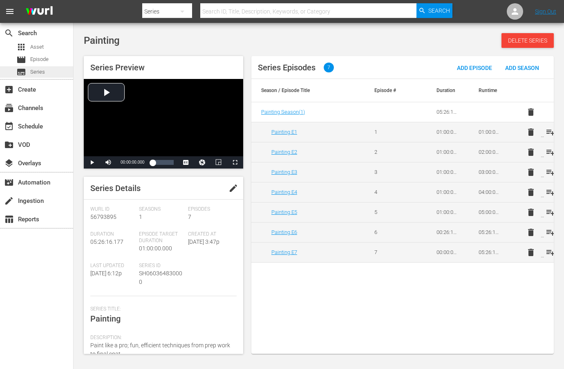
click at [34, 73] on span "Series" at bounding box center [37, 72] width 15 height 8
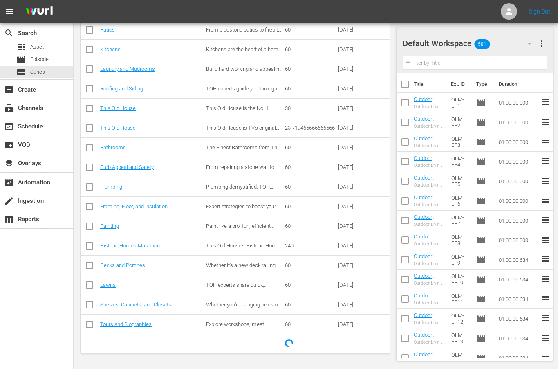
scroll to position [126, 0]
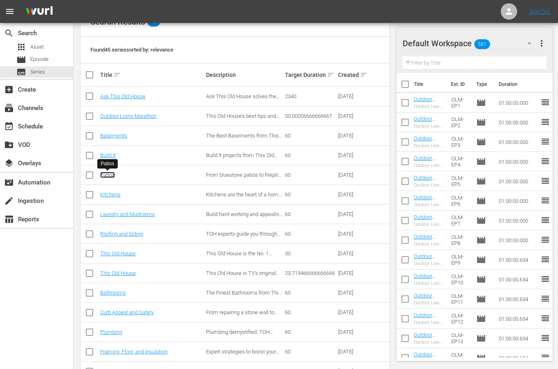
click at [109, 175] on link "Patios" at bounding box center [107, 175] width 15 height 6
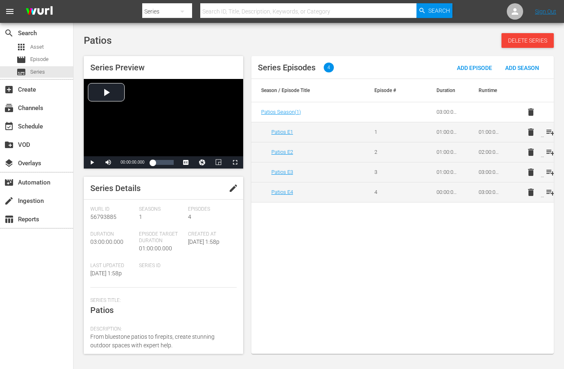
scroll to position [103, 0]
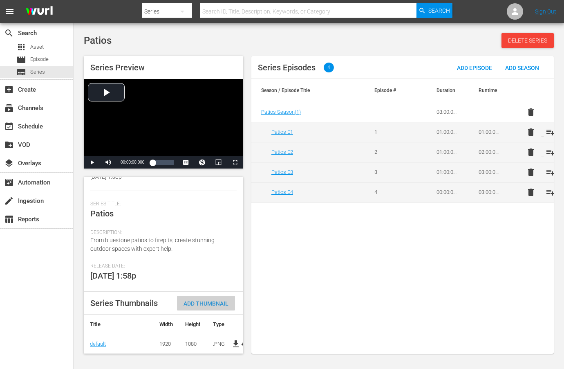
click at [208, 300] on span "Add Thumbnail" at bounding box center [206, 303] width 58 height 7
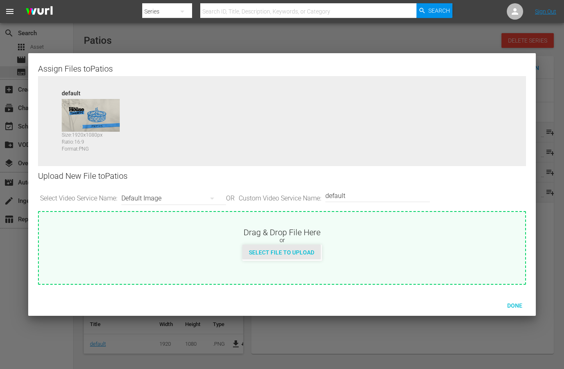
click at [277, 254] on span "Select File to Upload" at bounding box center [281, 252] width 78 height 7
type input "C:\fakepath\TOHShorts_SeriesThumb_Patios.jpg"
click at [514, 304] on span "Done" at bounding box center [515, 305] width 28 height 7
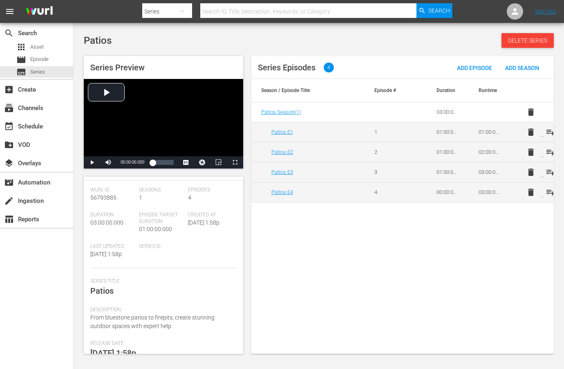
scroll to position [0, 0]
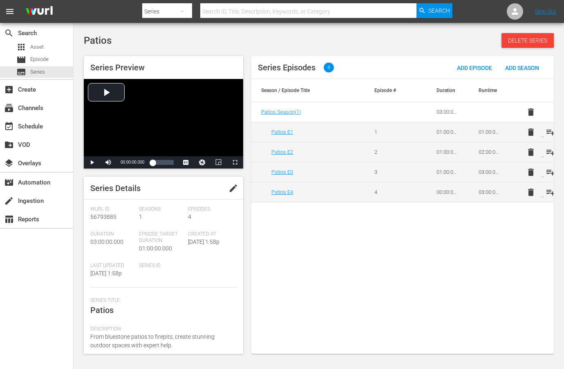
click at [228, 184] on span "edit" at bounding box center [233, 188] width 10 height 10
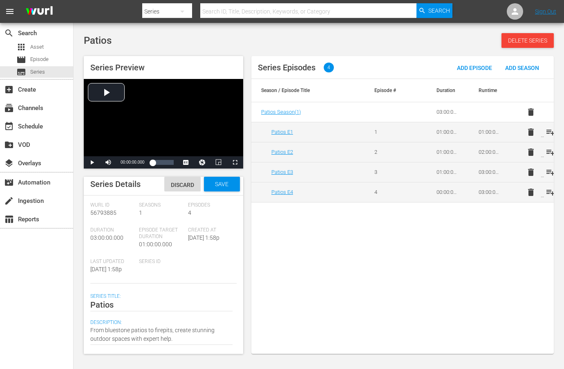
scroll to position [124, 0]
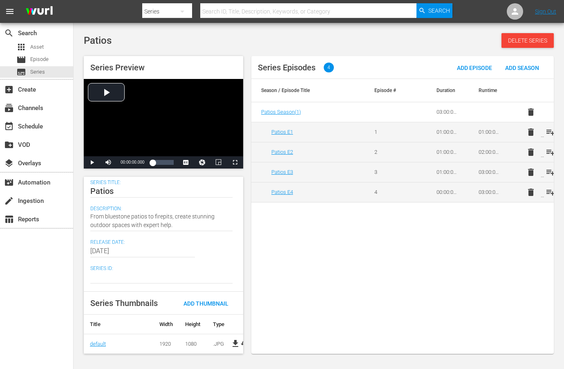
click at [159, 272] on textarea at bounding box center [161, 277] width 142 height 10
paste textarea "SH060364880000"
type textarea "SH060364880000"
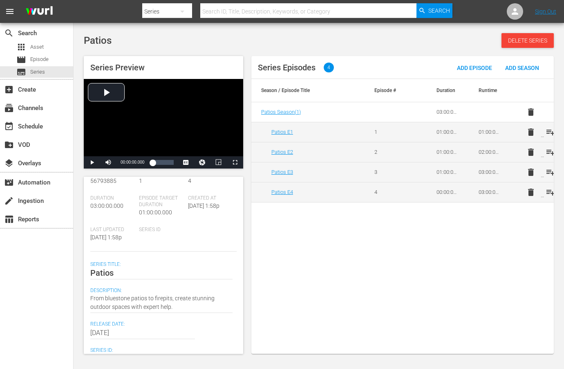
scroll to position [0, 0]
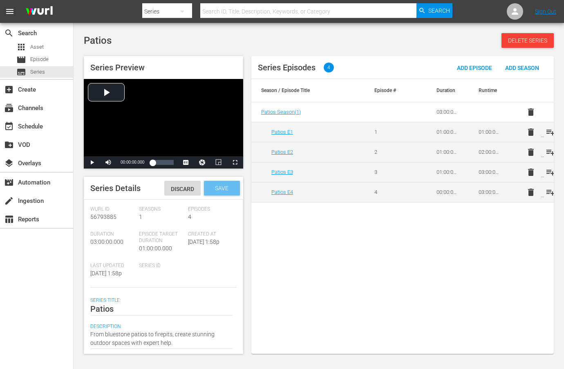
type textarea "SH060364880000"
click at [220, 185] on span "Save" at bounding box center [221, 188] width 27 height 7
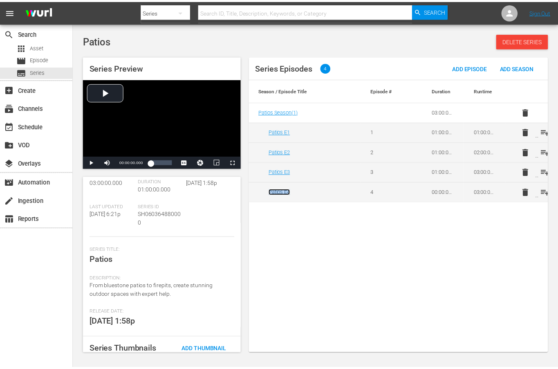
scroll to position [111, 0]
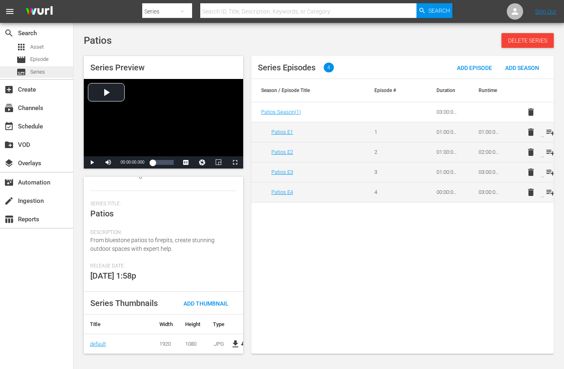
click at [45, 69] on div "subtitles Series" at bounding box center [36, 71] width 73 height 11
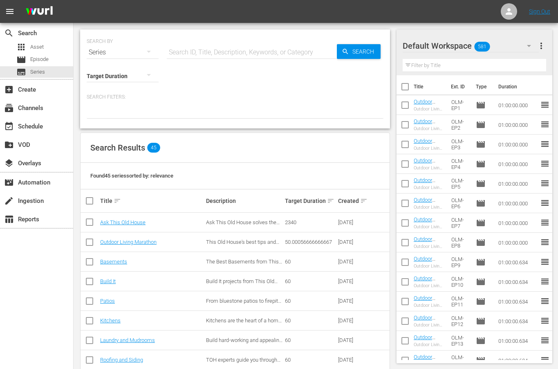
scroll to position [253, 0]
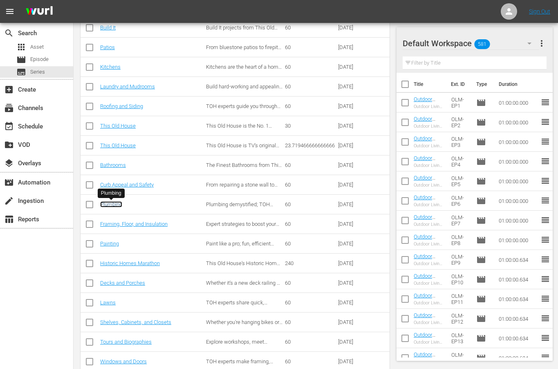
click at [114, 204] on link "Plumbing" at bounding box center [111, 204] width 22 height 6
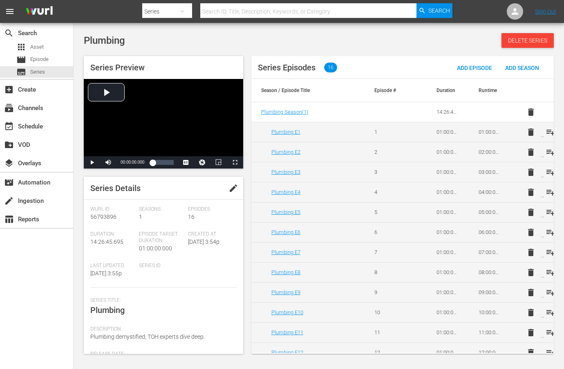
click at [229, 190] on span "edit" at bounding box center [233, 188] width 10 height 10
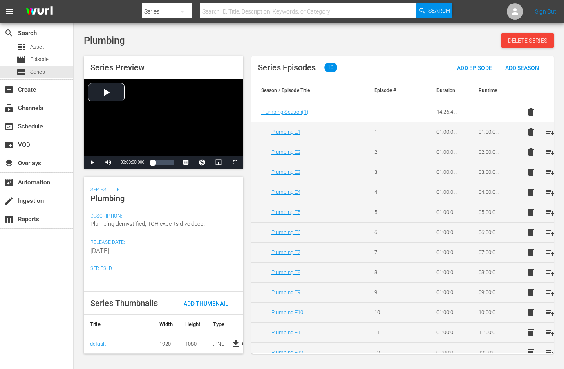
click at [144, 272] on textarea at bounding box center [161, 277] width 142 height 10
paste textarea "SH060364920000"
type textarea "SH060364920000"
click at [199, 300] on span "Add Thumbnail" at bounding box center [206, 303] width 58 height 7
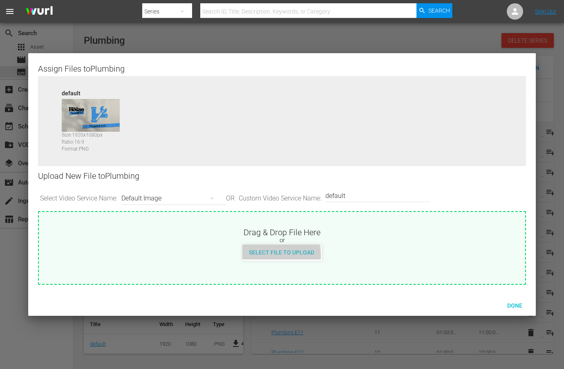
click at [274, 255] on div "Select File to Upload" at bounding box center [281, 251] width 78 height 15
type input "C:\fakepath\TOHShorts_SeriesThumb_Plumbing.jpg"
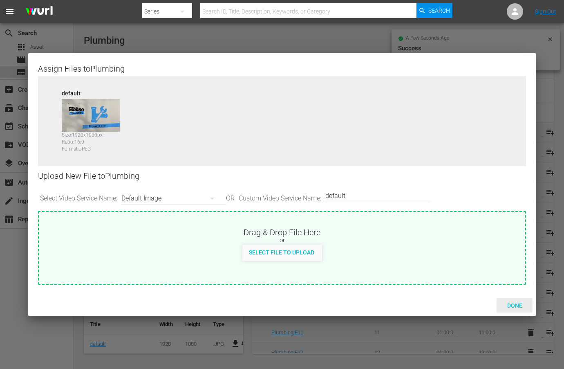
click at [520, 303] on span "Done" at bounding box center [515, 305] width 28 height 7
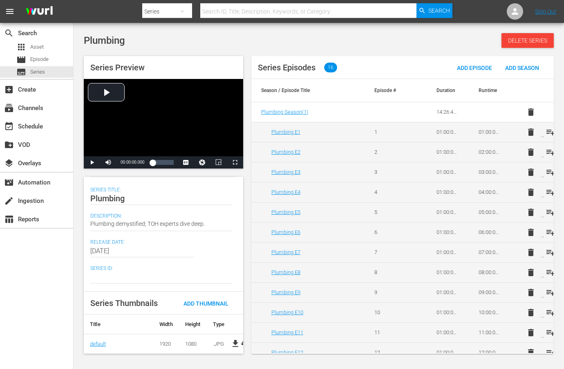
scroll to position [0, 0]
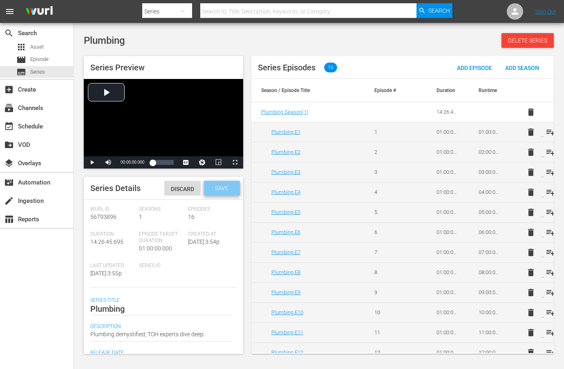
click at [223, 190] on span "Save" at bounding box center [221, 188] width 27 height 7
click at [228, 189] on span "edit" at bounding box center [233, 188] width 10 height 10
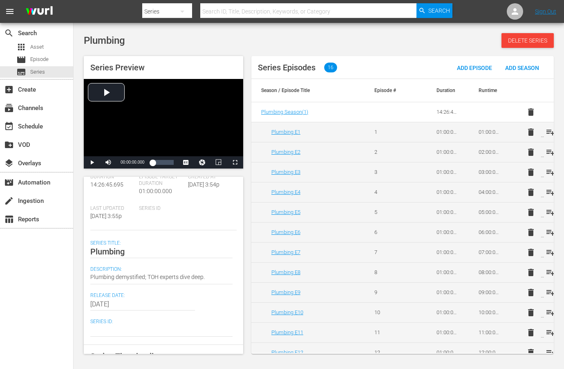
scroll to position [116, 0]
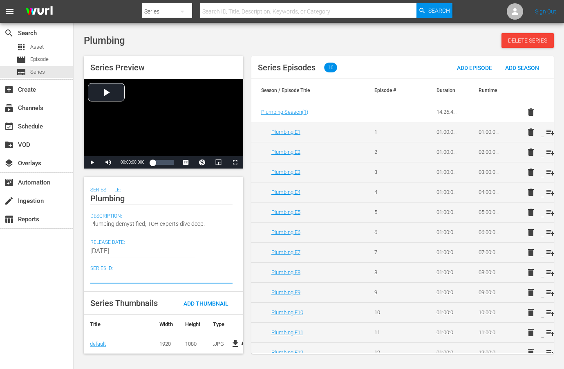
click at [120, 273] on textarea at bounding box center [161, 277] width 142 height 10
paste textarea "SH060364920000"
type textarea "SH060364920000"
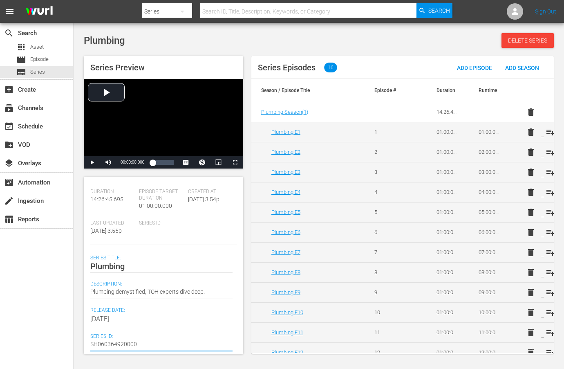
scroll to position [0, 0]
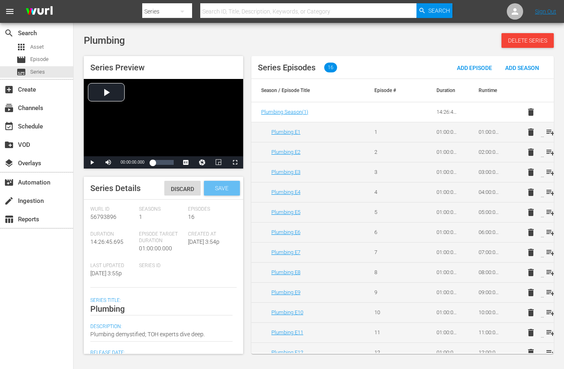
type textarea "SH060364920000"
click at [219, 182] on div "Save" at bounding box center [222, 188] width 36 height 15
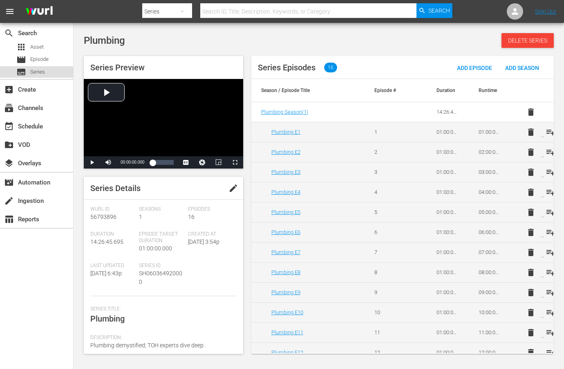
click at [37, 74] on span "Series" at bounding box center [37, 72] width 15 height 8
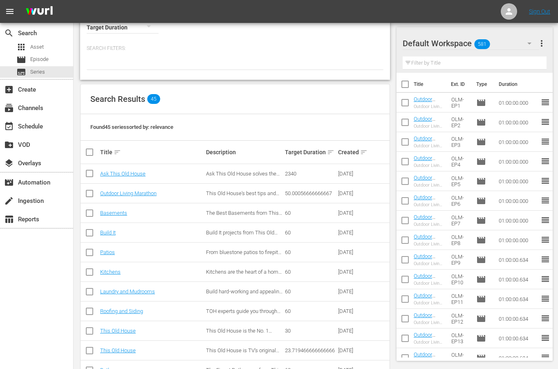
scroll to position [54, 0]
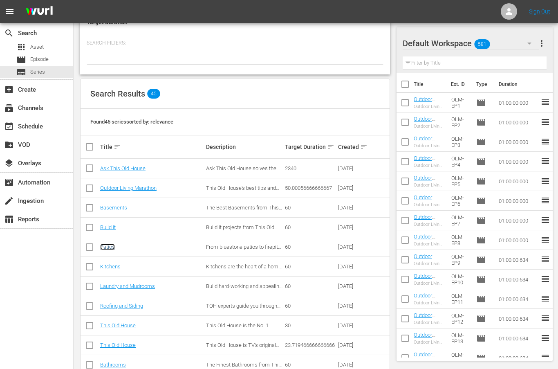
click at [112, 246] on link "Patios" at bounding box center [107, 247] width 15 height 6
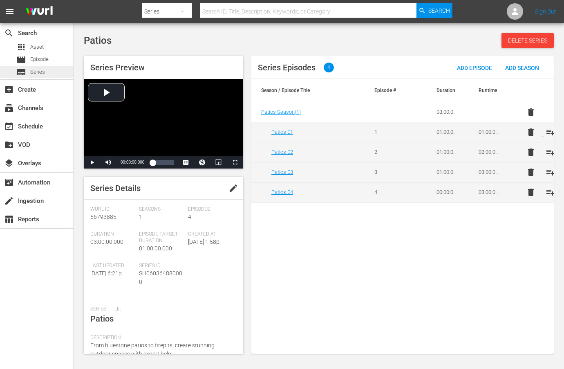
click at [34, 73] on span "Series" at bounding box center [37, 72] width 15 height 8
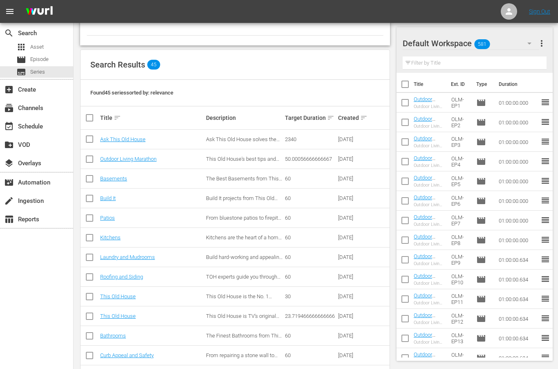
scroll to position [126, 0]
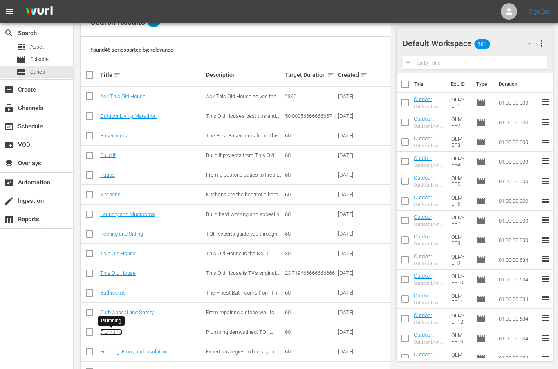
click at [108, 329] on link "Plumbing" at bounding box center [111, 332] width 22 height 6
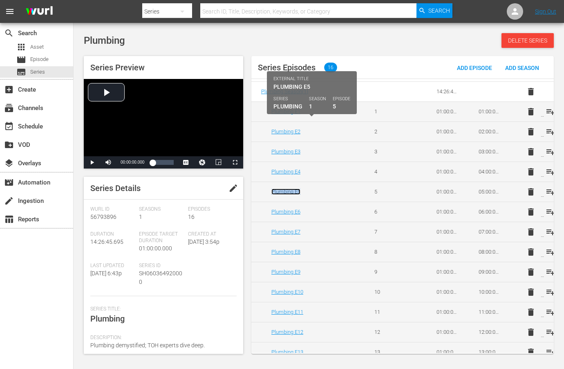
scroll to position [90, 0]
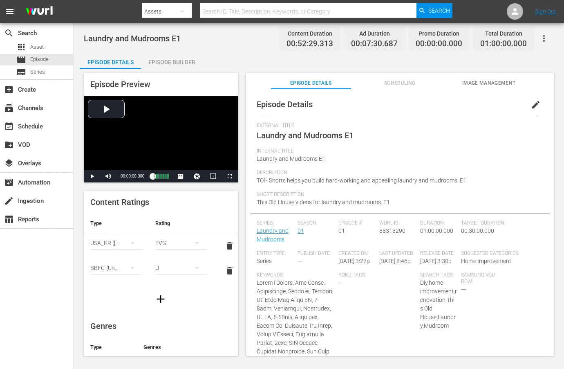
click at [531, 103] on span "edit" at bounding box center [536, 105] width 10 height 10
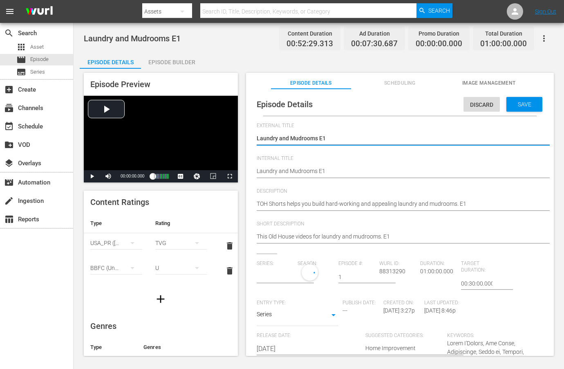
type input "Laundry and Mudrooms"
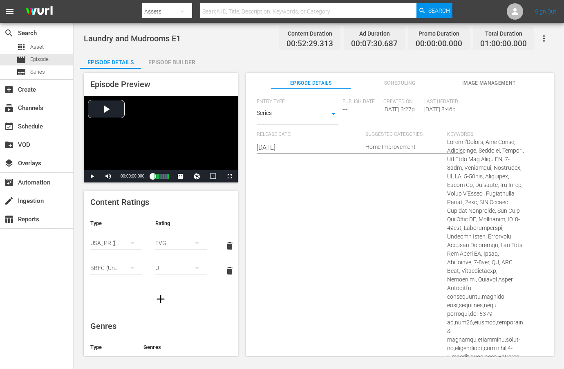
scroll to position [556, 0]
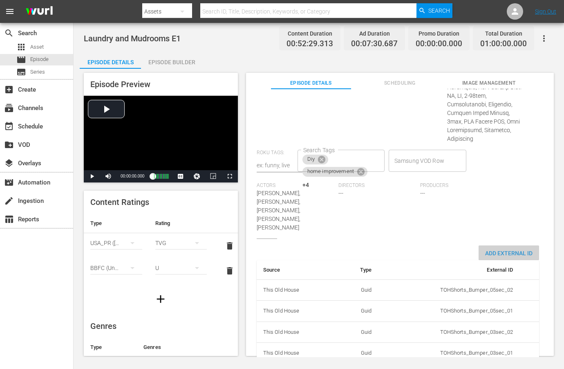
click at [501, 250] on span "Add External Id" at bounding box center [509, 253] width 60 height 7
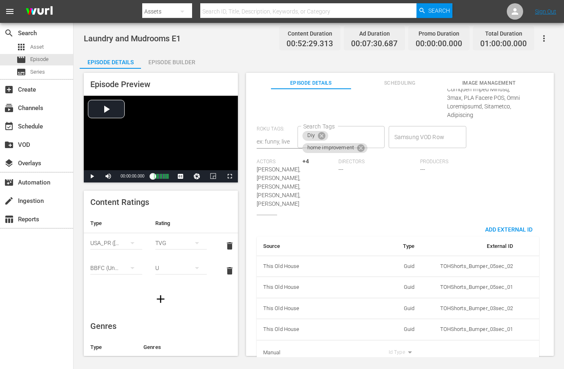
scroll to position [582, 0]
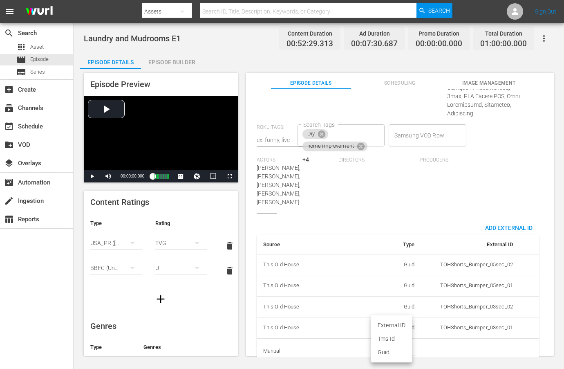
click at [403, 334] on body "menu Search By Assets Search ID, Title, Description, Keywords, or Category Sear…" at bounding box center [282, 184] width 564 height 369
click at [394, 341] on li "Tms Id" at bounding box center [391, 338] width 41 height 13
type input "tmsId"
click at [494, 345] on input "simple table" at bounding box center [496, 351] width 31 height 12
paste input "EP060364770001"
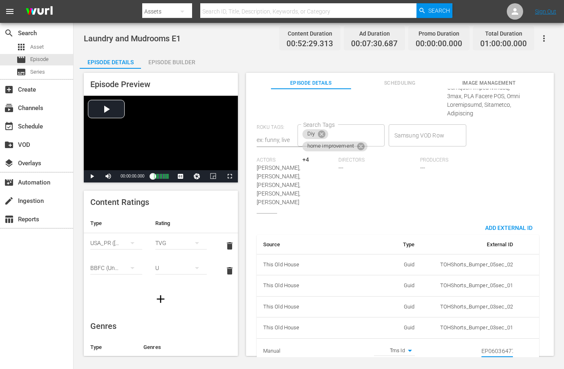
scroll to position [0, 14]
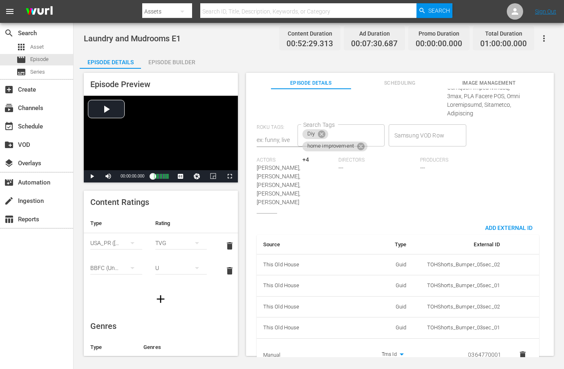
type input "EP060364770001"
click at [424, 220] on div "Source Type External ID This Old House Guid TOHShorts_Bumper_05sec_02 This Old …" at bounding box center [398, 296] width 282 height 152
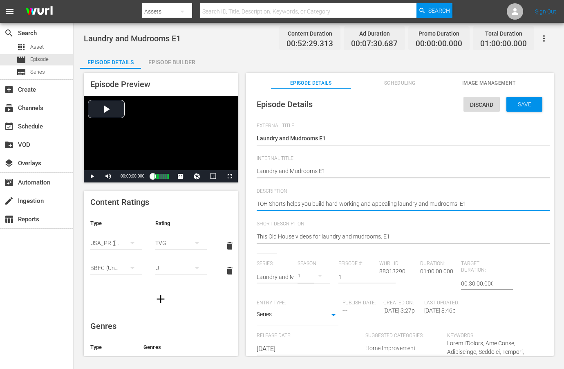
paste textarea "Build hard-working and appealing laundry and mudrooms."
type textarea "Build hard-working and appealing laundry and mudrooms."
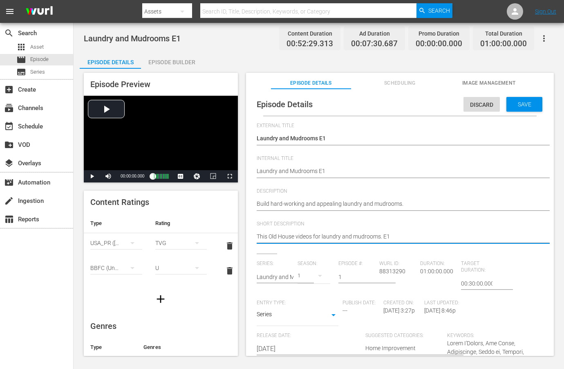
paste textarea "Build hard-working and appealing laundry and mudrooms."
type textarea "Build hard-working and appealing laundry and mudrooms."
click at [511, 105] on span "Save" at bounding box center [524, 104] width 27 height 7
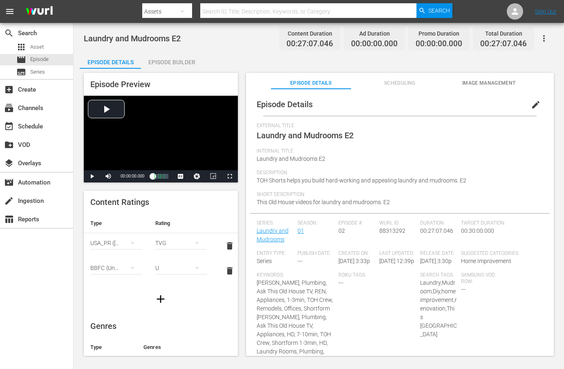
click at [533, 104] on span "edit" at bounding box center [536, 105] width 10 height 10
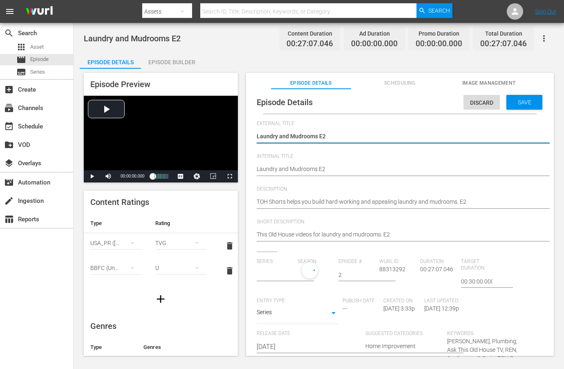
type input "Laundry and Mudrooms"
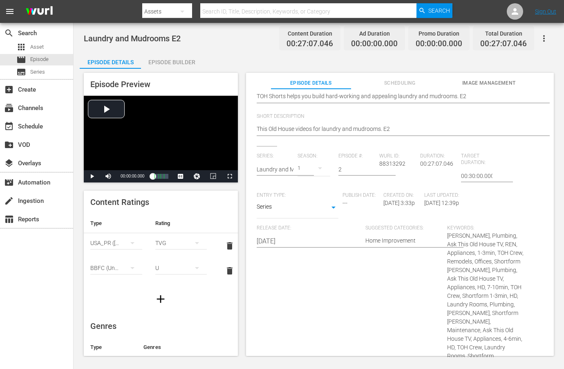
scroll to position [246, 0]
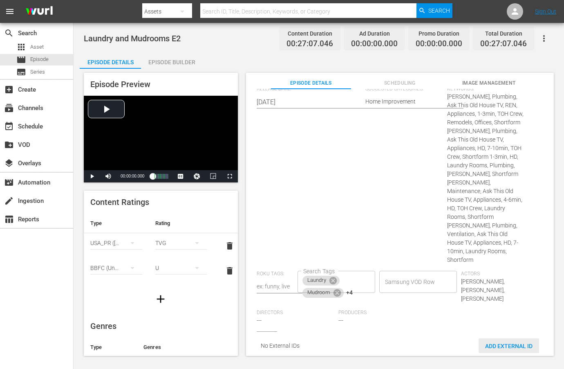
click at [493, 338] on div "Add External Id" at bounding box center [509, 345] width 60 height 15
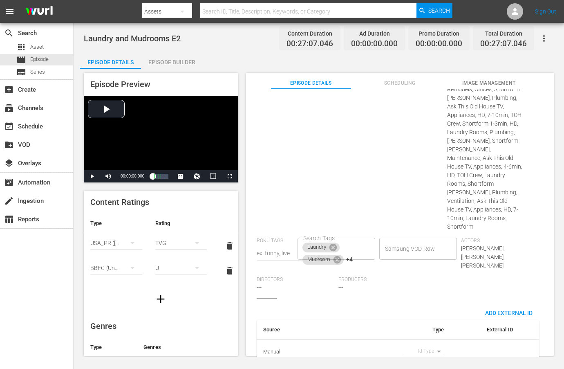
scroll to position [283, 0]
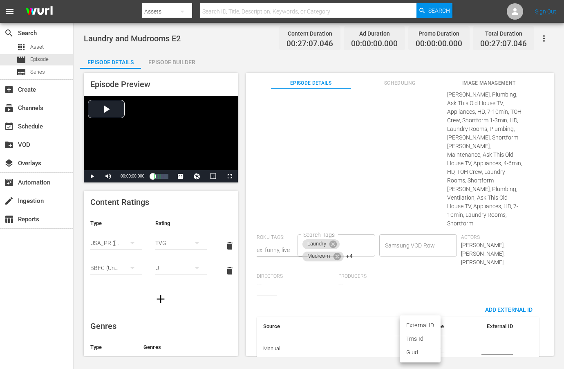
click at [418, 329] on body "menu Search By Assets Search ID, Title, Description, Keywords, or Category Sear…" at bounding box center [282, 184] width 564 height 369
click at [417, 335] on li "Tms Id" at bounding box center [420, 338] width 41 height 13
type input "tmsId"
click at [487, 342] on input "simple table" at bounding box center [496, 348] width 31 height 12
paste input "EP060364770002"
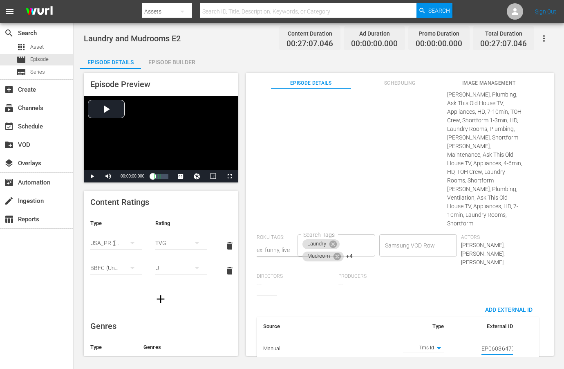
scroll to position [0, 14]
type input "EP060364770002"
click at [381, 189] on div "Suggested Categories: Home Improvement Home Improvement" at bounding box center [406, 141] width 82 height 185
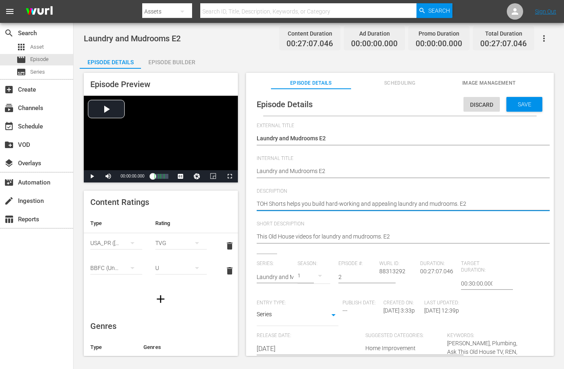
paste textarea "Create functional and stylish laundry and mudrooms with expert tips from This O…"
type textarea "Create functional and stylish laundry and mudrooms with expert tips from This O…"
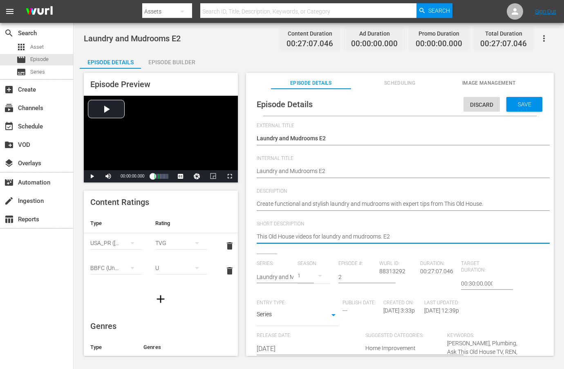
paste textarea "Create functional and stylish laundry and mudrooms with expert tips from This O…"
type textarea "Create functional and stylish laundry and mudrooms with expert tips from This O…"
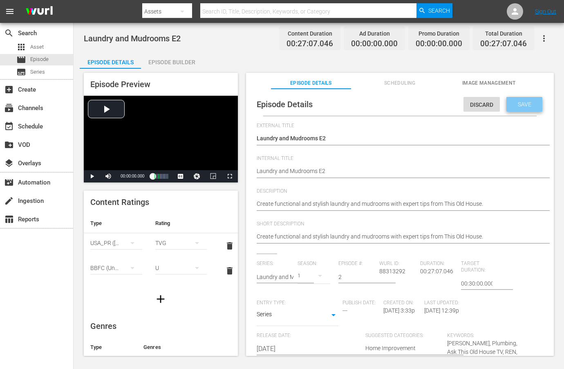
click at [511, 103] on span "Save" at bounding box center [524, 104] width 27 height 7
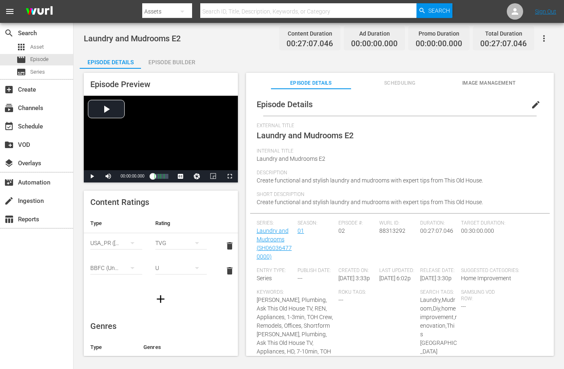
click at [531, 107] on span "edit" at bounding box center [536, 105] width 10 height 10
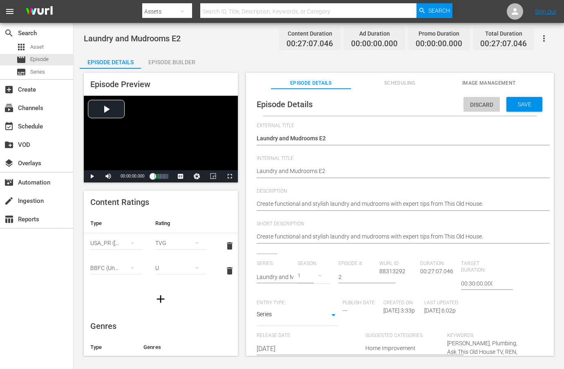
click at [488, 101] on span "Discard" at bounding box center [481, 104] width 36 height 7
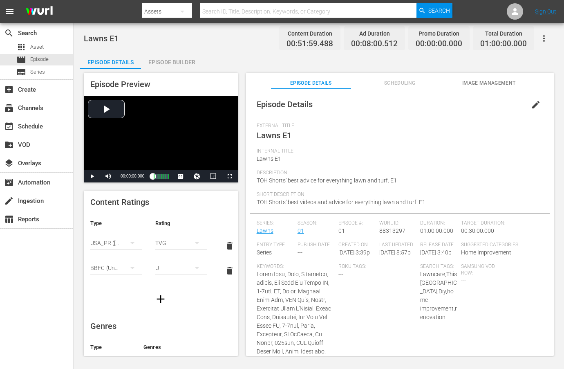
click at [531, 107] on span "edit" at bounding box center [536, 105] width 10 height 10
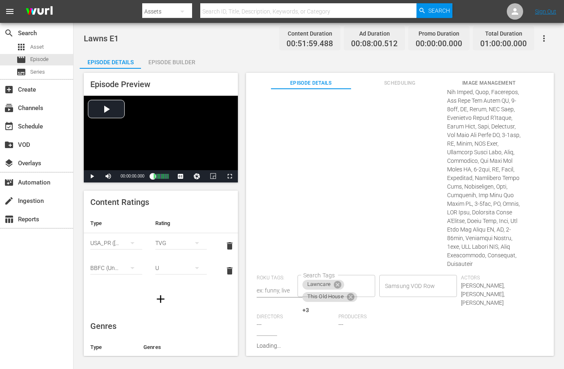
type input "Lawns"
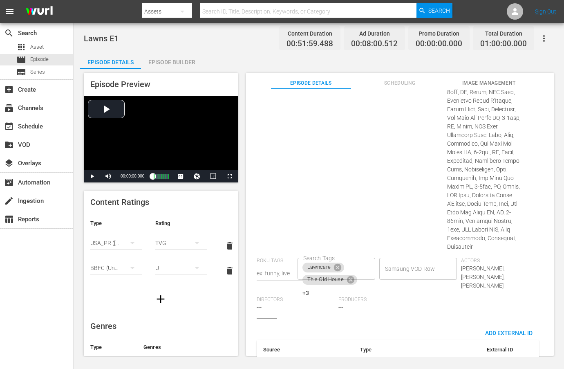
scroll to position [514, 0]
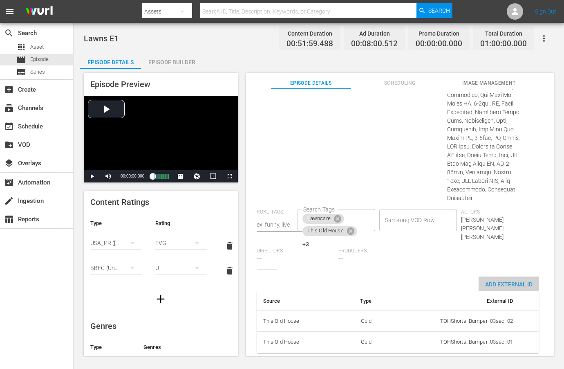
click at [488, 281] on span "Add External Id" at bounding box center [509, 284] width 60 height 7
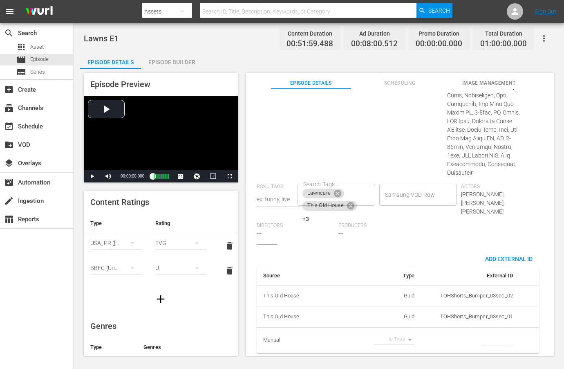
scroll to position [539, 0]
click at [398, 331] on body "menu Search By Assets Search ID, Title, Description, Keywords, or Category Sear…" at bounding box center [282, 184] width 564 height 369
click at [392, 338] on li "Tms Id" at bounding box center [391, 338] width 41 height 13
type input "tmsId"
click at [489, 335] on input "simple table" at bounding box center [496, 340] width 31 height 12
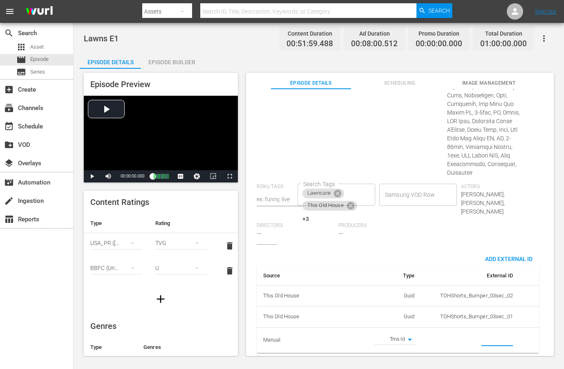
paste input "EP060364820001"
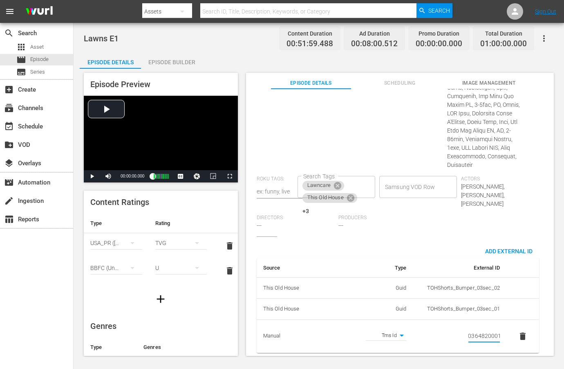
type input "EP060364820001"
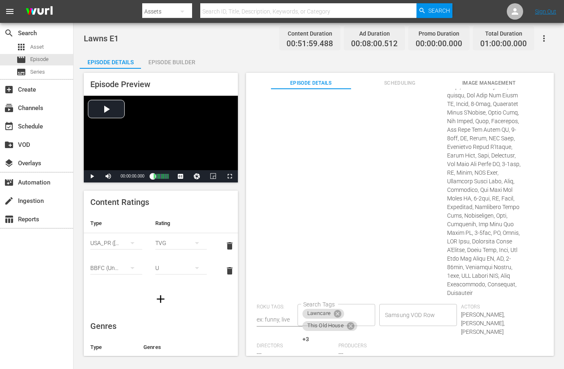
scroll to position [9, 0]
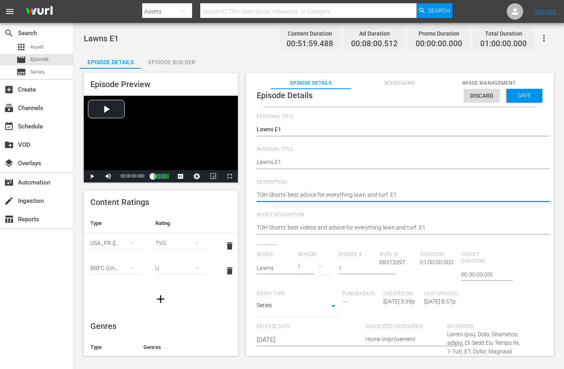
paste textarea "his Old House experts share quick, straightforward advice for everything lawn a…"
type textarea "This Old House experts share quick, straightforward advice for everything lawn …"
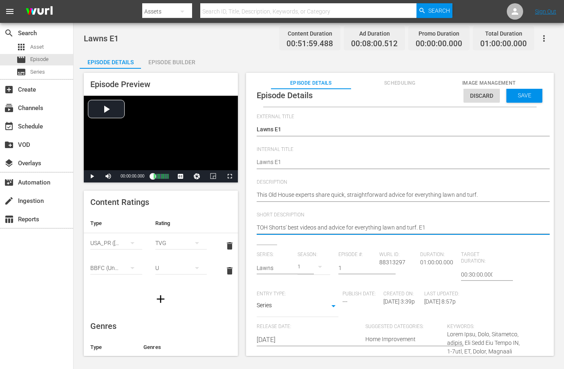
paste textarea "his Old House experts share quick, straightforward advice for everything lawn a…"
type textarea "This Old House experts share quick, straightforward advice for everything lawn …"
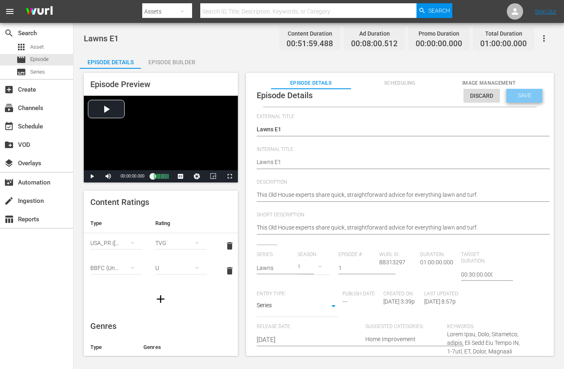
click at [525, 95] on span "Save" at bounding box center [524, 95] width 27 height 7
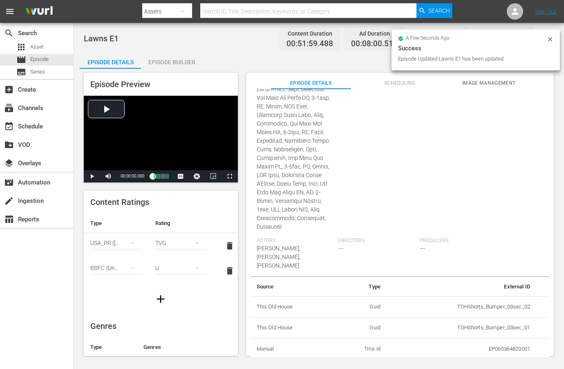
scroll to position [0, 0]
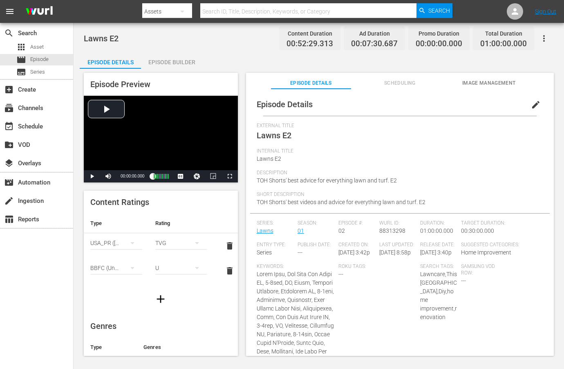
click at [531, 106] on span "edit" at bounding box center [536, 105] width 10 height 10
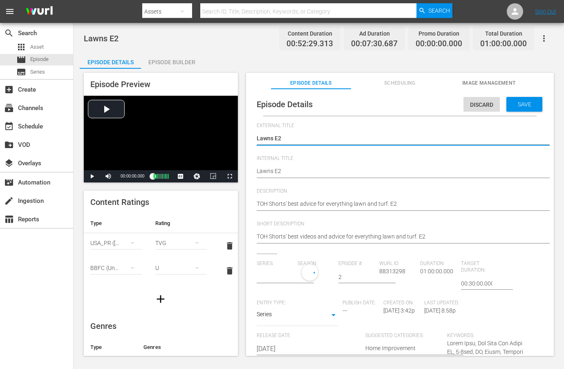
type input "Lawns"
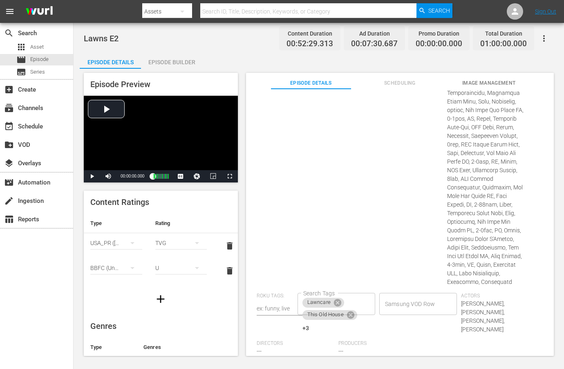
scroll to position [573, 0]
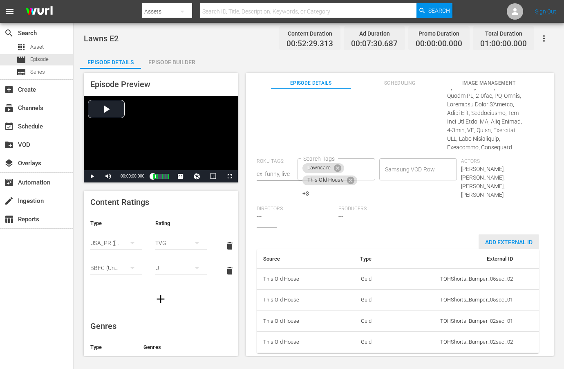
click at [505, 239] on span "Add External Id" at bounding box center [509, 242] width 60 height 7
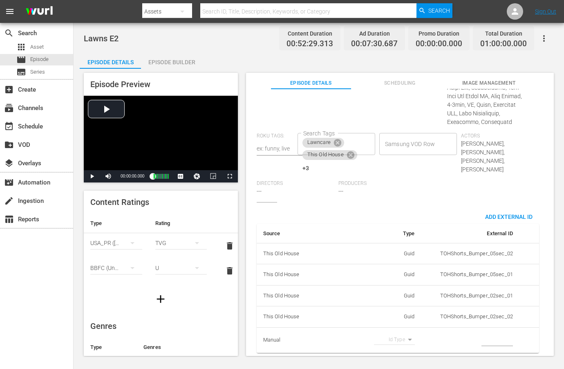
scroll to position [599, 0]
click at [398, 333] on body "menu Search By Assets Search ID, Title, Description, Keywords, or Category Sear…" at bounding box center [282, 184] width 564 height 369
click at [395, 340] on li "Tms Id" at bounding box center [391, 338] width 41 height 13
type input "tmsId"
click at [481, 336] on input "simple table" at bounding box center [496, 340] width 31 height 12
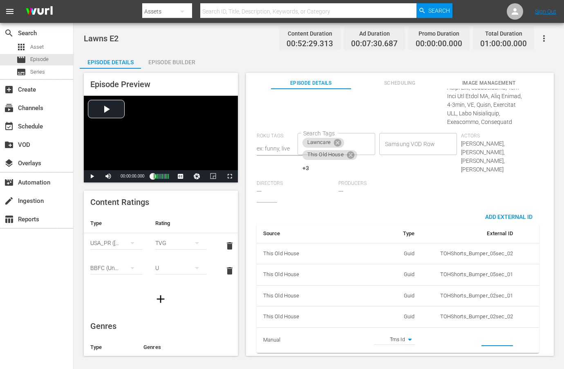
paste input "EP060364820002"
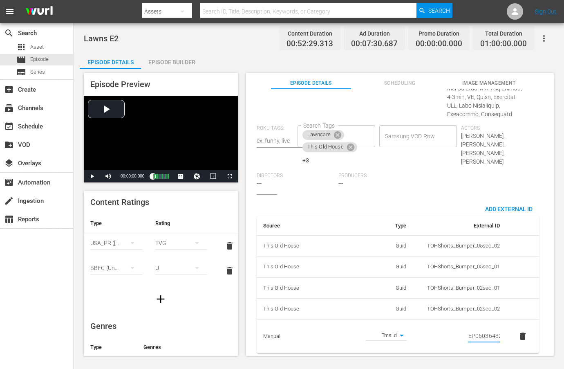
scroll to position [0, 14]
type input "EP060364820002"
click at [420, 189] on div "Producers ---" at bounding box center [379, 183] width 82 height 22
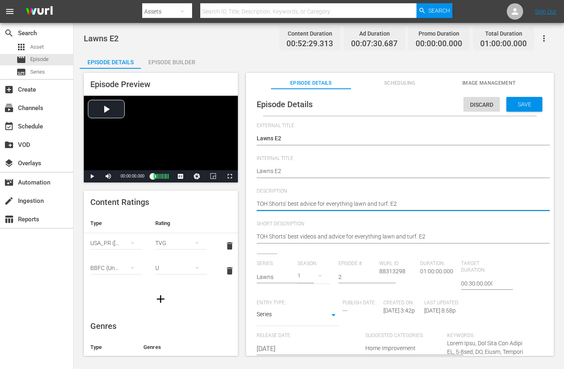
paste textarea "Get quick, clear lawn and turf tips from the experts at This [GEOGRAPHIC_DATA]."
type textarea "Get quick, clear lawn and turf tips from the experts at This [GEOGRAPHIC_DATA]."
type textarea "Get quick, clear lawn and turf tips from the experts at This Old House."
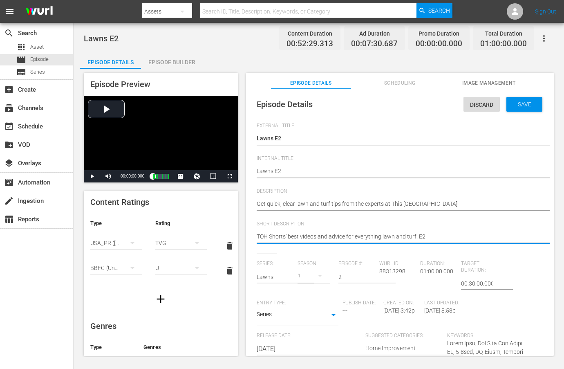
paste textarea "Get quick, clear lawn and turf tips from the experts at This Old House."
type textarea "Get quick, clear lawn and turf tips from the experts at This Old House."
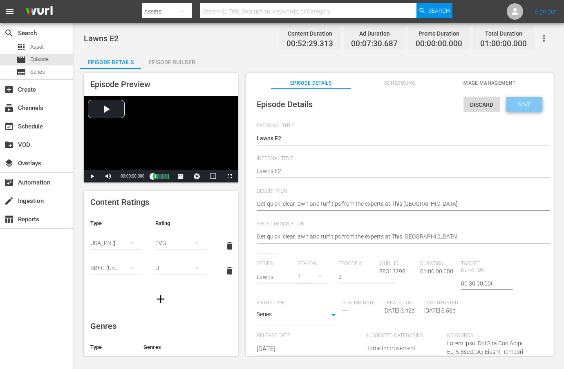
click at [511, 105] on span "Save" at bounding box center [524, 104] width 27 height 7
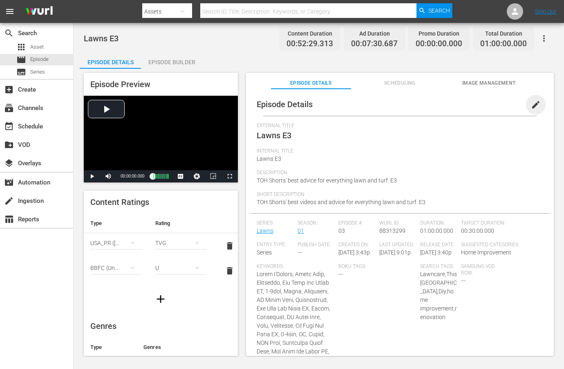
click at [531, 105] on span "edit" at bounding box center [536, 105] width 10 height 10
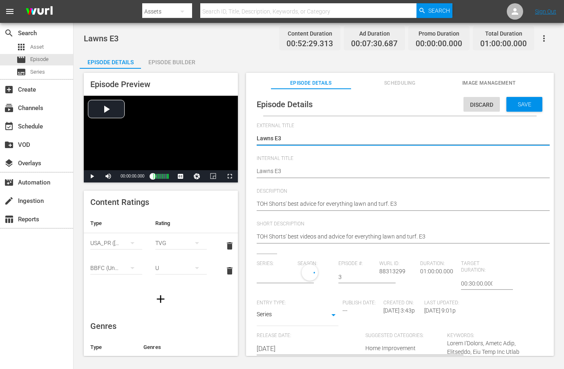
type input "Lawns"
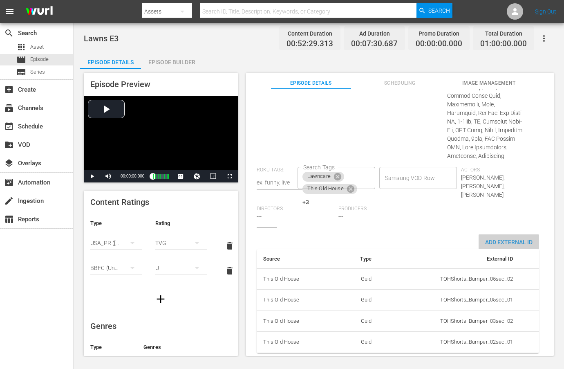
click at [503, 239] on span "Add External Id" at bounding box center [509, 242] width 60 height 7
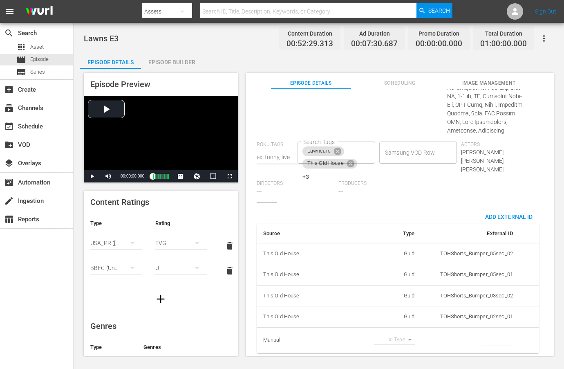
scroll to position [556, 0]
click at [404, 332] on body "menu Search By Assets Search ID, Title, Description, Keywords, or Category Sear…" at bounding box center [282, 184] width 564 height 369
click at [399, 333] on li "Tms Id" at bounding box center [391, 338] width 41 height 13
type input "tmsId"
click at [487, 334] on input "simple table" at bounding box center [496, 340] width 31 height 12
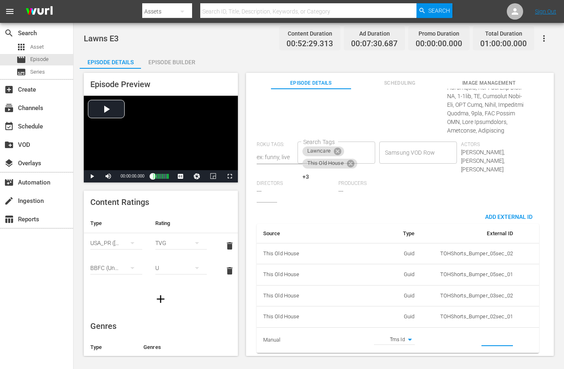
paste input "EP060364820003"
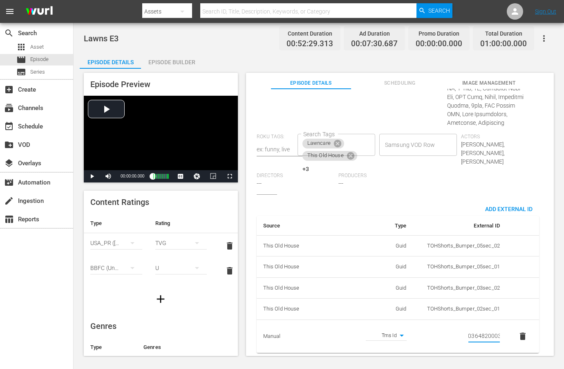
type input "EP060364820003"
click at [420, 194] on div "Producers ---" at bounding box center [379, 183] width 82 height 22
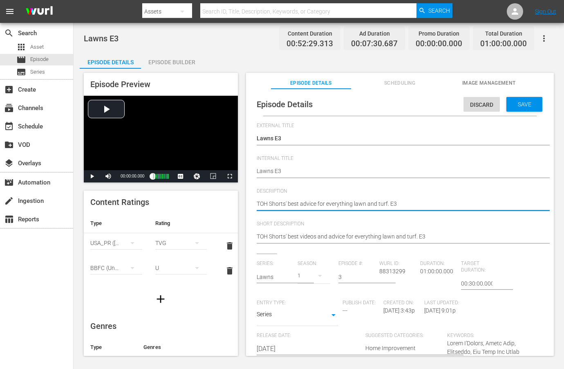
click at [397, 202] on textarea "TOH Shorts' best advice for everything lawn and turf. E3" at bounding box center [398, 204] width 282 height 10
paste textarea "his Old House pros offer simple, speedy advice for all your lawn and turf needs."
type textarea "This Old House pros offer simple, speedy advice for all your lawn and turf need…"
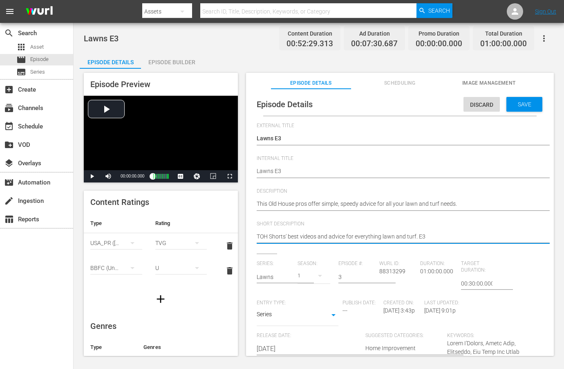
paste textarea "his Old House pros offer simple, speedy advice for all your lawn and turf needs."
type textarea "This Old House pros offer simple, speedy advice for all your lawn and turf need…"
click at [531, 107] on div "Save" at bounding box center [524, 104] width 36 height 15
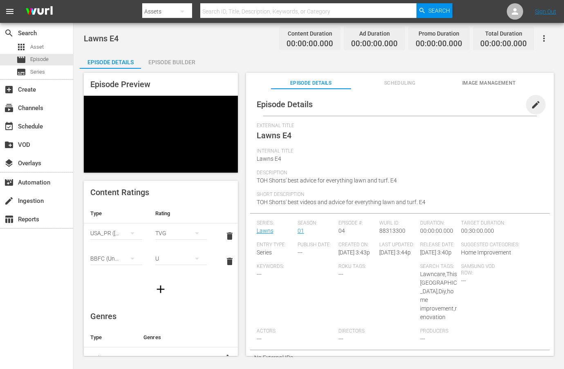
click at [531, 109] on span "edit" at bounding box center [536, 105] width 10 height 10
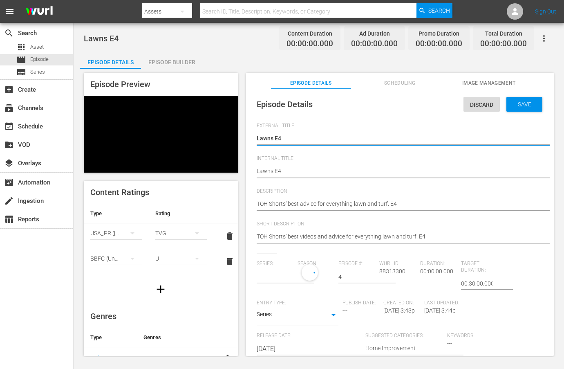
type input "Lawns"
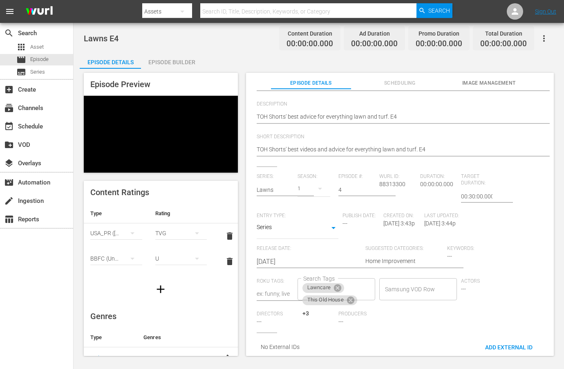
scroll to position [94, 0]
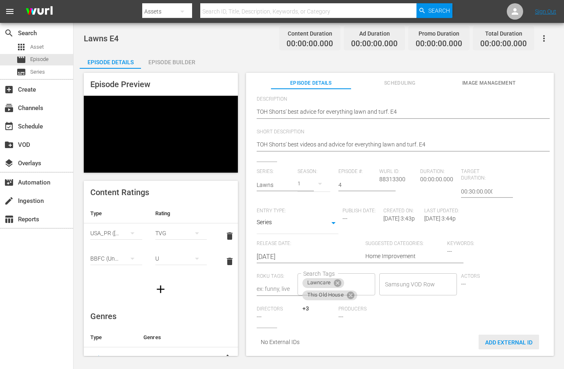
click at [506, 339] on span "Add External Id" at bounding box center [509, 342] width 60 height 7
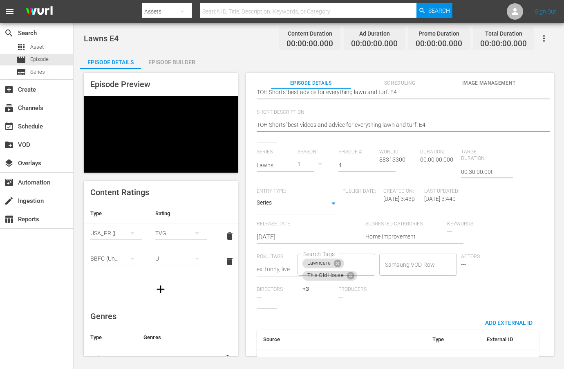
scroll to position [139, 0]
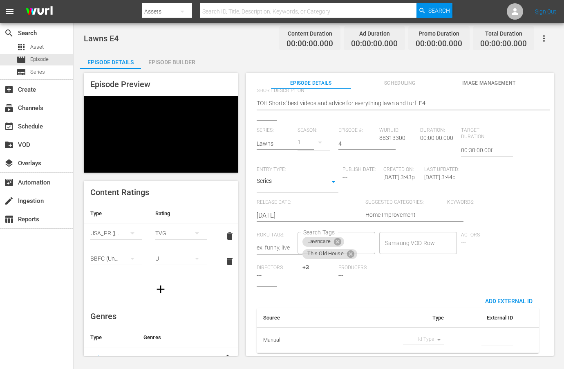
click at [432, 333] on body "menu Search By Assets Search ID, Title, Description, Keywords, or Category Sear…" at bounding box center [282, 184] width 564 height 369
click at [427, 338] on li "Tms Id" at bounding box center [420, 338] width 41 height 13
type input "tmsId"
click at [482, 336] on input "simple table" at bounding box center [496, 340] width 31 height 12
paste input "EP060364820004"
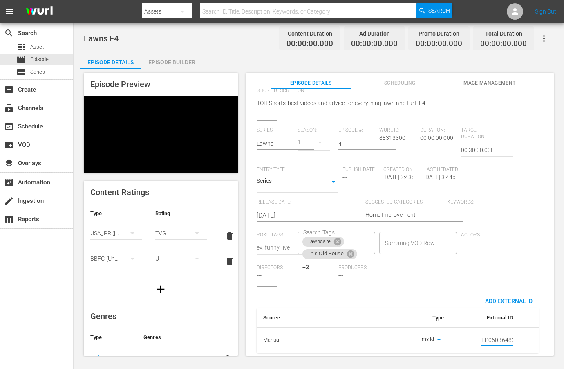
scroll to position [0, 14]
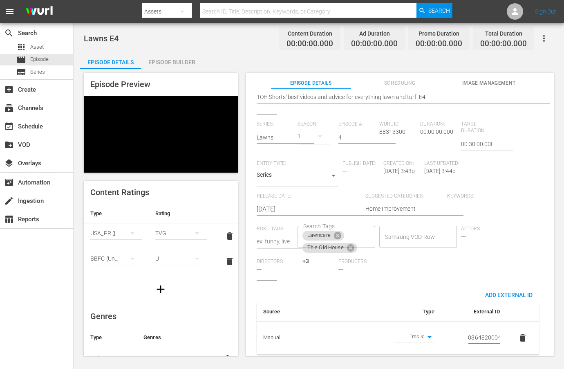
type input "EP060364820004"
click at [480, 219] on div "Keywords: ---" at bounding box center [488, 209] width 82 height 33
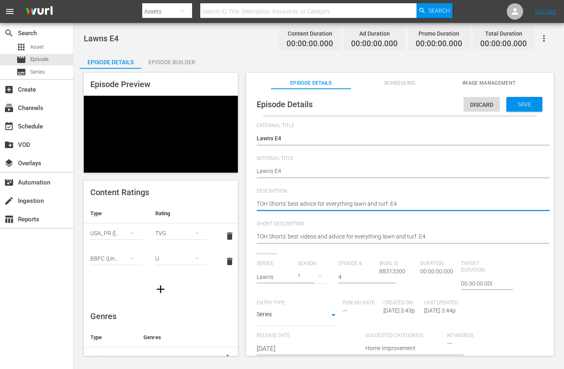
paste textarea "Expert lawn and turf guidance made easy with quick tips from This Old House."
type textarea "Expert lawn and turf guidance made easy with quick tips from This Old House."
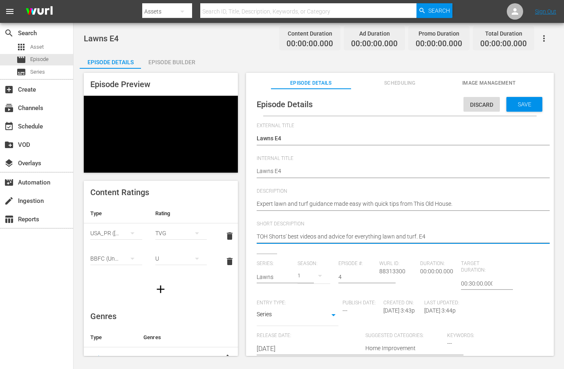
paste textarea "Expert lawn and turf guidance made easy with quick tips from This Old House."
type textarea "Expert lawn and turf guidance made easy with quick tips from This Old House."
click at [518, 101] on span "Save" at bounding box center [524, 104] width 27 height 7
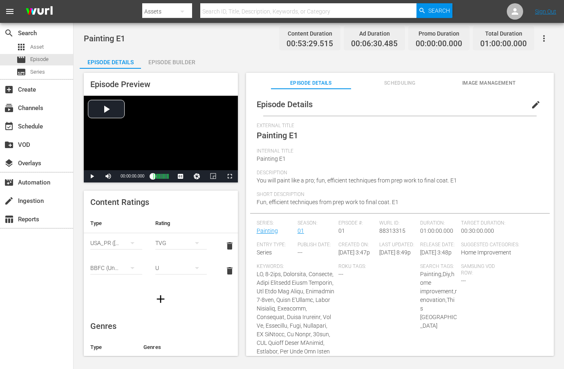
click at [531, 100] on span "edit" at bounding box center [536, 105] width 10 height 10
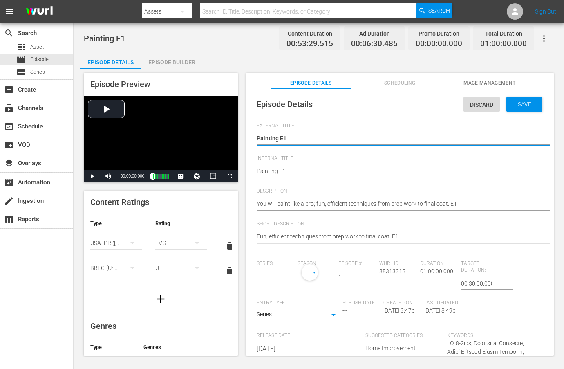
type input "Painting"
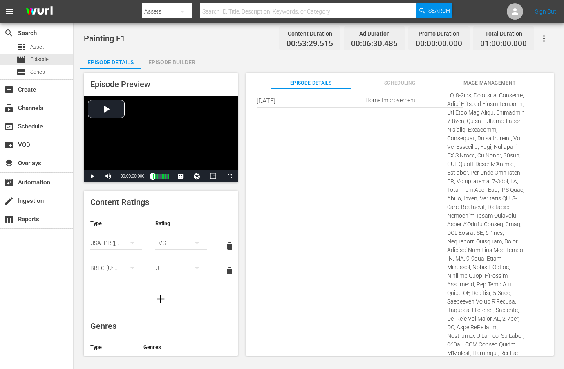
scroll to position [554, 0]
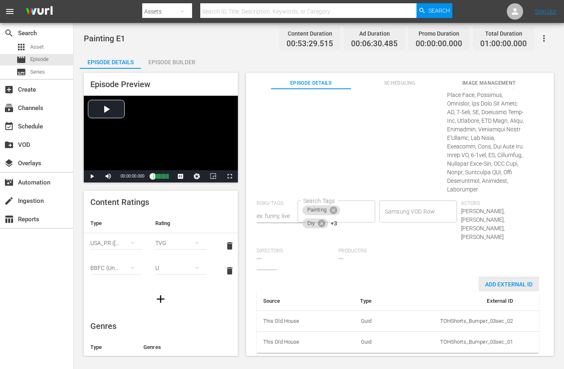
click at [491, 281] on span "Add External Id" at bounding box center [509, 284] width 60 height 7
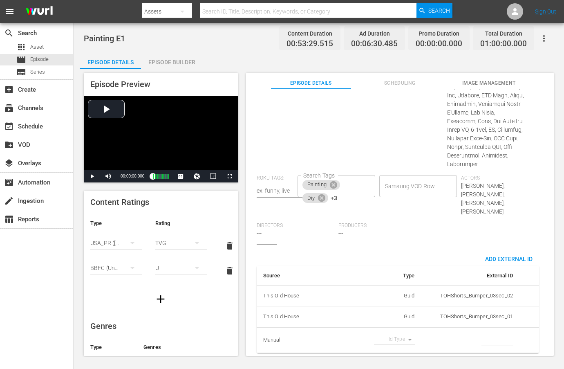
scroll to position [580, 0]
click at [408, 333] on body "menu Search By Assets Search ID, Title, Description, Keywords, or Category Sear…" at bounding box center [282, 184] width 564 height 369
click at [398, 336] on li "Tms Id" at bounding box center [391, 338] width 41 height 13
type input "tmsId"
click at [492, 334] on input "simple table" at bounding box center [496, 340] width 31 height 12
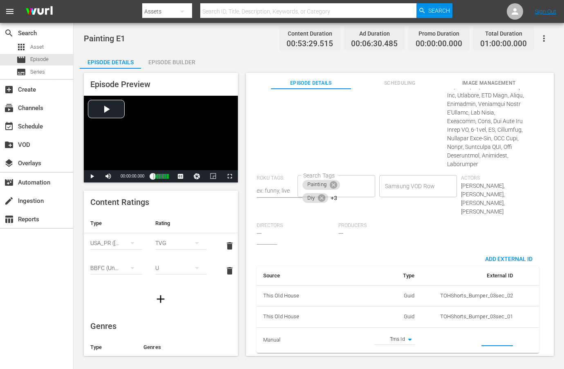
paste input "EP060364830001"
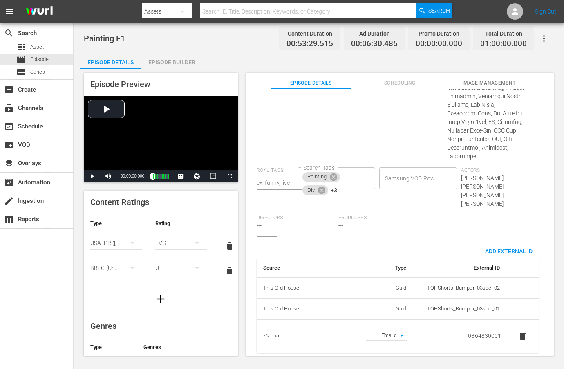
type input "EP060364830001"
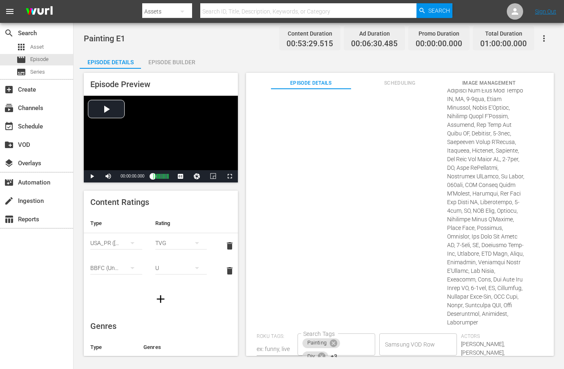
scroll to position [51, 0]
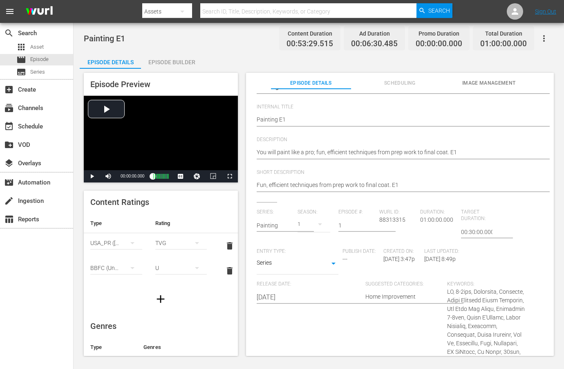
click at [416, 158] on div "You will paint like a pro; fun, efficient techniques from prep work to final co…" at bounding box center [398, 153] width 282 height 20
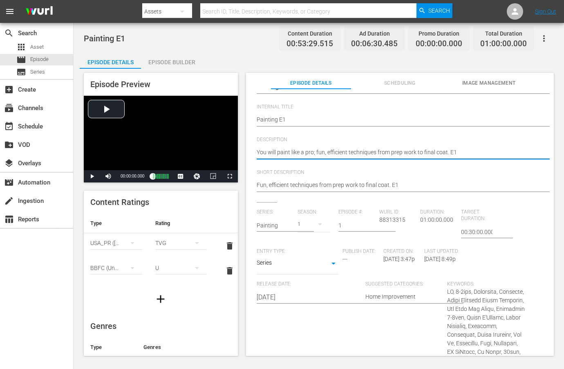
paste textarea "Paint like a pro; fun, efficient techniques from prep work to final coat."
type textarea "Paint like a pro; fun, efficient techniques from prep work to final coat."
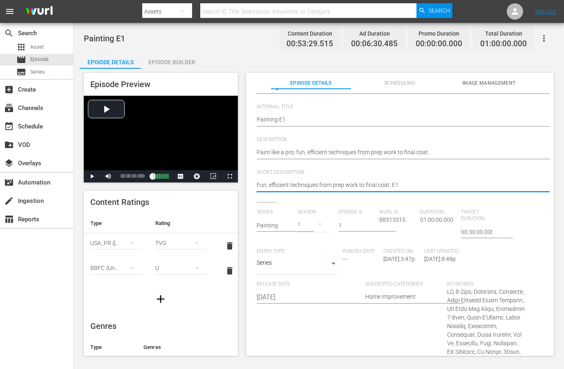
paste textarea "Paint like a pro; fun, efficient techniques from prep work to final coat."
type textarea "Paint like a pro; fun, efficient techniques from prep work to final coat."
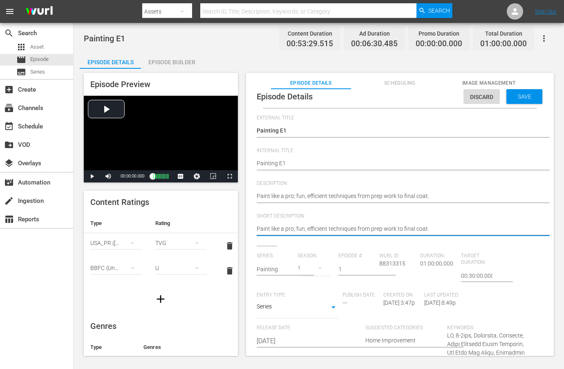
scroll to position [0, 0]
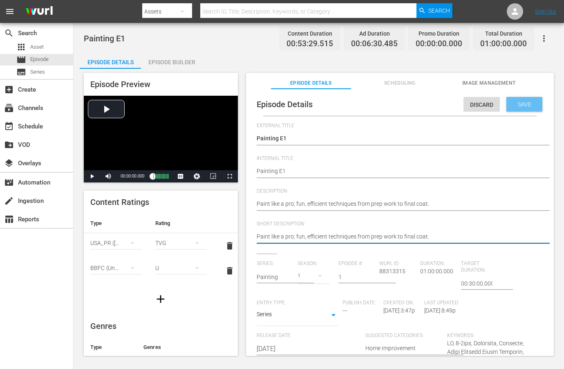
type textarea "Paint like a pro; fun, efficient techniques from prep work to final coat."
click at [514, 109] on div "Save" at bounding box center [524, 104] width 36 height 15
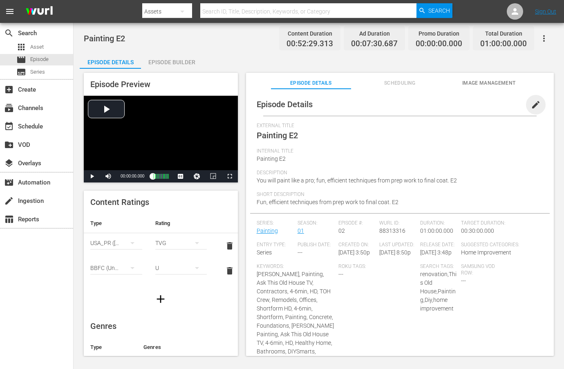
click at [531, 103] on span "edit" at bounding box center [536, 105] width 10 height 10
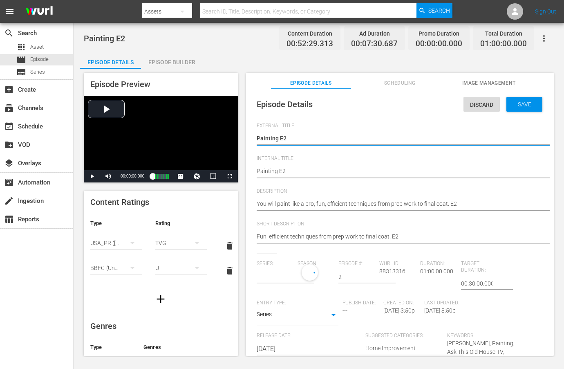
type input "Painting"
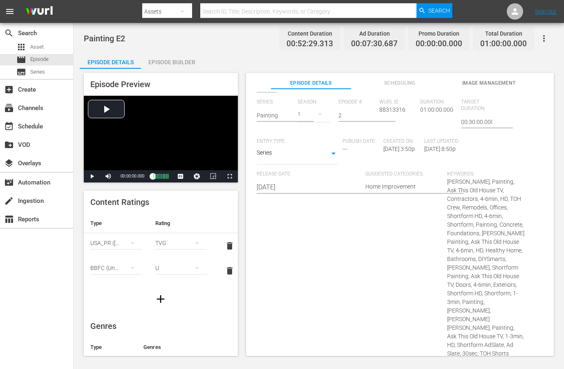
scroll to position [462, 0]
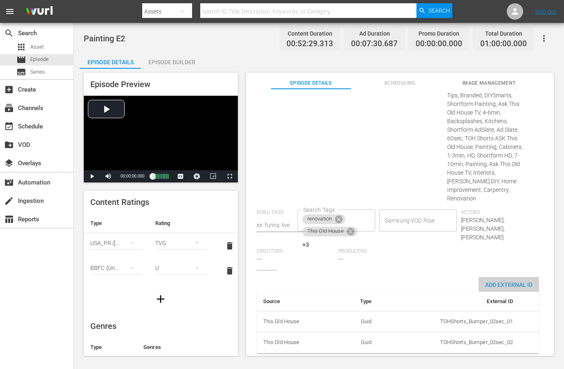
click at [500, 281] on span "Add External Id" at bounding box center [509, 284] width 60 height 7
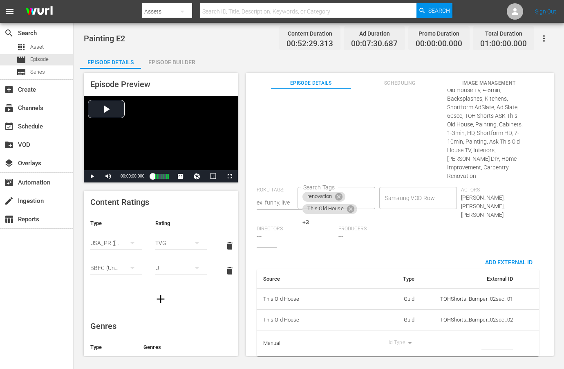
scroll to position [488, 0]
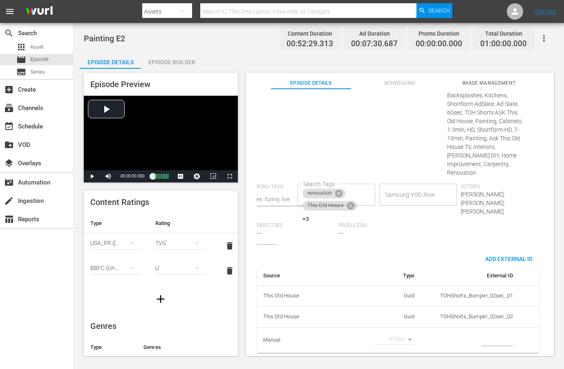
click at [405, 332] on body "menu Search By Assets Search ID, Title, Description, Keywords, or Category Sear…" at bounding box center [282, 184] width 564 height 369
click at [396, 333] on li "Tms Id" at bounding box center [391, 338] width 41 height 13
type input "tmsId"
click at [491, 334] on input "simple table" at bounding box center [496, 340] width 31 height 12
paste input "EP060364830002"
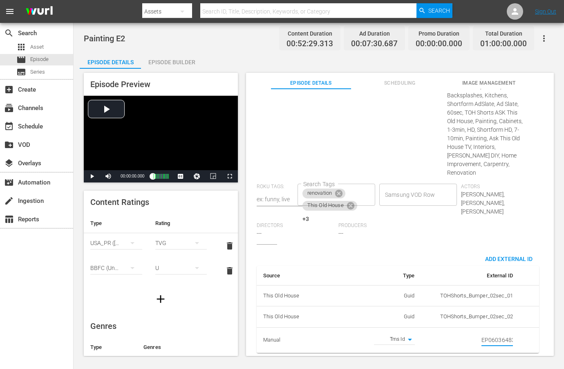
scroll to position [0, 14]
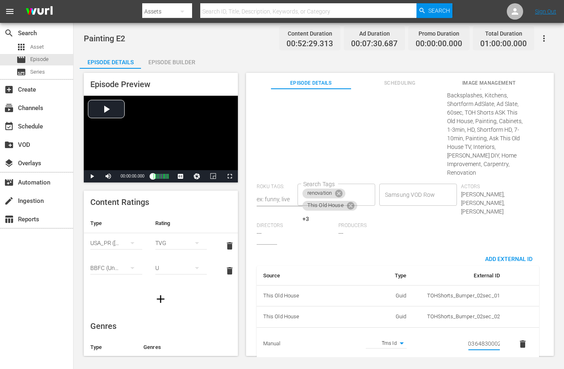
type input "EP060364830002"
click at [460, 251] on div "Source Type External ID This Old House Guid TOHShorts_Bumper_02sec_01 This Old …" at bounding box center [398, 306] width 282 height 110
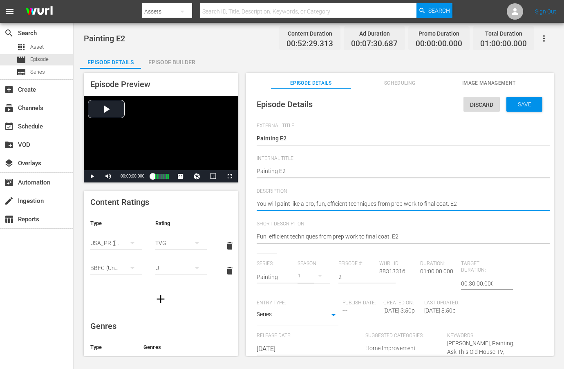
paste textarea "Paint like a pro with fun, efficient methods from prep to the perfect final coa…"
type textarea "Paint like a pro with fun, efficient methods from prep to the perfect final coa…"
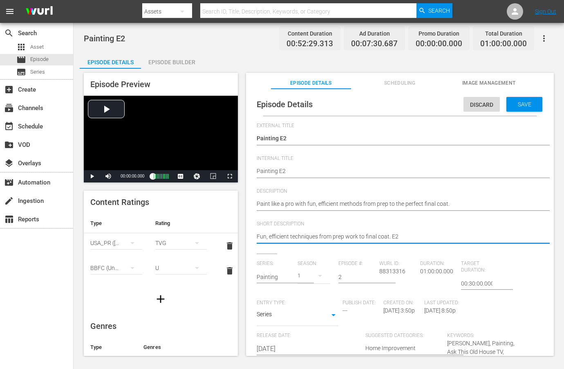
paste textarea "Paint like a pro with fun, efficient methods from prep to the perfect final coa…"
type textarea "Paint like a pro with fun, efficient methods from prep to the perfect final coa…"
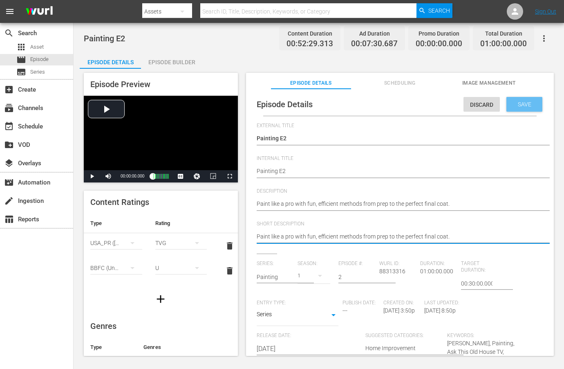
click at [519, 105] on span "Save" at bounding box center [524, 104] width 27 height 7
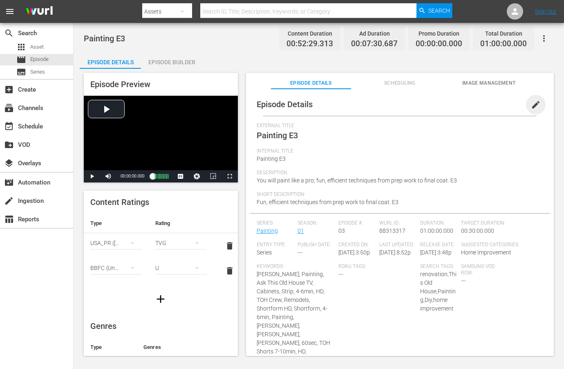
click at [531, 107] on span "edit" at bounding box center [536, 105] width 10 height 10
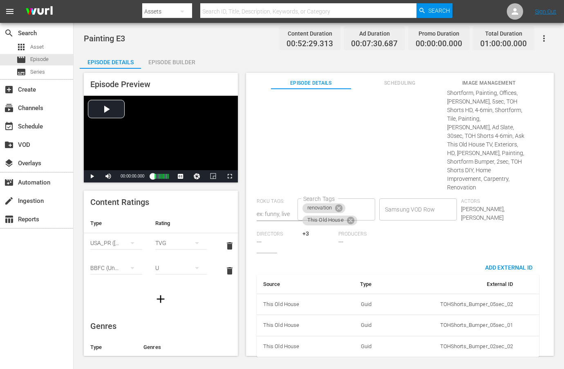
scroll to position [441, 0]
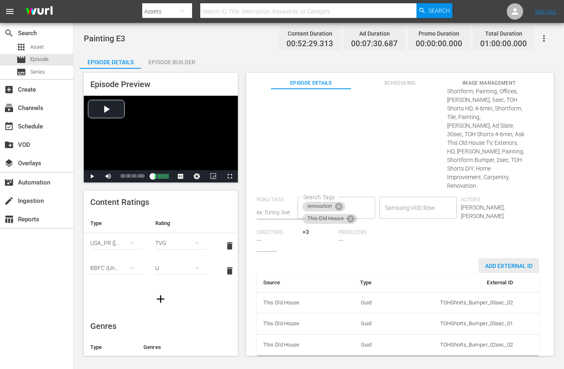
click at [485, 262] on span "Add External Id" at bounding box center [509, 265] width 60 height 7
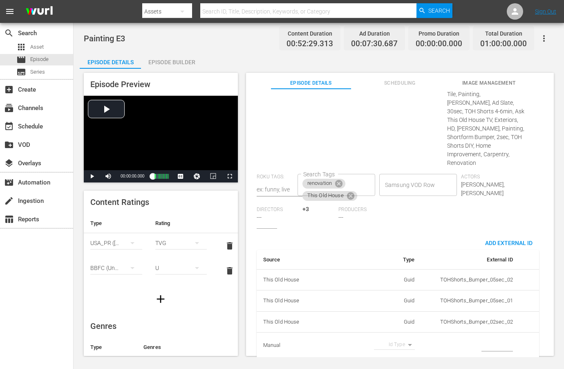
scroll to position [466, 0]
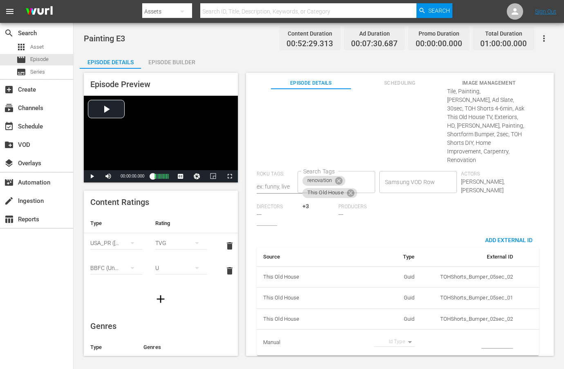
click at [401, 335] on body "menu Search By Assets Search ID, Title, Description, Keywords, or Category Sear…" at bounding box center [282, 184] width 564 height 369
click at [395, 339] on li "Tms Id" at bounding box center [391, 338] width 41 height 13
type input "tmsId"
click at [481, 336] on input "simple table" at bounding box center [496, 342] width 31 height 12
paste input "EP060364830003"
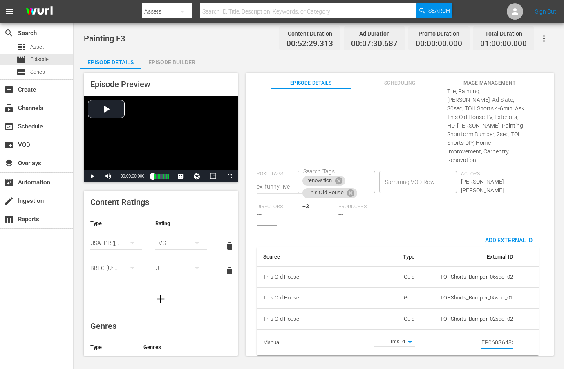
scroll to position [0, 14]
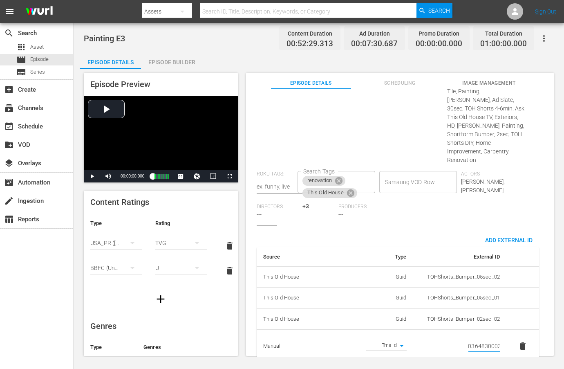
type input "EP060364830003"
click at [420, 204] on div "Producers ---" at bounding box center [379, 215] width 82 height 22
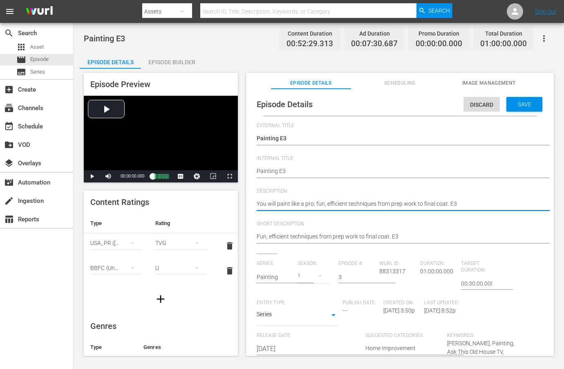
paste textarea "From prep work to the last coat, master painting with pro tips and efficient te…"
type textarea "From prep work to the last coat, master painting with pro tips and efficient te…"
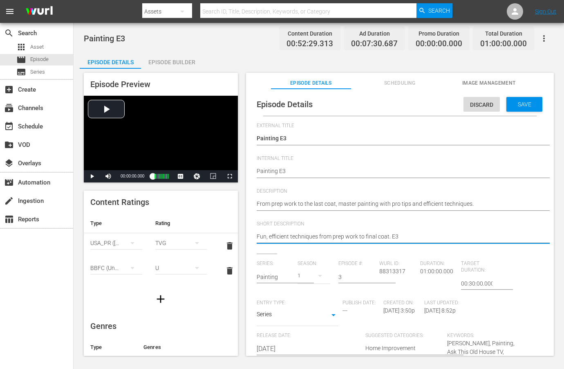
paste textarea "rom prep work to the last coat, master painting with pro tips and efficient tec…"
type textarea "From prep work to the last coat, master painting with pro tips and efficient te…"
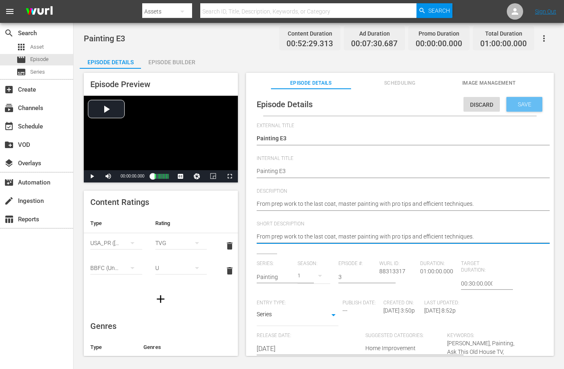
click at [514, 98] on div "Save" at bounding box center [524, 104] width 36 height 15
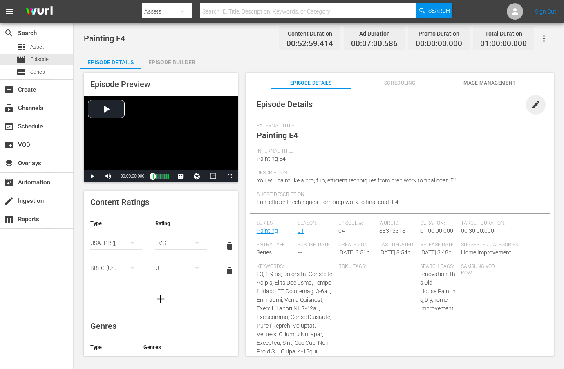
click at [531, 104] on span "edit" at bounding box center [536, 105] width 10 height 10
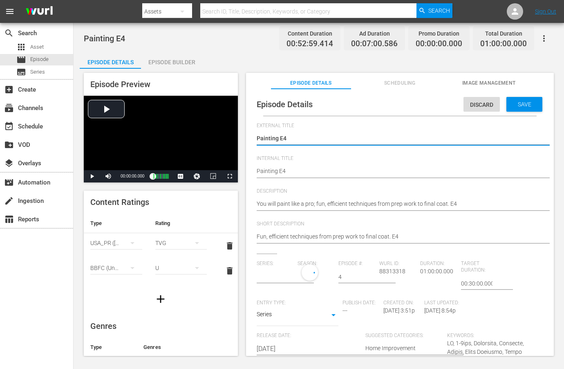
type input "Painting"
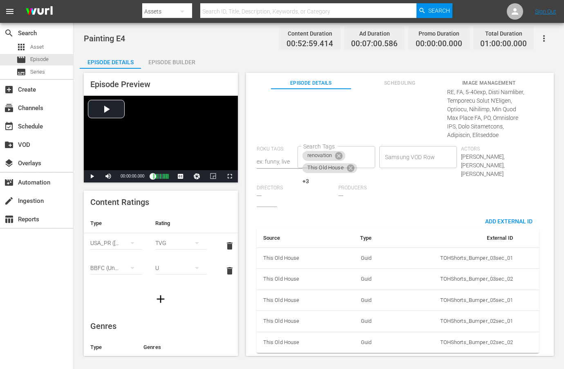
scroll to position [551, 0]
click at [497, 218] on span "Add External Id" at bounding box center [509, 221] width 60 height 7
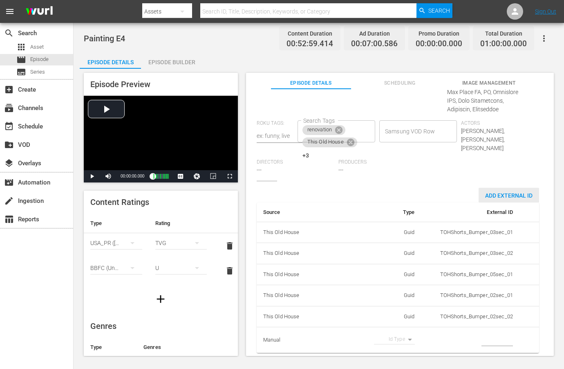
scroll to position [577, 0]
click at [397, 334] on body "menu Search By Assets Search ID, Title, Description, Keywords, or Category Sear…" at bounding box center [282, 184] width 564 height 369
click at [396, 335] on li "Tms Id" at bounding box center [391, 338] width 41 height 13
type input "tmsId"
click at [487, 334] on input "simple table" at bounding box center [496, 339] width 31 height 12
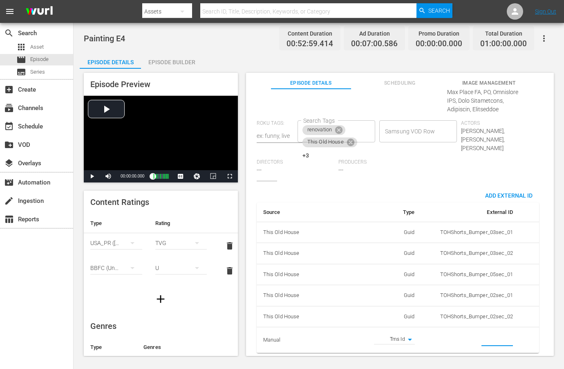
paste input "EP060364830004"
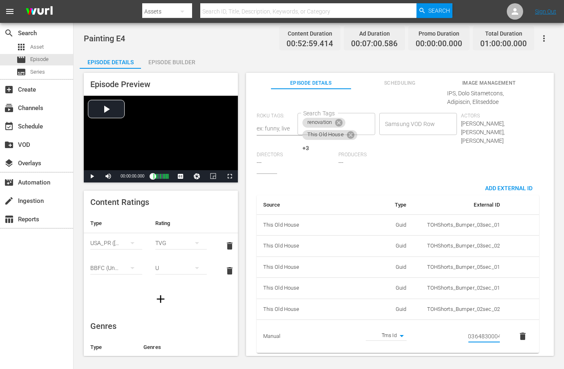
type input "EP060364830004"
click at [420, 173] on div "Producers ---" at bounding box center [379, 163] width 82 height 22
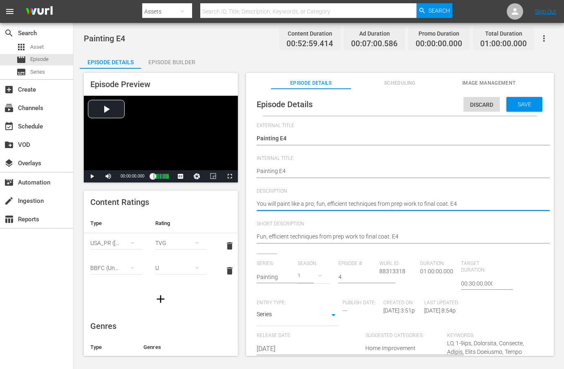
paste textarea "Learn pro painting skills with fun, efficient techniques from start to flawless…"
type textarea "Learn pro painting skills with fun, efficient techniques from start to flawless…"
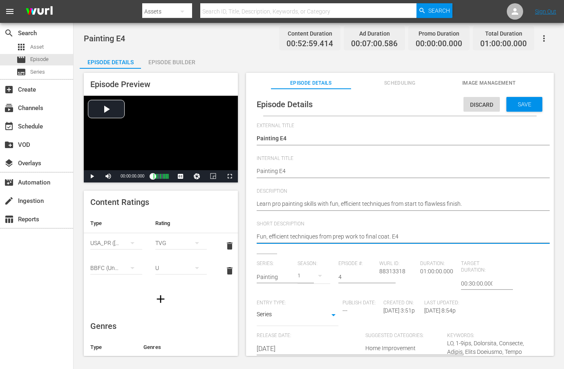
paste textarea "Learn pro painting skills with fun, efficient techniques from start to flawless…"
type textarea "Learn pro painting skills with fun, efficient techniques from start to flawless…"
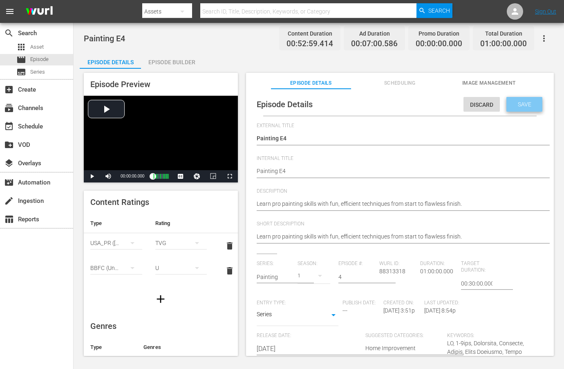
click at [525, 98] on div "Save" at bounding box center [524, 104] width 36 height 15
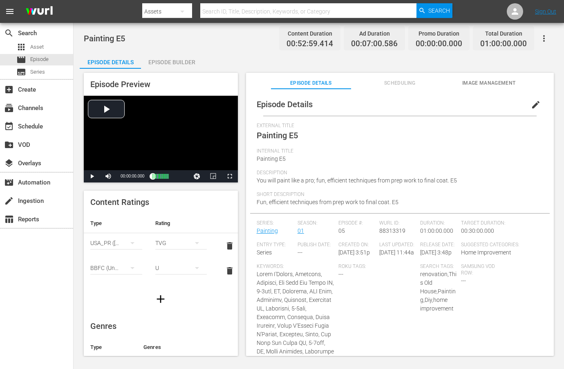
click at [531, 107] on span "edit" at bounding box center [536, 105] width 10 height 10
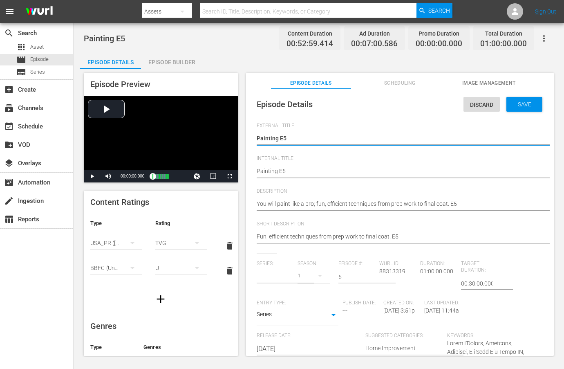
type input "Painting"
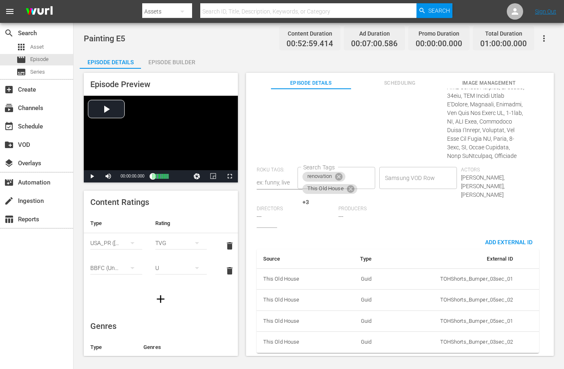
scroll to position [608, 0]
click at [489, 239] on span "Add External Id" at bounding box center [509, 242] width 60 height 7
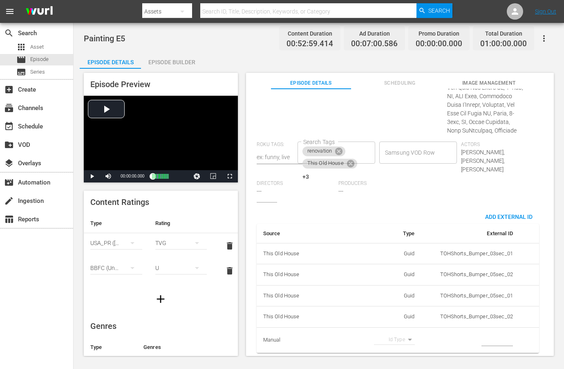
scroll to position [633, 0]
click at [406, 329] on body "menu Search By Assets Search ID, Title, Description, Keywords, or Category Sear…" at bounding box center [282, 184] width 564 height 369
click at [395, 339] on li "Tms Id" at bounding box center [391, 338] width 41 height 13
type input "tmsId"
click at [490, 334] on input "simple table" at bounding box center [496, 340] width 31 height 12
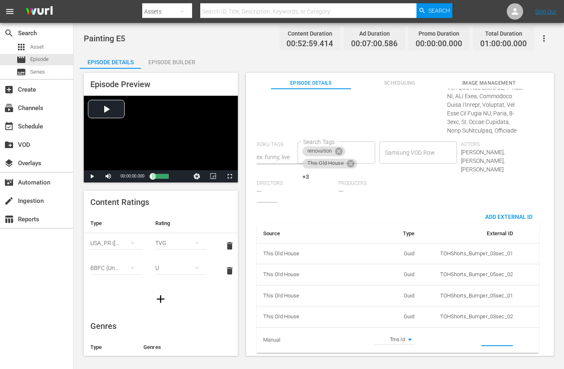
paste input "EP060364830005"
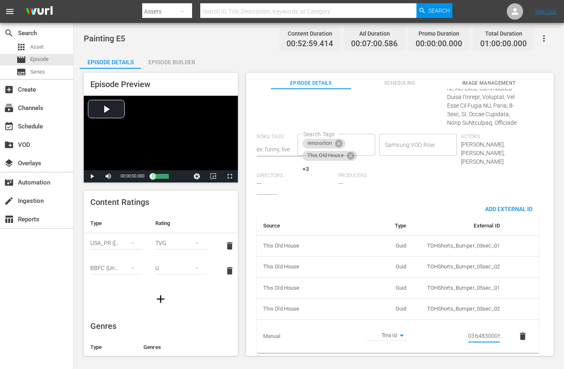
type input "EP060364830005"
click at [420, 187] on div "Producers ---" at bounding box center [379, 183] width 82 height 22
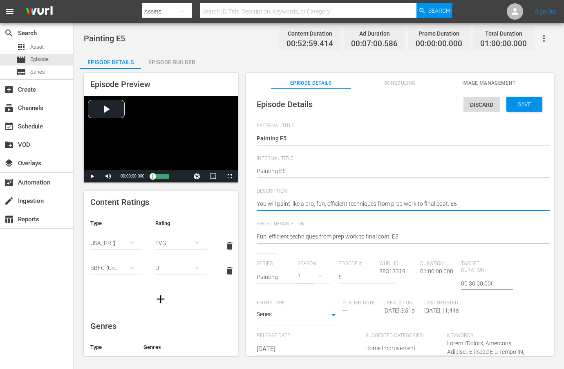
paste textarea "Efficient, pro painting tips take you from prep work to a smooth, lasting final…"
type textarea "Efficient, pro painting tips take you from prep work to a smooth, lasting final…"
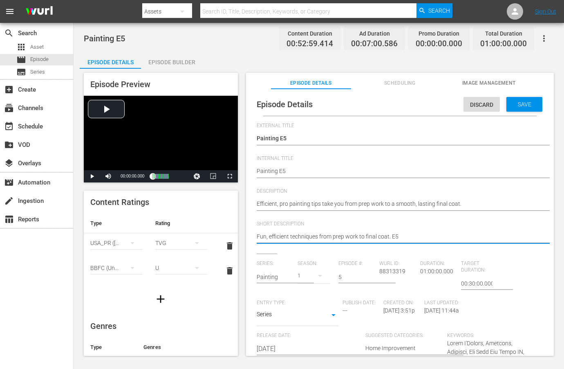
paste textarea "Efficient, pro painting tips take you from prep work to a smooth, lasting final…"
type textarea "Efficient, pro painting tips take you from prep work to a smooth, lasting final…"
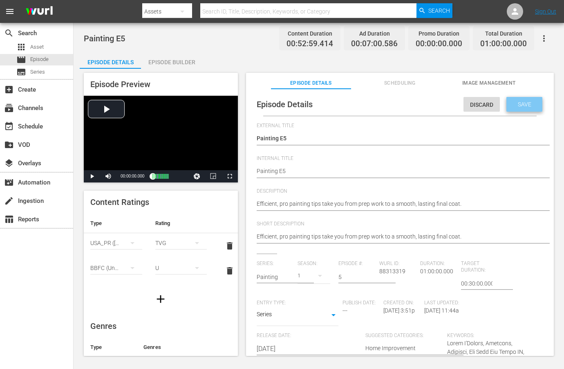
click at [515, 106] on span "Save" at bounding box center [524, 104] width 27 height 7
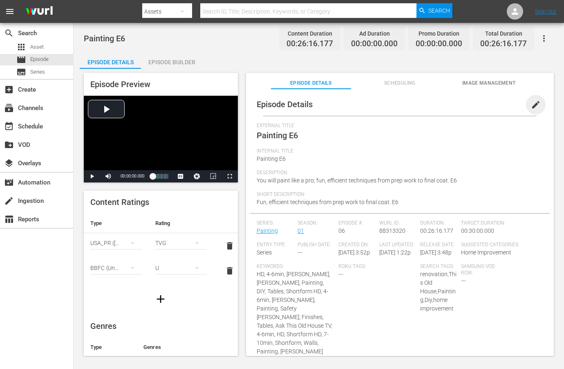
click at [531, 107] on span "edit" at bounding box center [536, 105] width 10 height 10
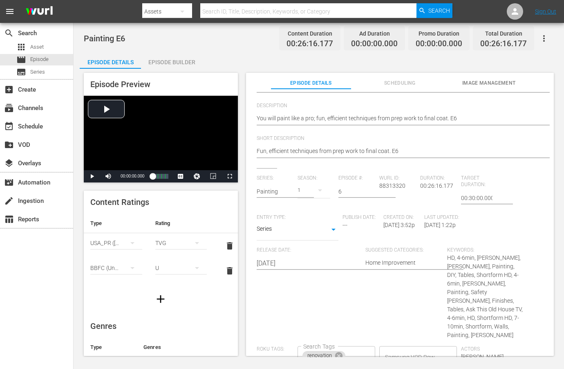
scroll to position [169, 0]
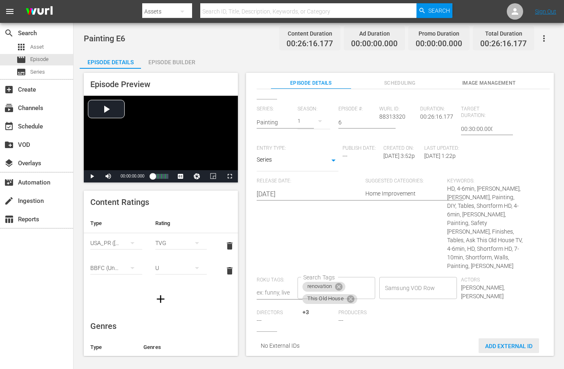
click at [501, 344] on div "Add External Id" at bounding box center [509, 345] width 60 height 15
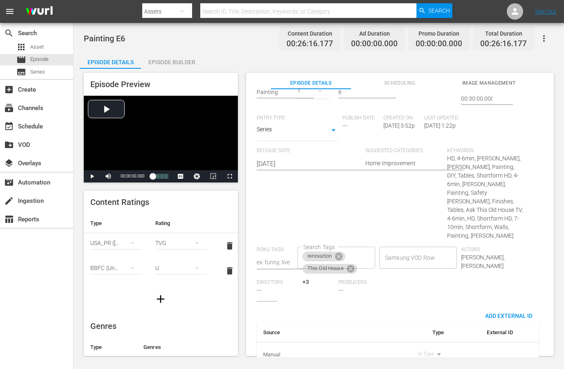
scroll to position [214, 0]
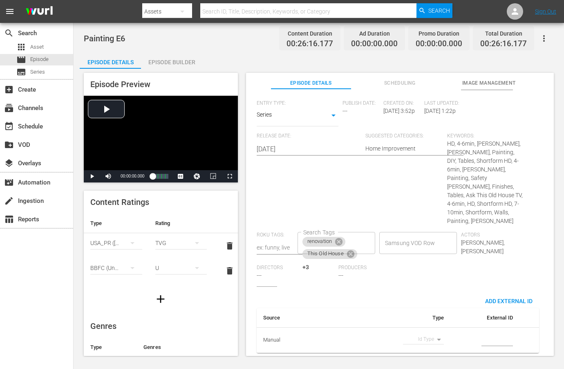
click at [426, 330] on body "menu Search By Assets Search ID, Title, Description, Keywords, or Category Sear…" at bounding box center [282, 184] width 564 height 369
click at [423, 338] on li "Tms Id" at bounding box center [420, 338] width 41 height 13
type input "tmsId"
click at [481, 334] on input "simple table" at bounding box center [496, 340] width 31 height 12
paste input "EP060364830006"
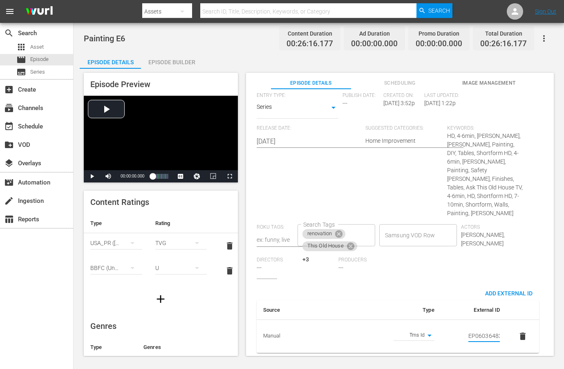
scroll to position [0, 14]
type input "EP060364830006"
click at [420, 259] on div "Producers ---" at bounding box center [379, 268] width 82 height 22
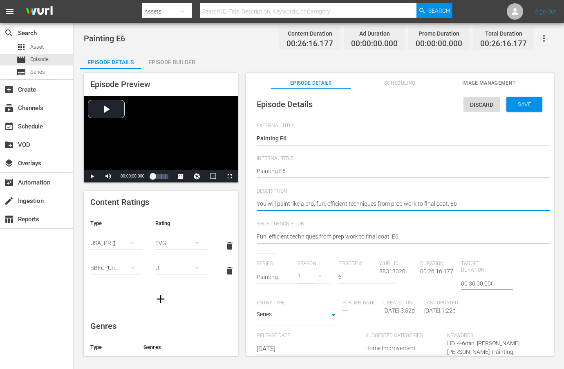
paste textarea "Master every step of painting, from prep to finish, with fun and efficient tech…"
type textarea "Master every step of painting, from prep to finish, with fun and efficient tech…"
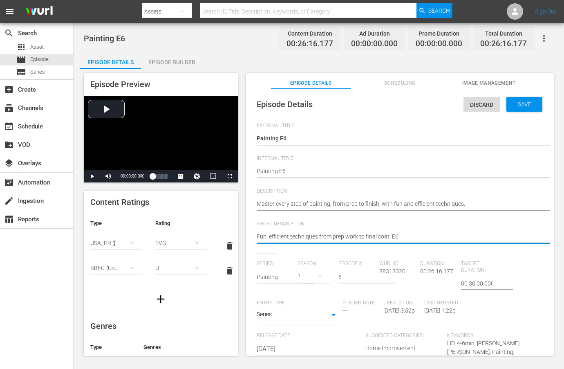
paste textarea "Master every step of painting, from prep to finish, with fun and efficient tech…"
type textarea "Master every step of painting, from prep to finish, with fun and efficient tech…"
click at [517, 102] on span "Save" at bounding box center [524, 104] width 27 height 7
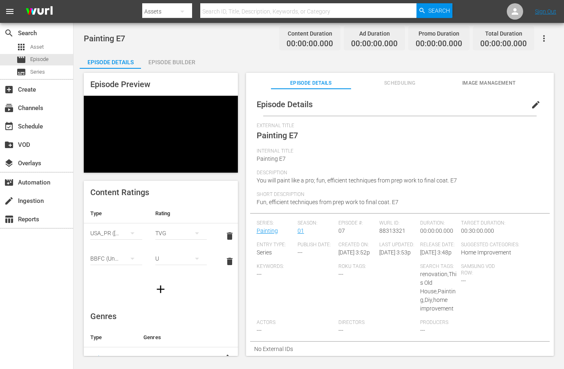
click at [531, 105] on span "edit" at bounding box center [536, 105] width 10 height 10
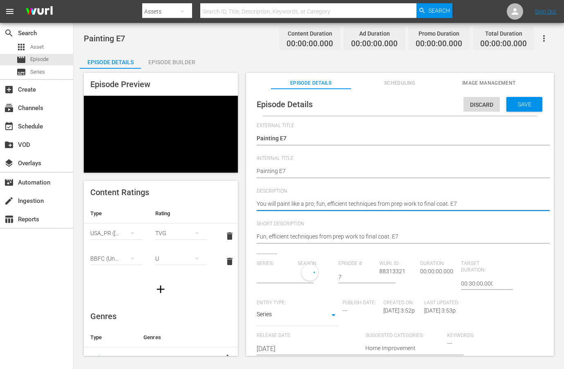
type input "Painting"
paste textarea "Paint smarter and better with pro techniques from surface prep to the final coa…"
type textarea "Paint smarter and better with pro techniques from surface prep to the final coa…"
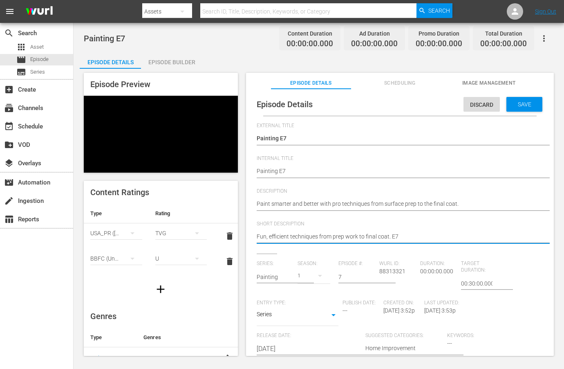
paste textarea "Paint smarter and better with pro techniques from surface prep to the final coa…"
type textarea "Paint smarter and better with pro techniques from surface prep to the final coa…"
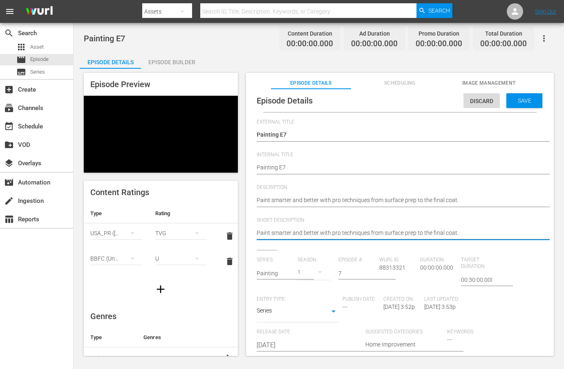
scroll to position [94, 0]
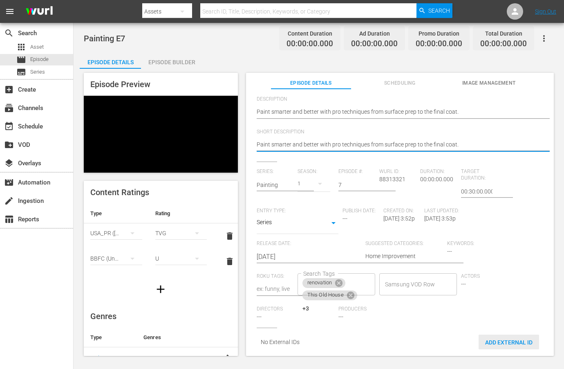
click at [509, 339] on span "Add External Id" at bounding box center [509, 342] width 60 height 7
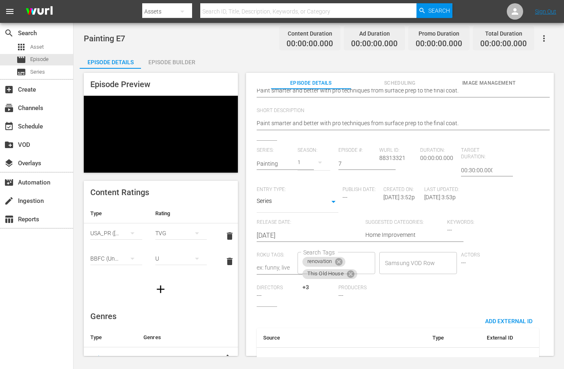
scroll to position [139, 0]
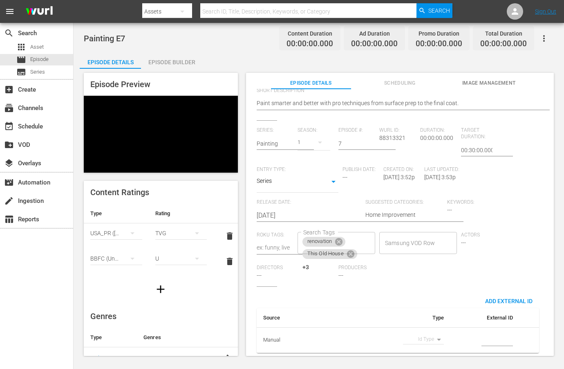
click at [434, 333] on body "menu Search By Assets Search ID, Title, Description, Keywords, or Category Sear…" at bounding box center [282, 184] width 564 height 369
click at [427, 334] on li "Tms Id" at bounding box center [420, 338] width 41 height 13
type input "tmsId"
click at [492, 335] on input "simple table" at bounding box center [496, 340] width 31 height 12
paste input "EP060364830007"
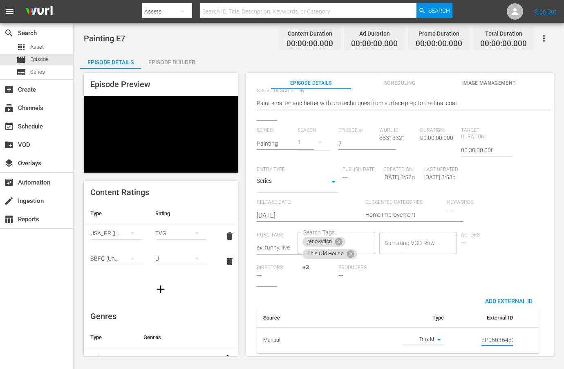
scroll to position [0, 14]
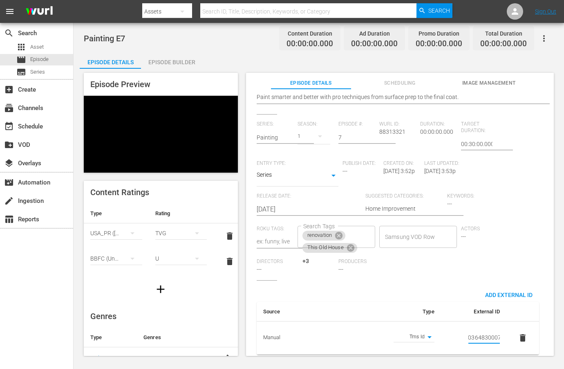
type input "EP060364830007"
click at [515, 210] on div "Keywords: ---" at bounding box center [488, 209] width 82 height 33
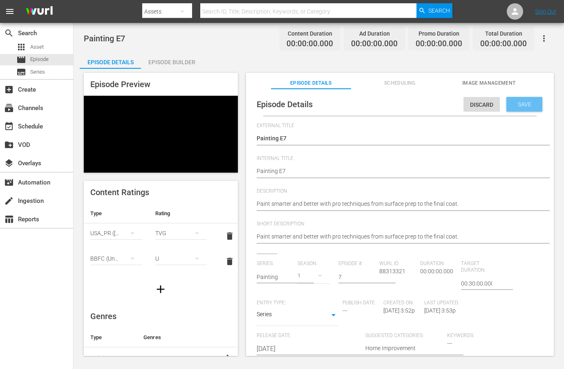
click at [512, 106] on span "Save" at bounding box center [524, 104] width 27 height 7
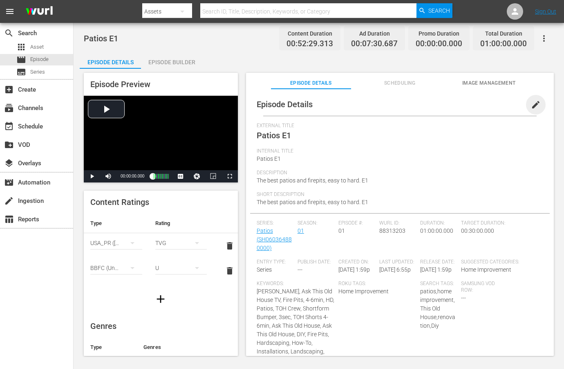
click at [531, 102] on span "edit" at bounding box center [536, 105] width 10 height 10
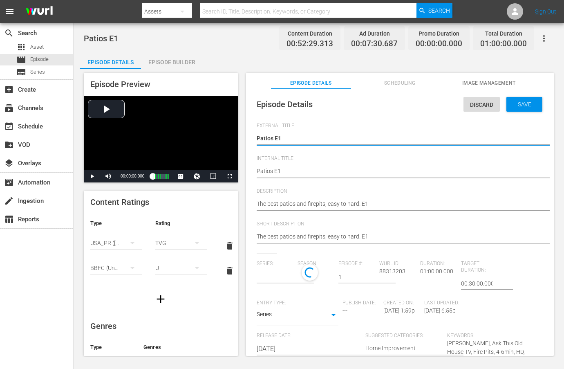
type input "Patios"
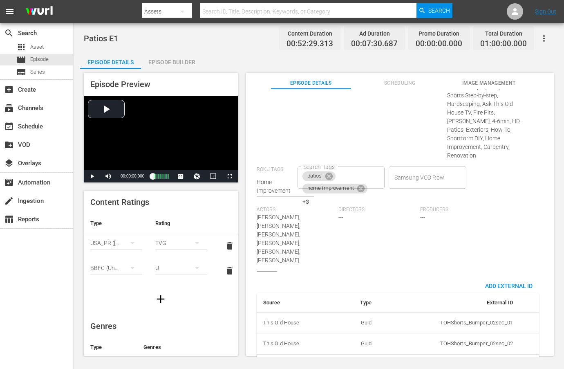
scroll to position [525, 0]
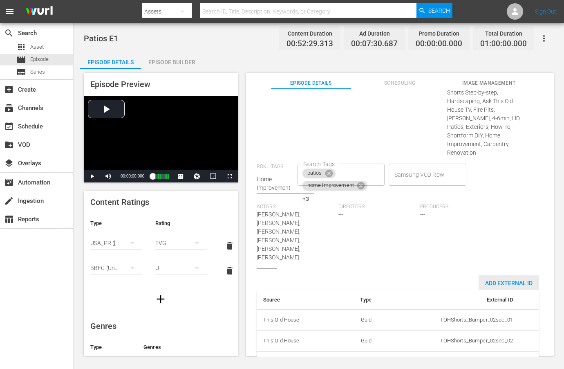
click at [495, 275] on div "Add External Id" at bounding box center [509, 282] width 60 height 15
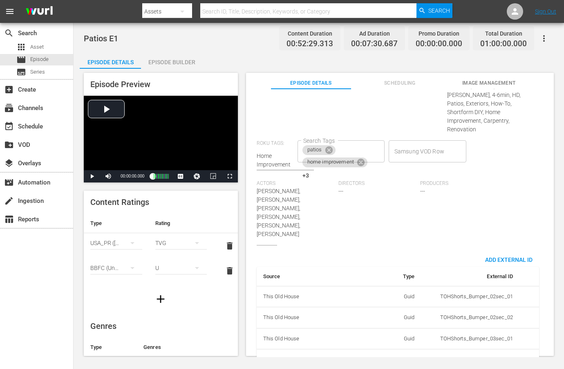
scroll to position [551, 0]
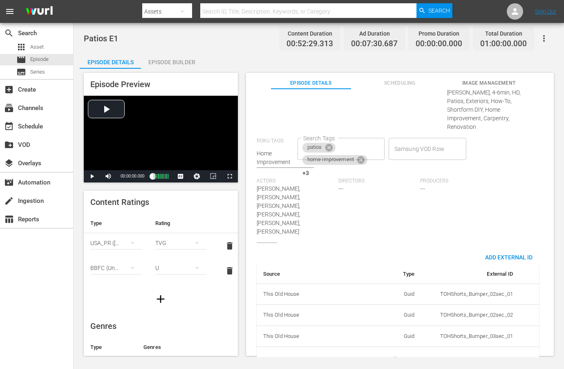
click at [397, 331] on body "menu Search By Assets Search ID, Title, Description, Keywords, or Category Sear…" at bounding box center [282, 184] width 564 height 369
click at [395, 336] on li "Tms Id" at bounding box center [391, 338] width 41 height 13
type input "tmsId"
click at [481, 353] on input "simple table" at bounding box center [496, 359] width 31 height 12
paste input "EP060364880001"
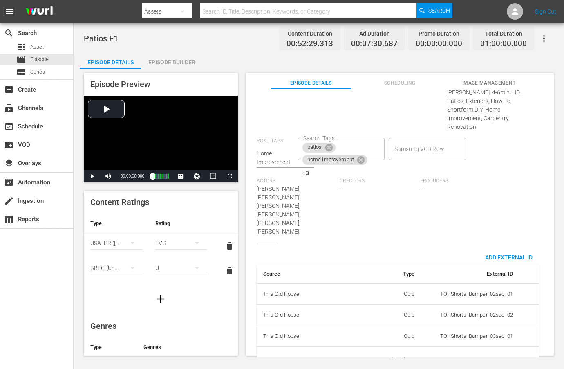
scroll to position [0, 14]
type input "EP060364880001"
click at [453, 178] on div "Producers ---" at bounding box center [461, 210] width 82 height 65
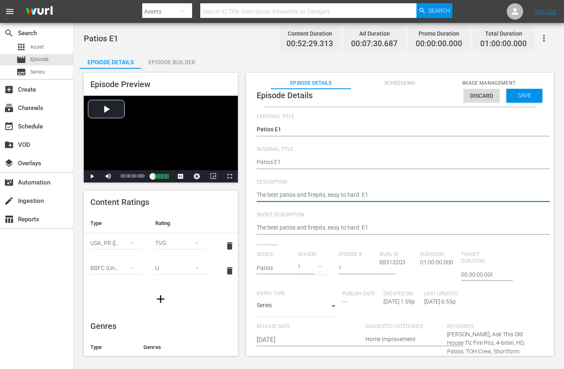
paste textarea "From bluestone patios to firepits, create stunning outdoor spaces with expert h…"
type textarea "From bluestone patios to firepits, create stunning outdoor spaces with expert h…"
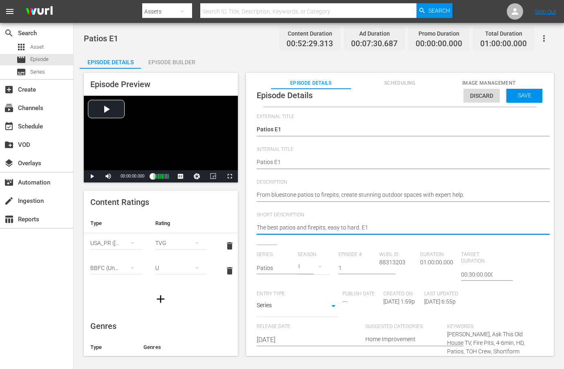
paste textarea "From bluestone patios to firepits, create stunning outdoor spaces with expert h…"
type textarea "From bluestone patios to firepits, create stunning outdoor spaces with expert h…"
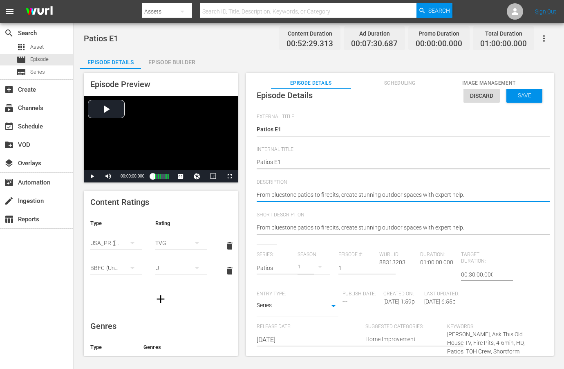
type textarea "From bluestone patios to firepits, create stunning outdoor spaces with expert h…"
click at [520, 93] on span "Save" at bounding box center [524, 95] width 27 height 7
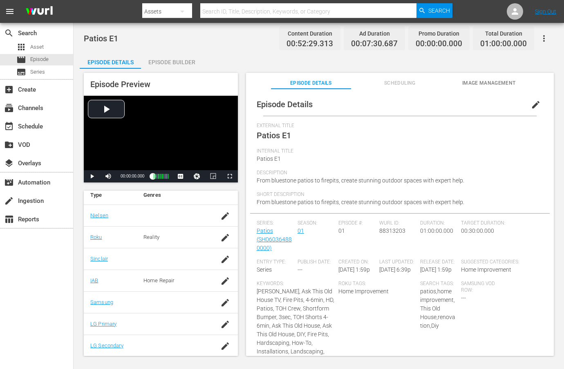
scroll to position [152, 0]
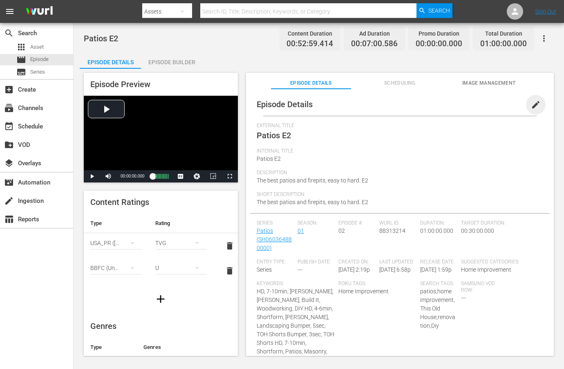
click at [533, 103] on span "edit" at bounding box center [536, 105] width 10 height 10
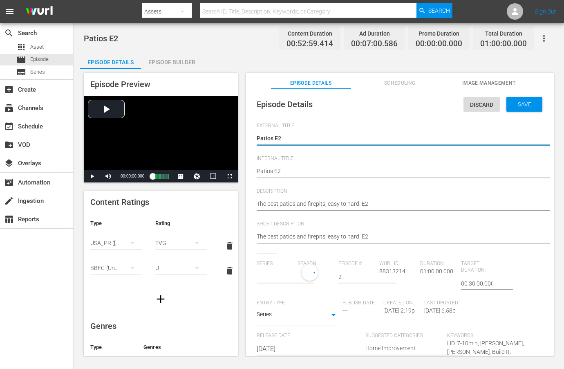
type input "Patios"
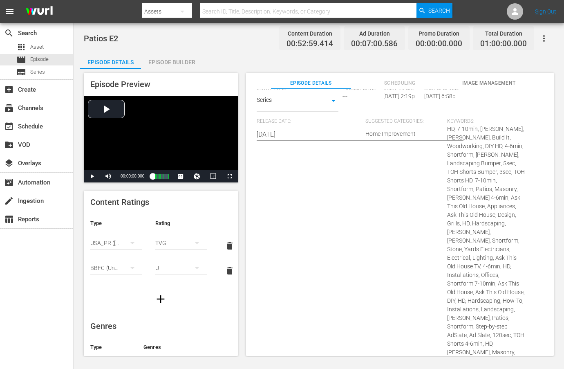
scroll to position [512, 0]
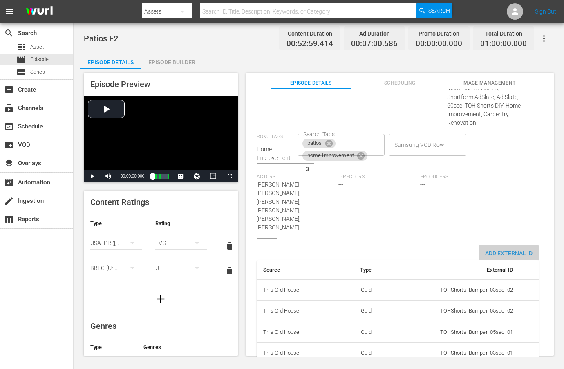
click at [489, 250] on span "Add External Id" at bounding box center [509, 253] width 60 height 7
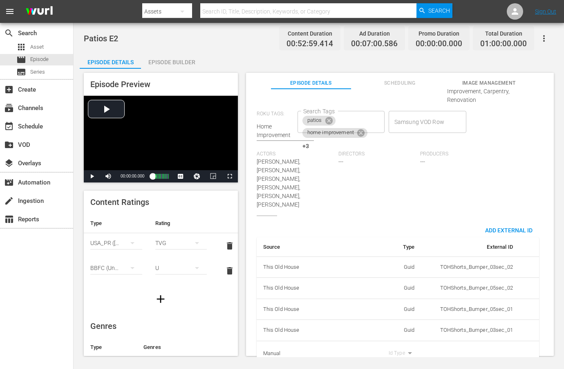
scroll to position [537, 0]
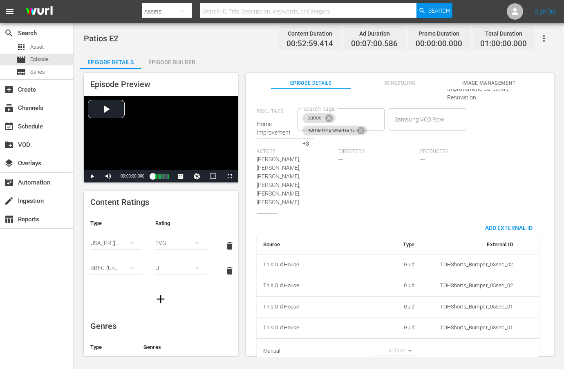
click at [395, 335] on body "menu Search By Assets Search ID, Title, Description, Keywords, or Category Sear…" at bounding box center [282, 184] width 564 height 369
click at [391, 337] on li "Tms Id" at bounding box center [391, 338] width 41 height 13
type input "tmsId"
click at [494, 345] on input "simple table" at bounding box center [496, 351] width 31 height 12
paste input "EP060364880002"
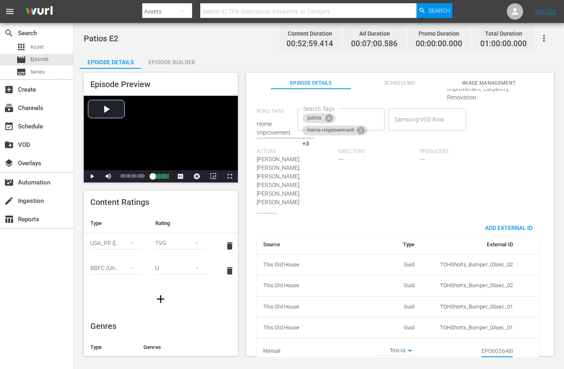
scroll to position [0, 14]
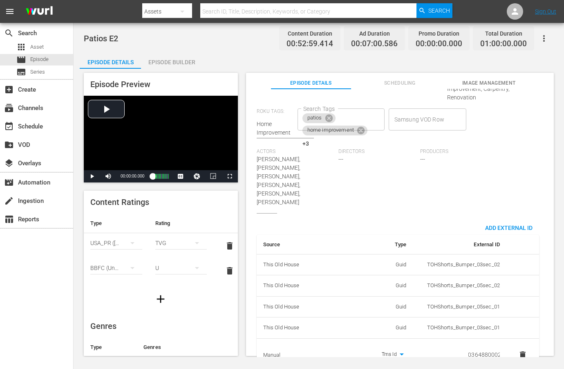
type input "EP060364880002"
click at [461, 183] on div "Producers ---" at bounding box center [461, 180] width 82 height 65
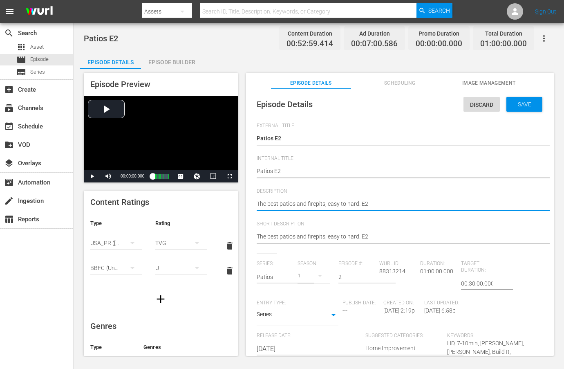
paste textarea "Build beautiful outdoor spaces, from bluestone patios to firepits, with expert …"
type textarea "Build beautiful outdoor spaces, from bluestone patios to firepits, with expert …"
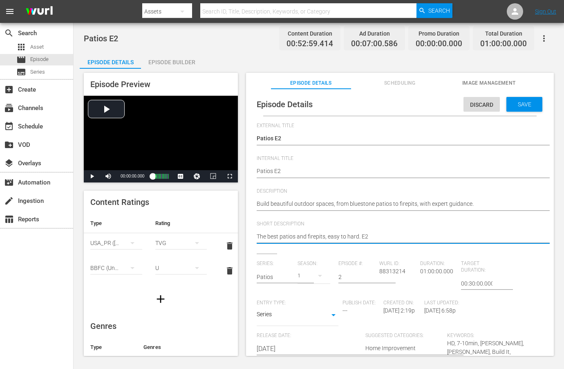
paste textarea "Build beautiful outdoor spaces, from bluestone patios to firepits, with expert …"
type textarea "Build beautiful outdoor spaces, from bluestone patios to firepits, with expert …"
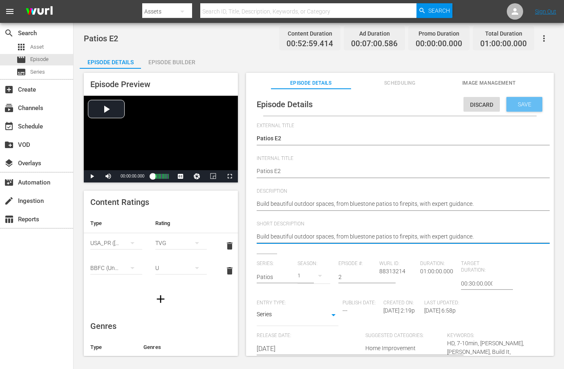
click at [511, 106] on span "Save" at bounding box center [524, 104] width 27 height 7
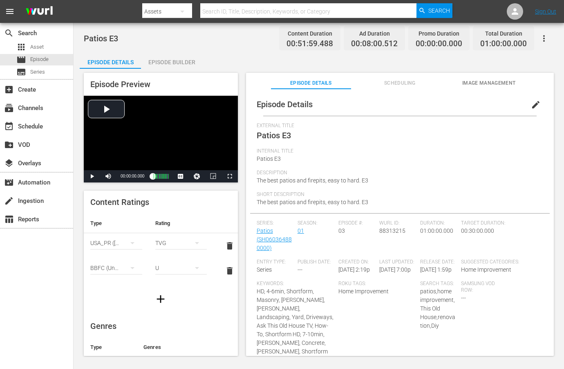
click at [531, 106] on span "edit" at bounding box center [536, 105] width 10 height 10
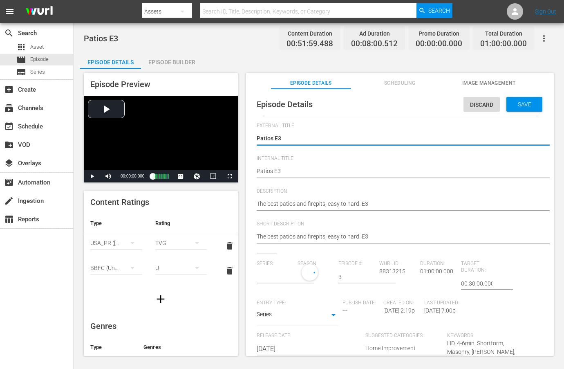
type input "Patios"
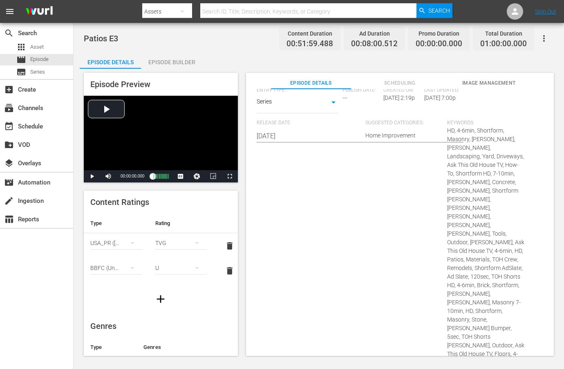
scroll to position [521, 0]
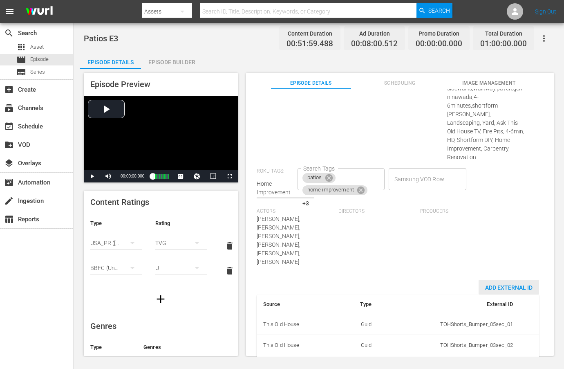
click at [496, 280] on div "Add External Id" at bounding box center [509, 287] width 60 height 15
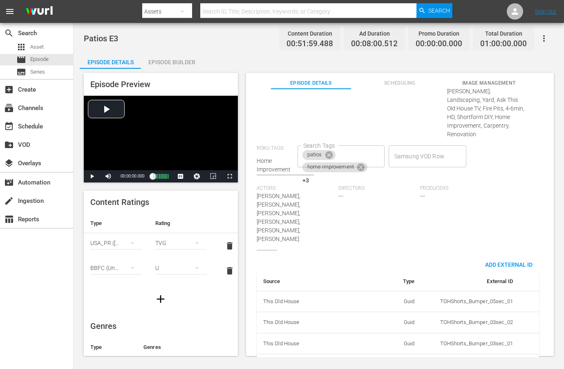
scroll to position [546, 0]
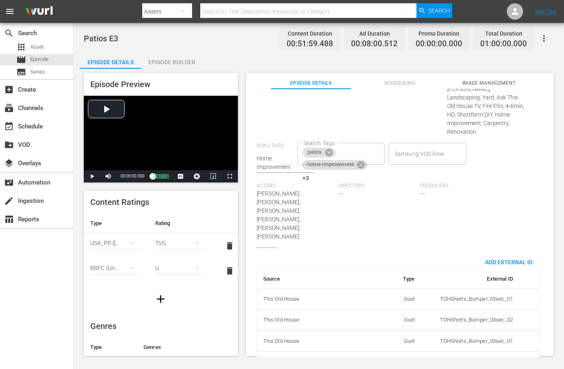
click at [386, 332] on body "menu Search By Assets Search ID, Title, Description, Keywords, or Category Sear…" at bounding box center [282, 184] width 564 height 369
drag, startPoint x: 385, startPoint y: 338, endPoint x: 452, endPoint y: 335, distance: 66.7
click at [385, 338] on li "Tms Id" at bounding box center [391, 338] width 41 height 13
type input "tmsId"
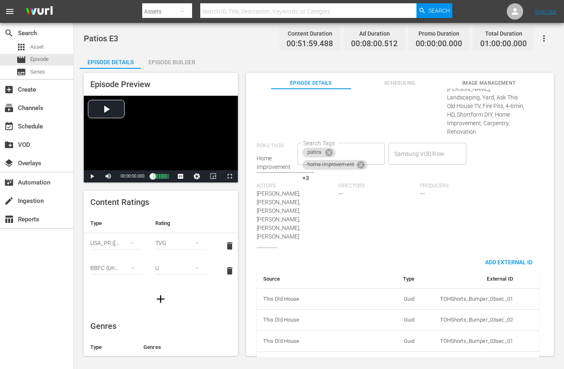
paste input "EP060364880003"
type input "EP060364880003"
click at [472, 183] on span "Producers" at bounding box center [459, 186] width 78 height 7
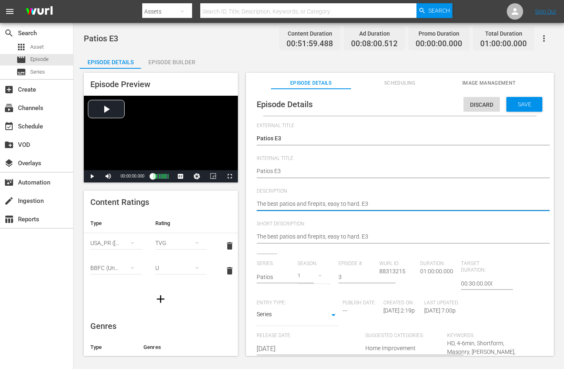
paste textarea "Expert tips to design stunning outdoor areas, from bluestone patios to cozy fir…"
type textarea "Expert tips to design stunning outdoor areas, from bluestone patios to cozy fir…"
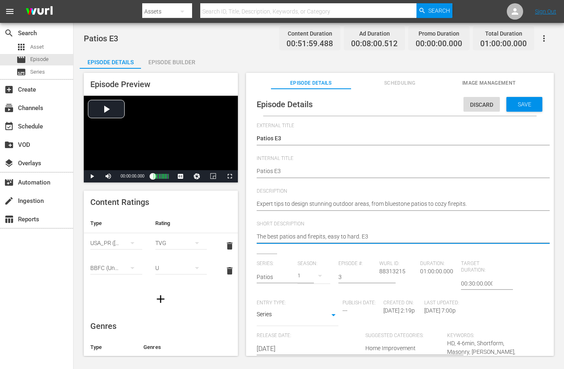
paste textarea "Expert tips to design stunning outdoor areas, from bluestone patios to cozy fir…"
type textarea "Expert tips to design stunning outdoor areas, from bluestone patios to cozy fir…"
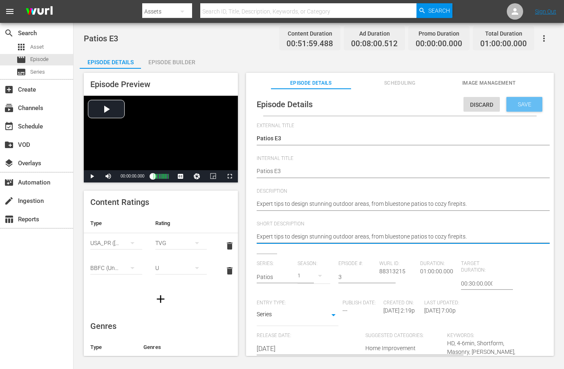
click at [520, 101] on span "Save" at bounding box center [524, 104] width 27 height 7
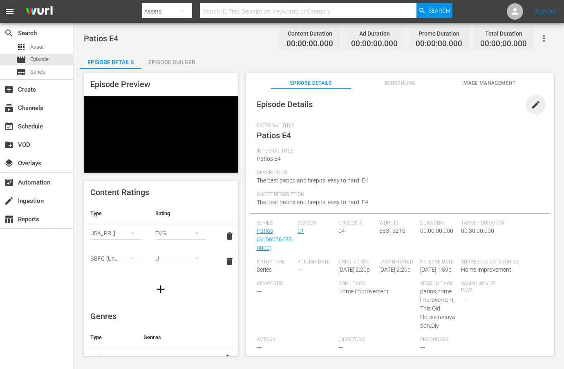
click at [532, 106] on span "edit" at bounding box center [536, 105] width 10 height 10
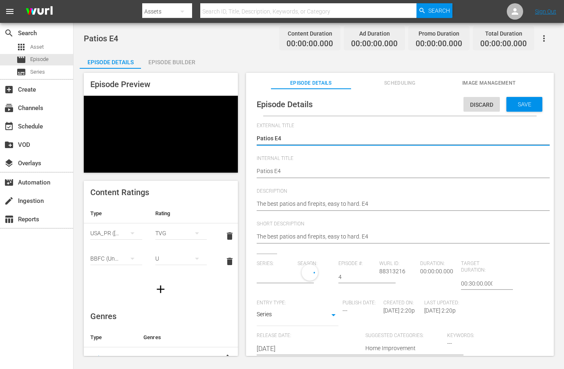
type input "Patios"
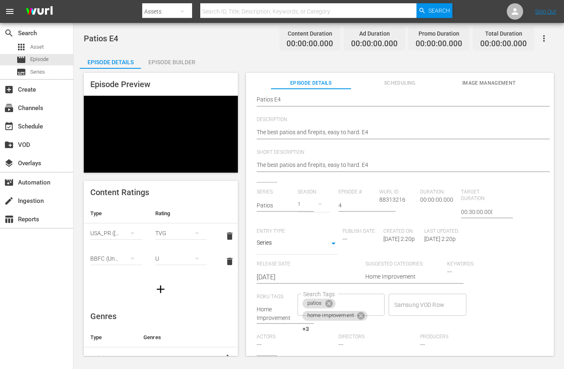
scroll to position [102, 0]
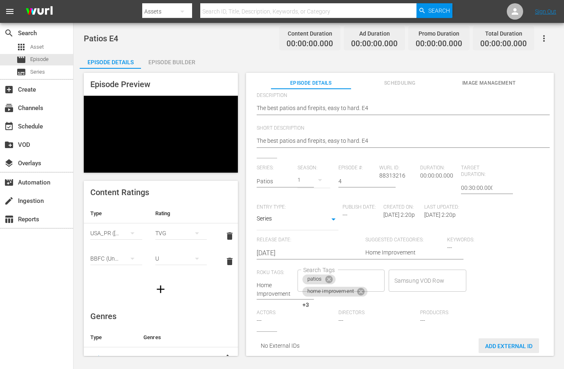
click at [511, 342] on span "Add External Id" at bounding box center [509, 345] width 60 height 7
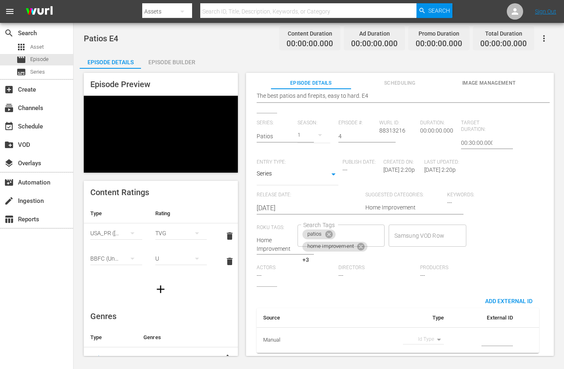
scroll to position [147, 0]
click at [429, 333] on body "menu Search By Assets Search ID, Title, Description, Keywords, or Category Sear…" at bounding box center [282, 184] width 564 height 369
click at [427, 335] on li "Tms Id" at bounding box center [420, 338] width 41 height 13
type input "tmsId"
click at [511, 334] on td "simple table" at bounding box center [484, 340] width 69 height 26
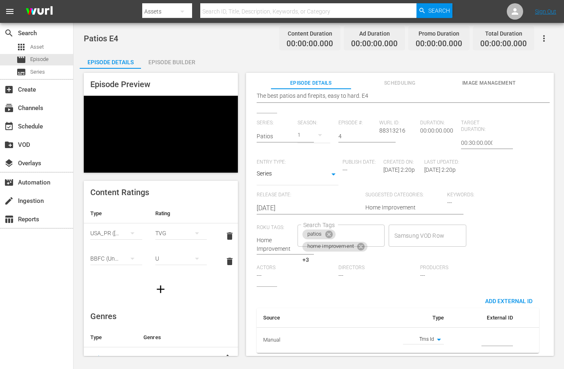
click at [498, 334] on input "simple table" at bounding box center [496, 340] width 31 height 12
paste input "EP060364880004"
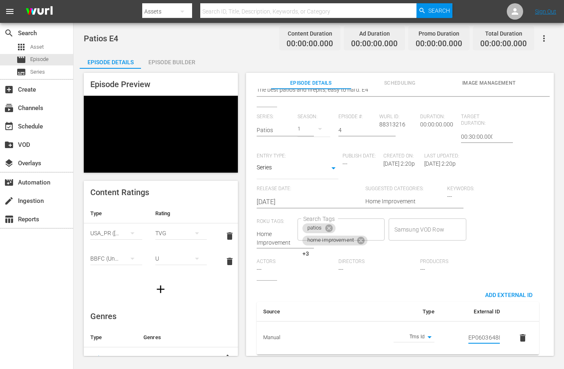
scroll to position [0, 14]
type input "EP060364880004"
click at [500, 230] on div "Series: Patios Season: 1 Episode #: 4 Wurl ID: 88313216 Duration: 00:00:00.000 …" at bounding box center [400, 197] width 286 height 166
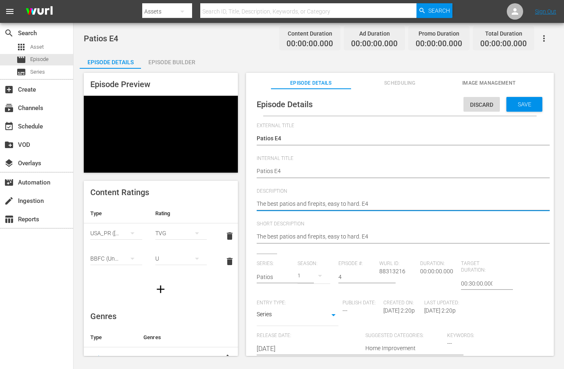
paste textarea "Create inviting outdoor spaces, from elegant bluestone patios to warm firepits,…"
type textarea "Create inviting outdoor spaces, from elegant bluestone patios to warm firepits,…"
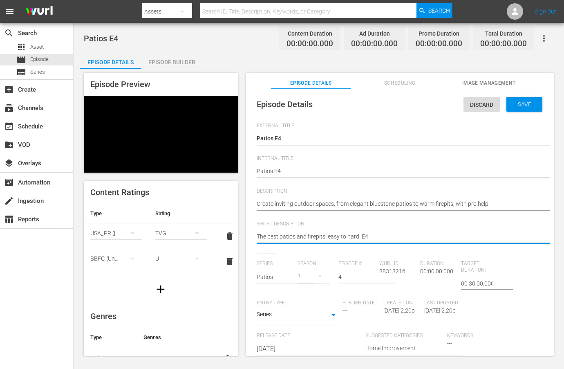
paste textarea "Create inviting outdoor spaces, from elegant bluestone patios to warm firepits,…"
type textarea "Create inviting outdoor spaces, from elegant bluestone patios to warm firepits,…"
click at [517, 105] on span "Save" at bounding box center [524, 104] width 27 height 7
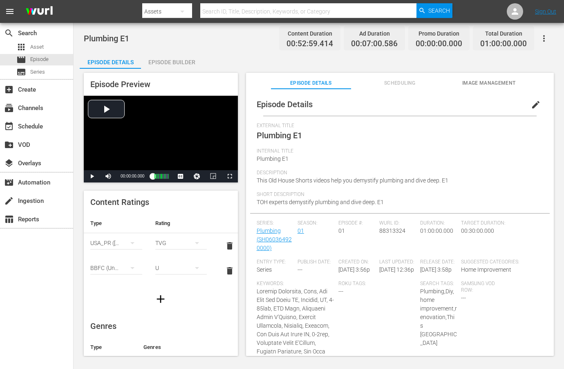
click at [531, 107] on span "edit" at bounding box center [536, 105] width 10 height 10
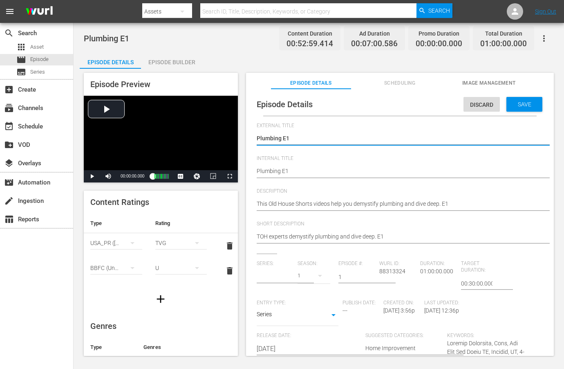
type input "Plumbing"
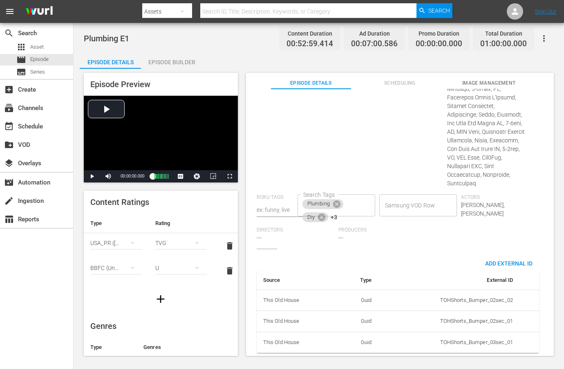
scroll to position [552, 0]
click at [491, 260] on span "Add External Id" at bounding box center [509, 263] width 60 height 7
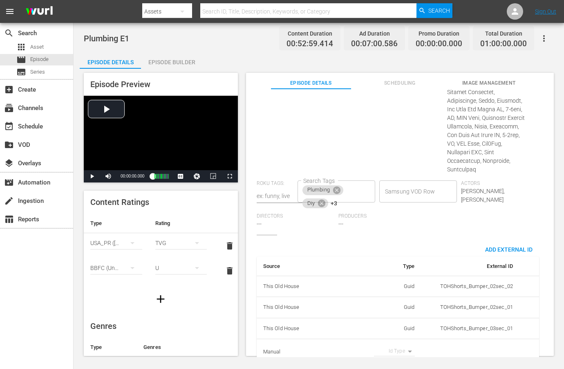
scroll to position [578, 0]
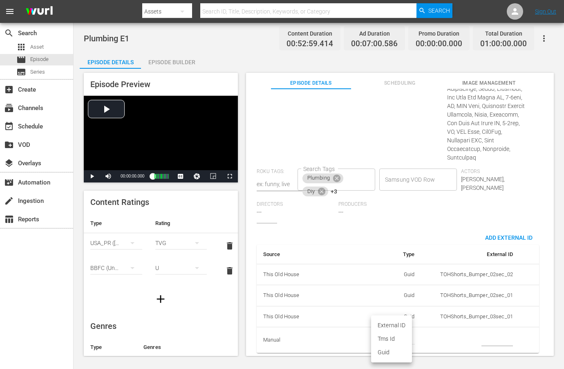
click at [390, 333] on body "menu Search By Assets Search ID, Title, Description, Keywords, or Category Sear…" at bounding box center [282, 184] width 564 height 369
click at [390, 333] on li "Tms Id" at bounding box center [391, 338] width 41 height 13
type input "tmsId"
click at [483, 333] on input "simple table" at bounding box center [496, 339] width 31 height 12
paste input "EP060364920001"
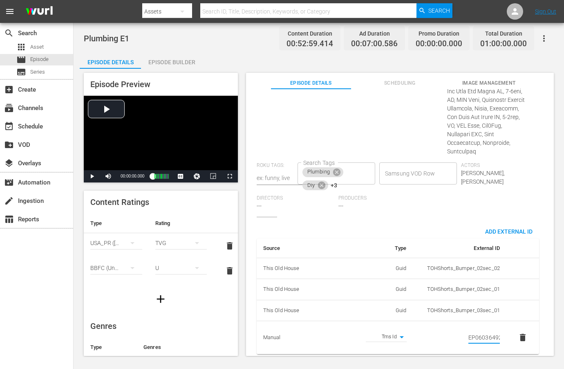
scroll to position [0, 14]
type input "EP060364920001"
click at [434, 224] on div "Source Type External ID This Old House Guid TOHShorts_Bumper_02sec_02 This Old …" at bounding box center [398, 289] width 282 height 131
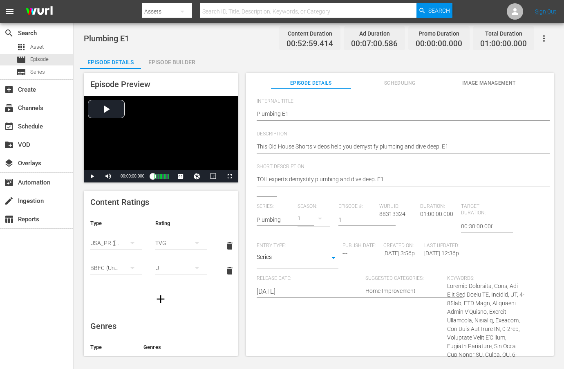
scroll to position [47, 0]
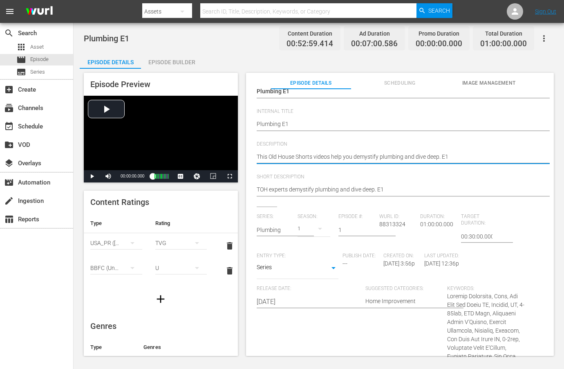
paste textarea "Plumbing demystified; This Old House experts dive deep."
type textarea "Plumbing demystified; This Old House experts dive deep."
click at [338, 183] on div "TOH experts demystify plumbing and dive deep. E1 TOH experts demystify plumbing…" at bounding box center [398, 190] width 282 height 20
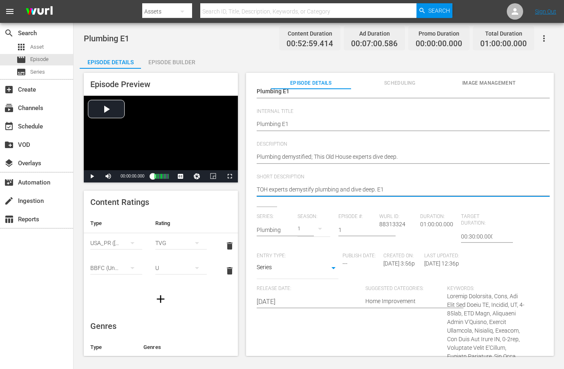
paste textarea "Plumbing demystified; This Old House experts dive deep."
type textarea "Plumbing demystified; This Old House experts dive deep."
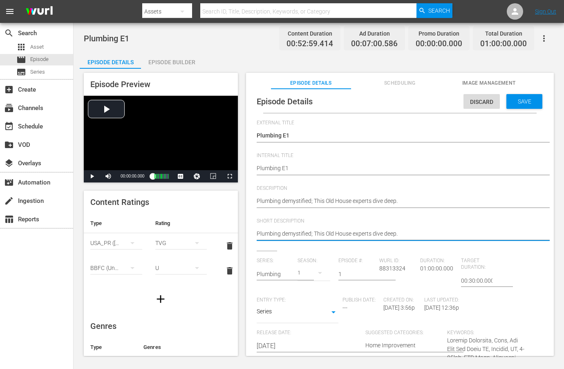
scroll to position [0, 0]
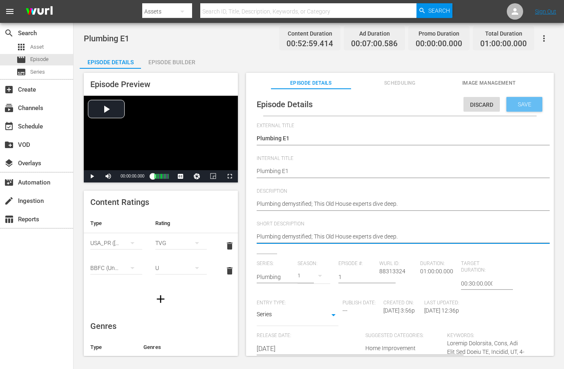
type textarea "Plumbing demystified; This Old House experts dive deep."
click at [517, 106] on span "Save" at bounding box center [524, 104] width 27 height 7
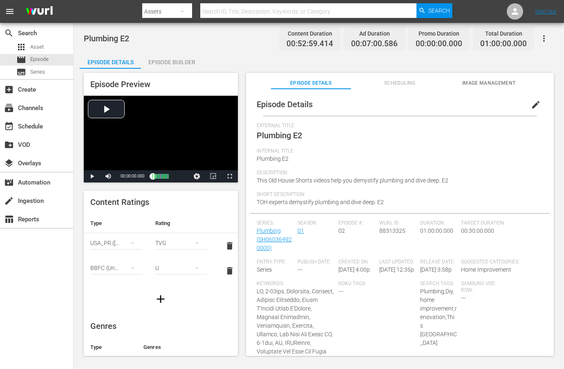
click at [533, 105] on span "edit" at bounding box center [536, 105] width 10 height 10
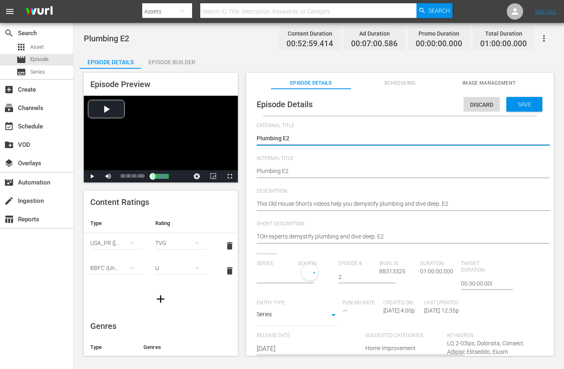
type input "Plumbing"
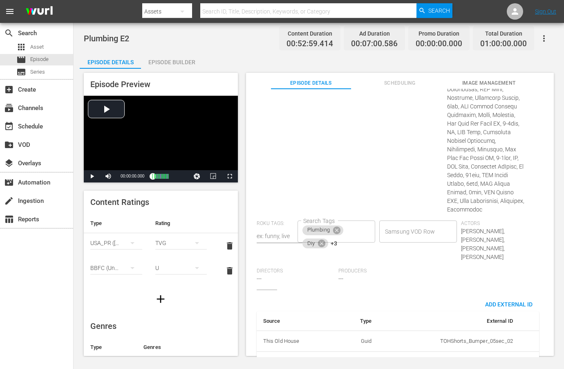
scroll to position [600, 0]
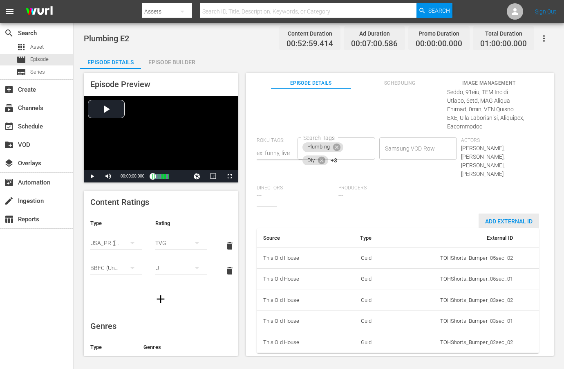
click at [505, 218] on span "Add External Id" at bounding box center [509, 221] width 60 height 7
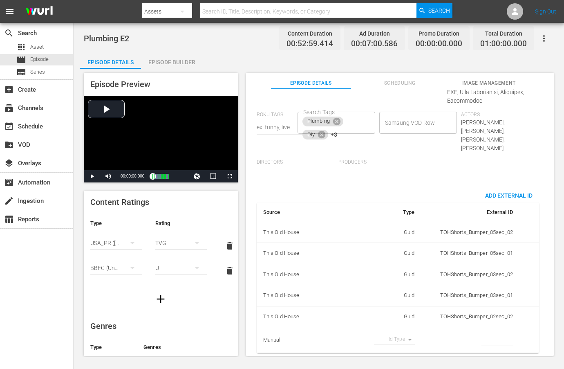
scroll to position [626, 0]
click at [396, 334] on body "menu Search By Assets Search ID, Title, Description, Keywords, or Category Sear…" at bounding box center [282, 184] width 564 height 369
click at [396, 336] on li "Tms Id" at bounding box center [391, 338] width 41 height 13
type input "tmsId"
click at [486, 336] on input "simple table" at bounding box center [496, 339] width 31 height 12
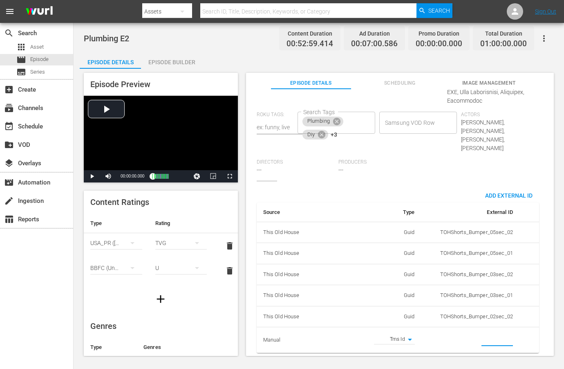
paste input "EP060364920002"
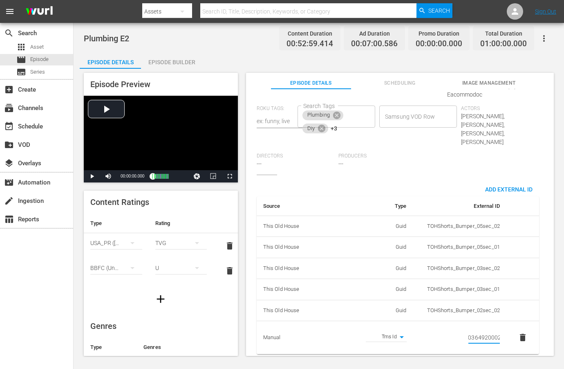
type input "EP060364920002"
click at [437, 191] on div "Source Type External ID This Old House Guid TOHShorts_Bumper_05sec_02 This Old …" at bounding box center [398, 267] width 282 height 173
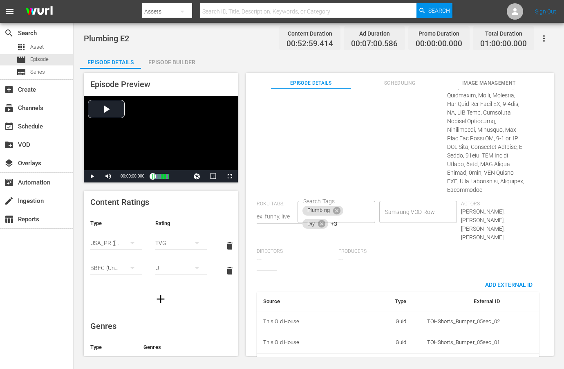
scroll to position [98, 0]
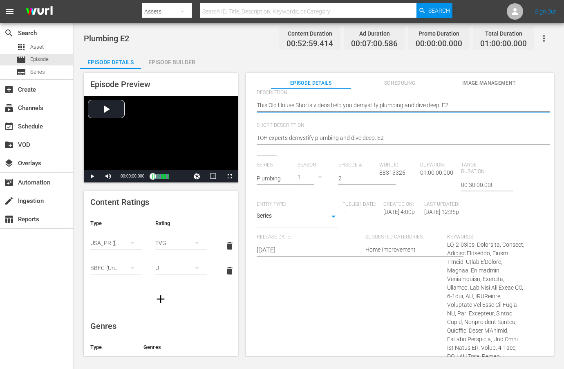
paste textarea "experts break down plumbing so it’s easy to understand."
type textarea "This Old House experts break down plumbing so it’s easy to understand."
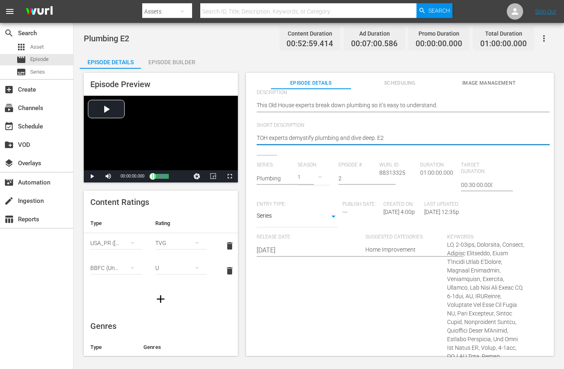
paste textarea "his Old House experts break down plumbing so it’s easy to understand."
type textarea "This Old House experts break down plumbing so it’s easy to understand."
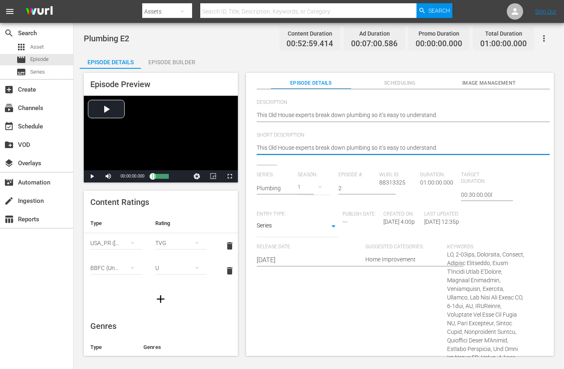
scroll to position [0, 0]
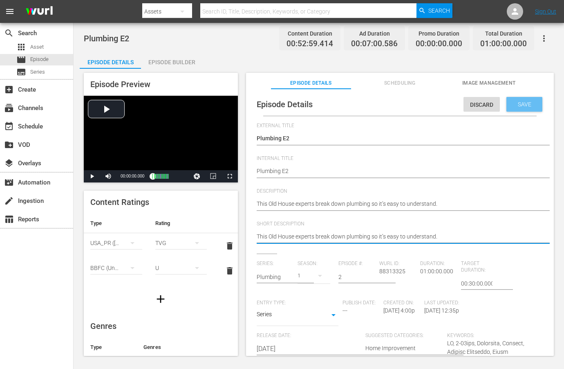
type textarea "This Old House experts break down plumbing so it’s easy to understand."
click at [512, 105] on span "Save" at bounding box center [524, 104] width 27 height 7
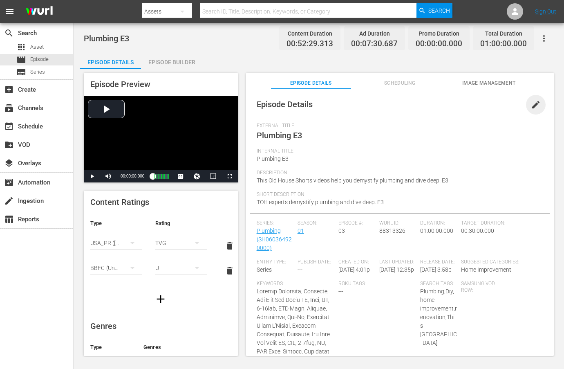
click at [531, 105] on span "edit" at bounding box center [536, 105] width 10 height 10
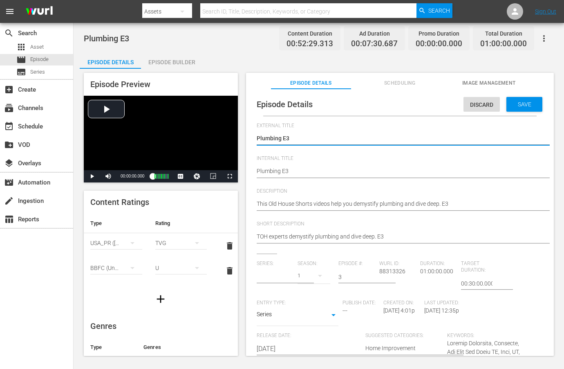
type input "Plumbing"
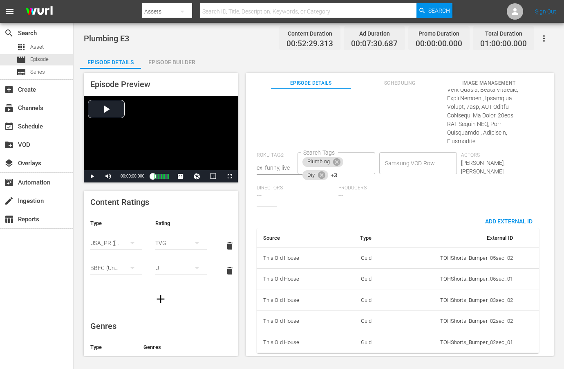
scroll to position [714, 0]
click at [498, 218] on span "Add External Id" at bounding box center [509, 221] width 60 height 7
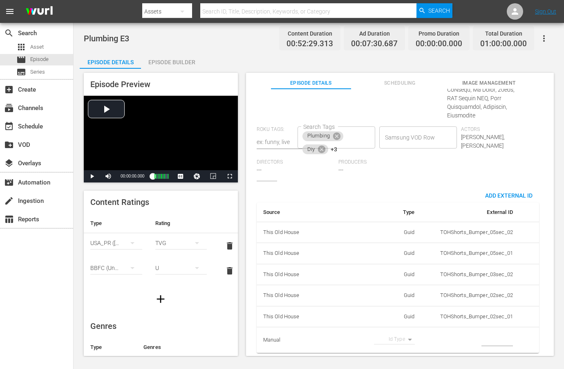
scroll to position [740, 0]
click at [405, 335] on body "menu Search By Assets Search ID, Title, Description, Keywords, or Category Sear…" at bounding box center [282, 184] width 564 height 369
drag, startPoint x: 397, startPoint y: 337, endPoint x: 471, endPoint y: 331, distance: 73.8
click at [398, 337] on li "Tms Id" at bounding box center [391, 338] width 41 height 13
type input "tmsId"
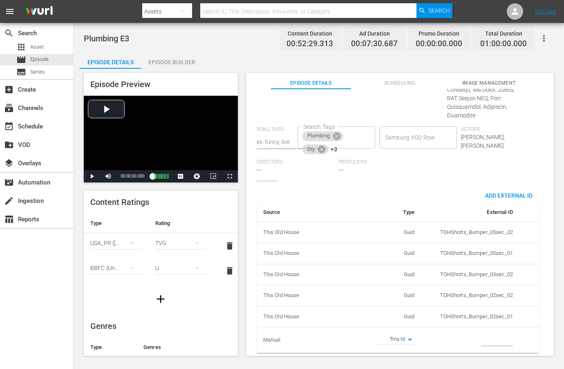
click at [482, 333] on input "simple table" at bounding box center [496, 339] width 31 height 12
paste input "EP060364920003"
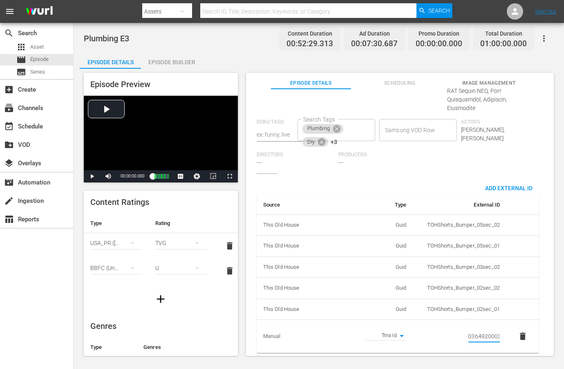
type input "EP060364920003"
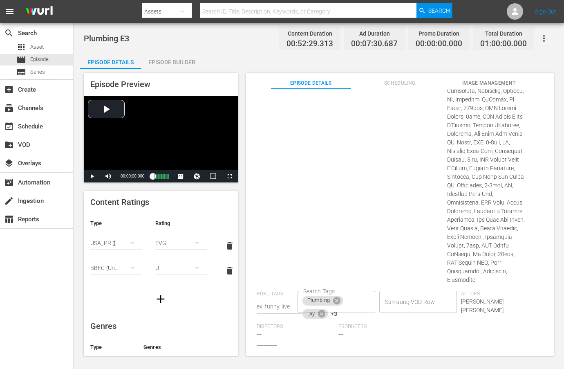
scroll to position [59, 0]
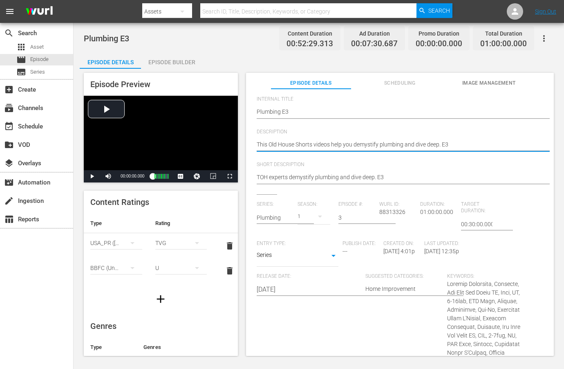
paste textarea "Plumbing made simple with clear guidance from This Old House pros."
type textarea "Plumbing made simple with clear guidance from This Old House pros."
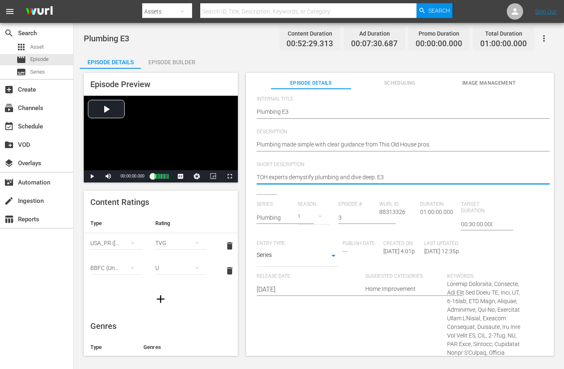
paste textarea "Plumbing made simple with clear guidance from This Old House pros."
type textarea "Plumbing made simple with clear guidance from This Old House pros."
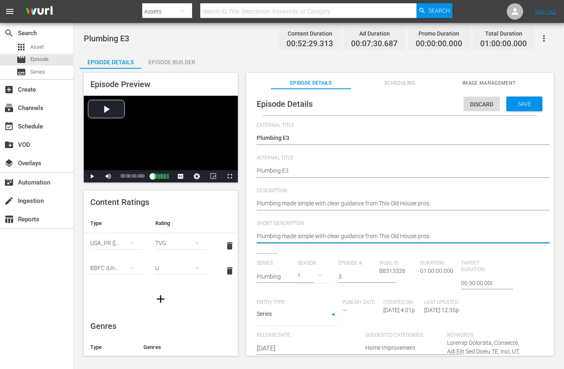
scroll to position [0, 0]
type textarea "Plumbing made simple with clear guidance from This Old House pros."
click at [531, 102] on span "Save" at bounding box center [524, 104] width 27 height 7
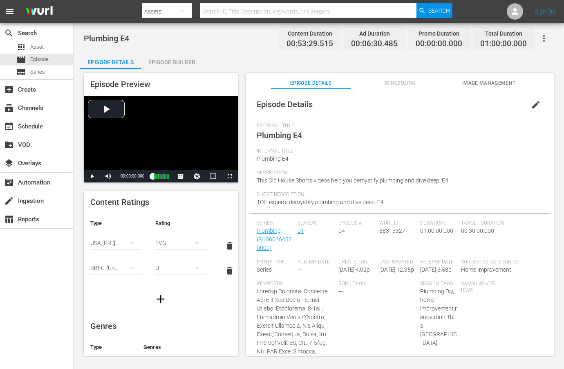
click at [531, 108] on span "edit" at bounding box center [536, 105] width 10 height 10
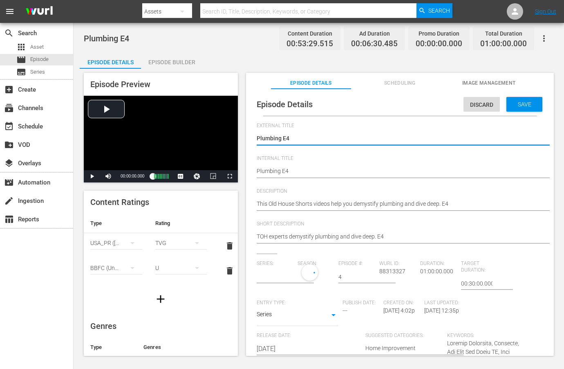
type input "Plumbing"
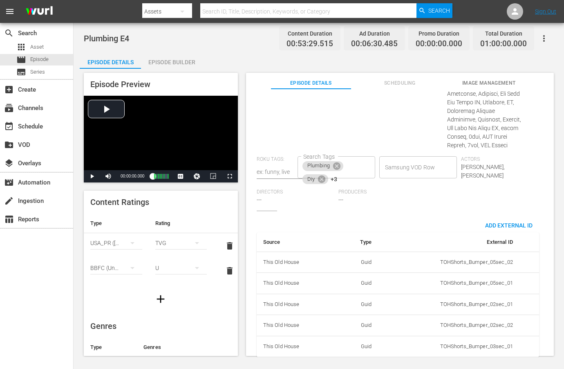
scroll to position [586, 0]
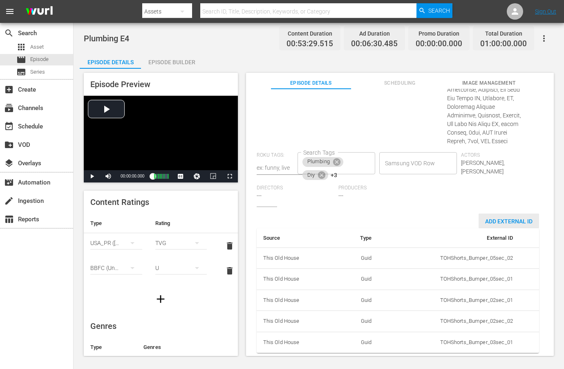
click at [488, 218] on span "Add External Id" at bounding box center [509, 221] width 60 height 7
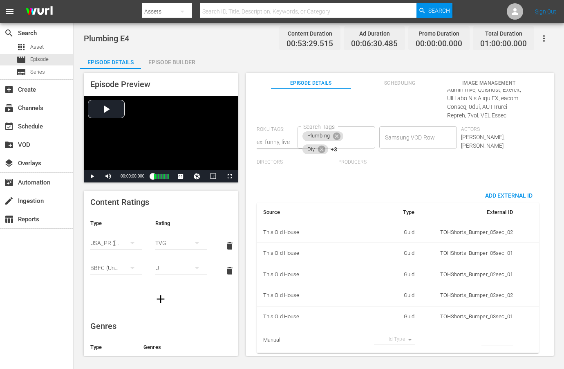
scroll to position [611, 0]
click at [399, 334] on body "menu Search By Assets Search ID, Title, Description, Keywords, or Category Sear…" at bounding box center [282, 184] width 564 height 369
click at [393, 341] on li "Tms Id" at bounding box center [391, 338] width 41 height 13
type input "tmsId"
click at [487, 338] on input "simple table" at bounding box center [496, 339] width 31 height 12
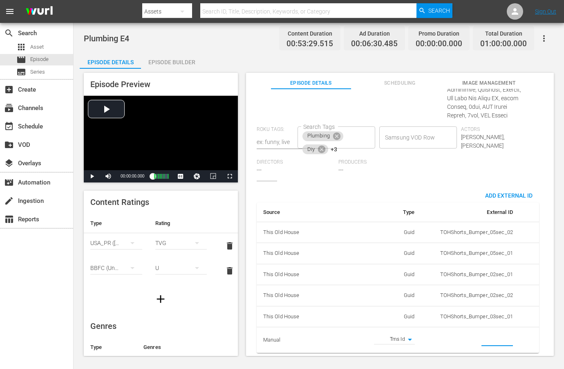
paste input "EP060364920004"
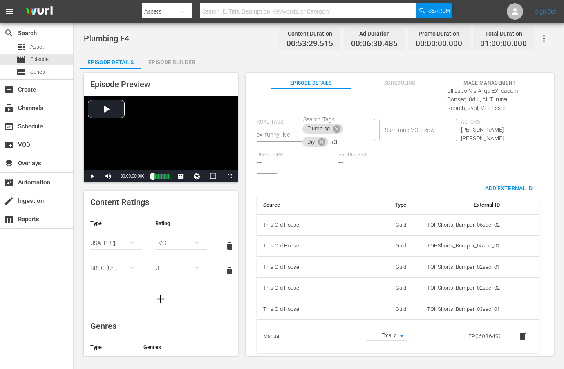
scroll to position [0, 14]
type input "EP060364920004"
click at [414, 161] on div "Producers ---" at bounding box center [379, 163] width 82 height 22
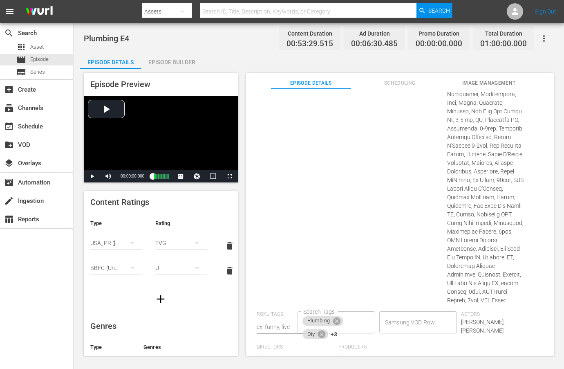
scroll to position [75, 0]
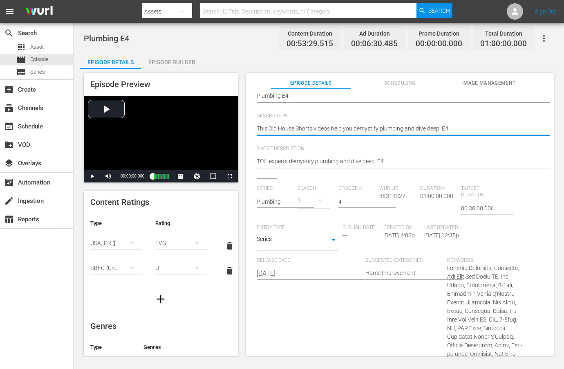
paste textarea "Learn plumbing basics and beyond with This Old House expert advice."
type textarea "Learn plumbing basics and beyond with This Old House expert advice."
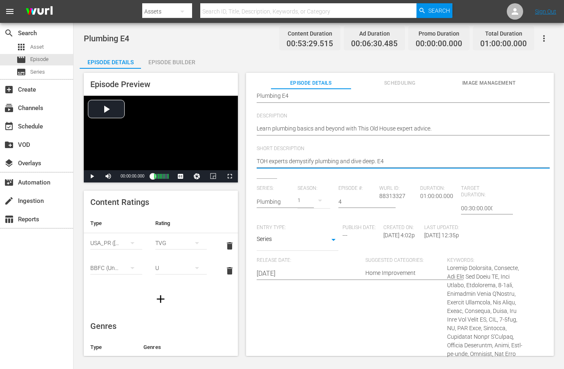
paste textarea "Learn plumbing basics and beyond with This Old House expert advice."
type textarea "Learn plumbing basics and beyond with This Old House expert advice."
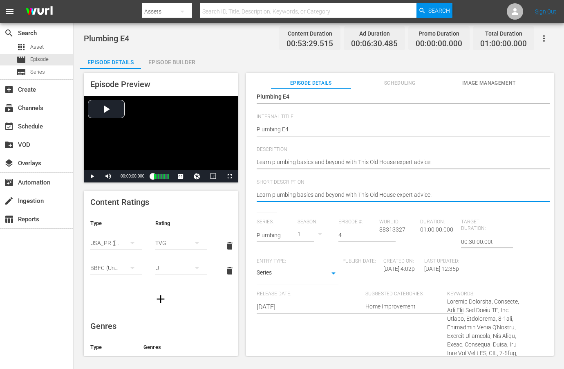
scroll to position [0, 0]
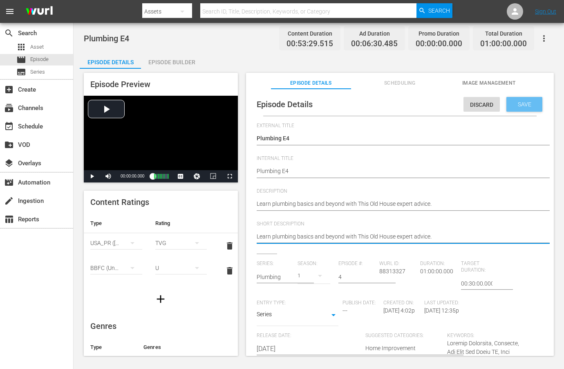
type textarea "Learn plumbing basics and beyond with This Old House expert advice."
click at [510, 98] on div "Save" at bounding box center [524, 104] width 36 height 15
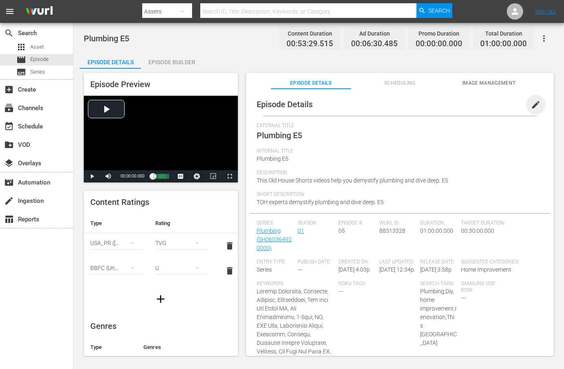
click at [532, 100] on span "edit" at bounding box center [536, 105] width 10 height 10
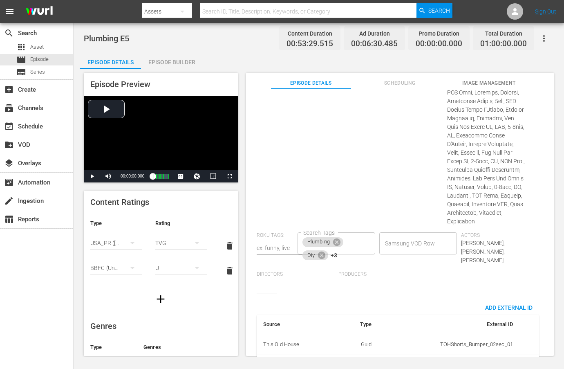
scroll to position [591, 0]
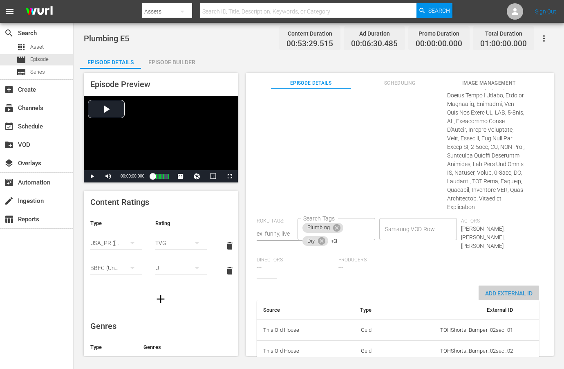
click at [510, 285] on div "Add External Id" at bounding box center [509, 292] width 60 height 15
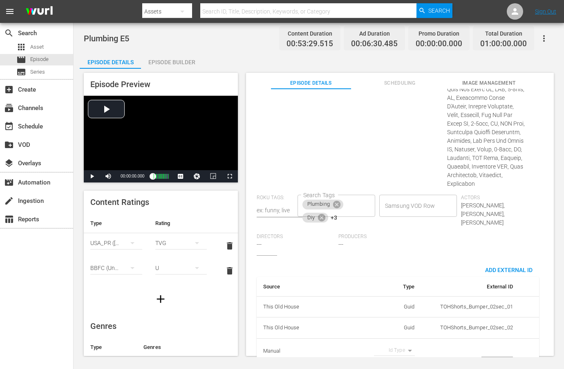
scroll to position [617, 0]
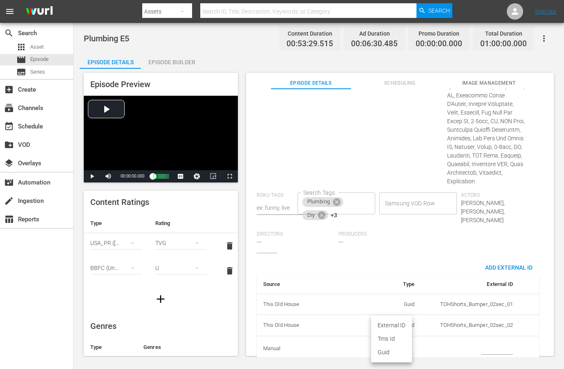
click at [401, 331] on body "menu Search By Assets Search ID, Title, Description, Keywords, or Category Sear…" at bounding box center [282, 184] width 564 height 369
click at [398, 335] on li "Tms Id" at bounding box center [391, 338] width 41 height 13
type input "tmsId"
click at [489, 342] on input "simple table" at bounding box center [496, 348] width 31 height 12
paste input "EP060364920005"
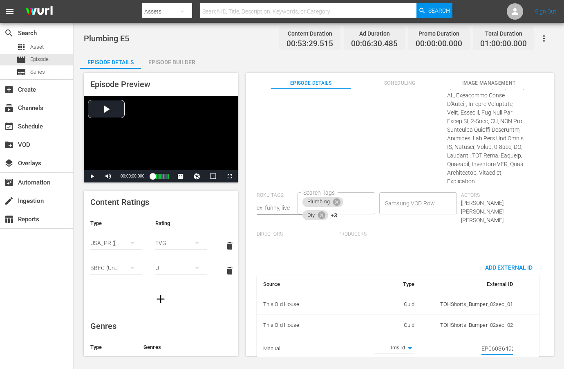
scroll to position [0, 14]
type input "EP060364920005"
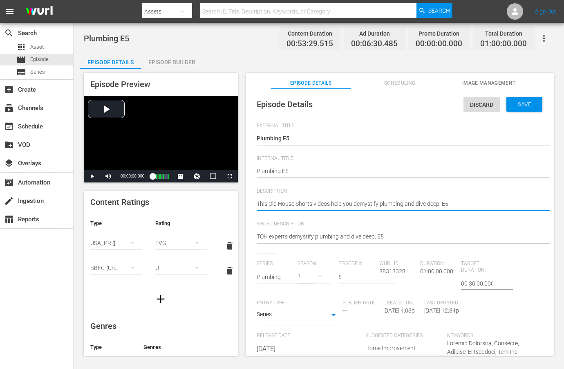
paste textarea "pros make plumbing projects easy to tackle."
type textarea "This Old House pros make plumbing projects easy to tackle."
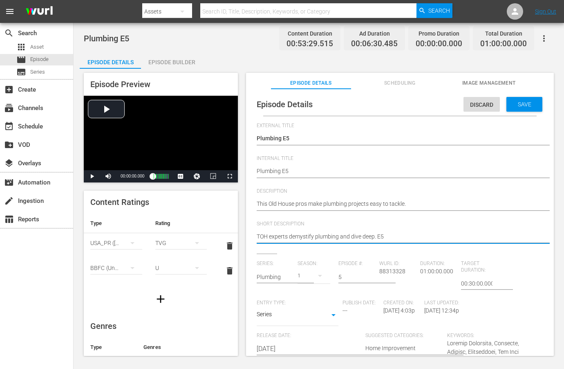
paste textarea "his Old House pros make plumbing projects easy to tackle."
type textarea "This Old House pros make plumbing projects easy to tackle."
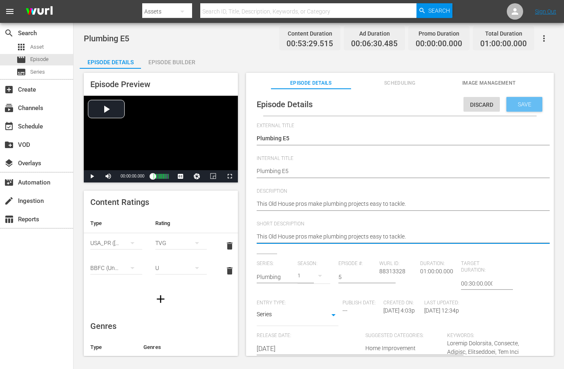
click at [512, 106] on span "Save" at bounding box center [524, 104] width 27 height 7
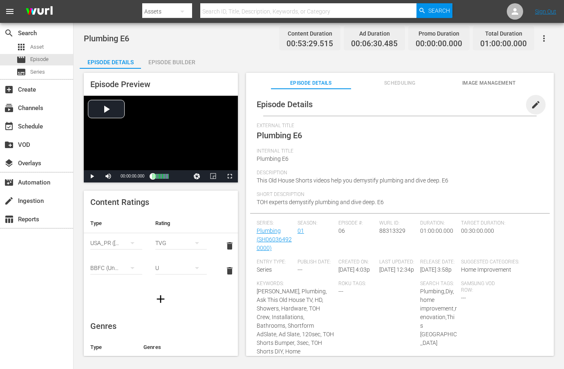
click at [533, 103] on span "edit" at bounding box center [536, 105] width 10 height 10
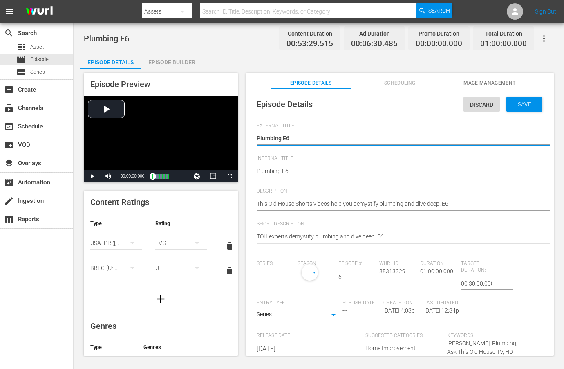
type input "Plumbing"
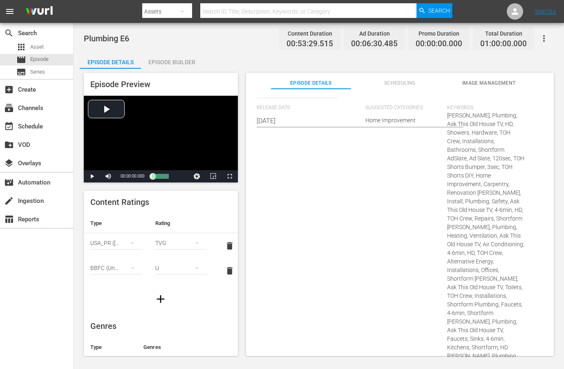
scroll to position [445, 0]
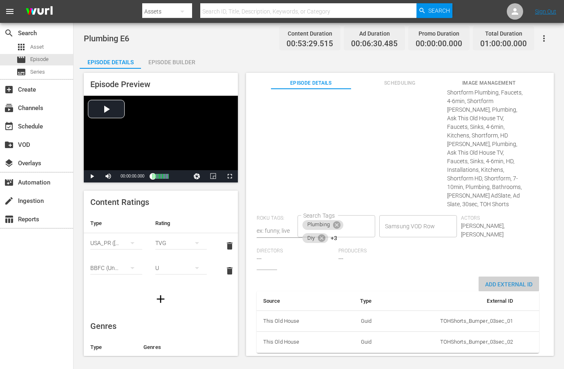
click at [487, 281] on span "Add External Id" at bounding box center [509, 284] width 60 height 7
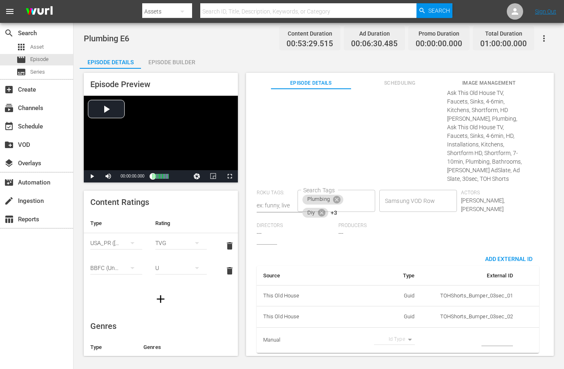
scroll to position [471, 0]
click at [401, 334] on body "menu Search By Assets Search ID, Title, Description, Keywords, or Category Sear…" at bounding box center [282, 184] width 564 height 369
click at [396, 335] on li "Tms Id" at bounding box center [391, 338] width 41 height 13
type input "tmsId"
click at [493, 335] on input "simple table" at bounding box center [496, 340] width 31 height 12
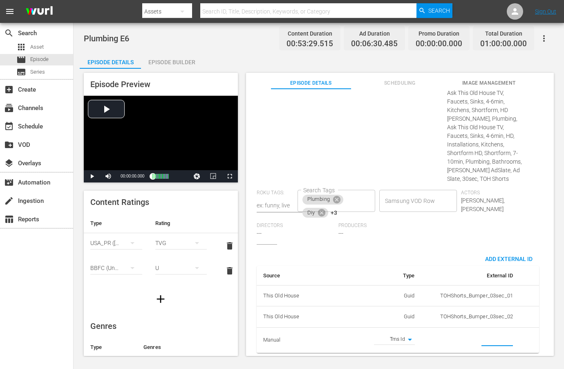
paste input "EP060364920006"
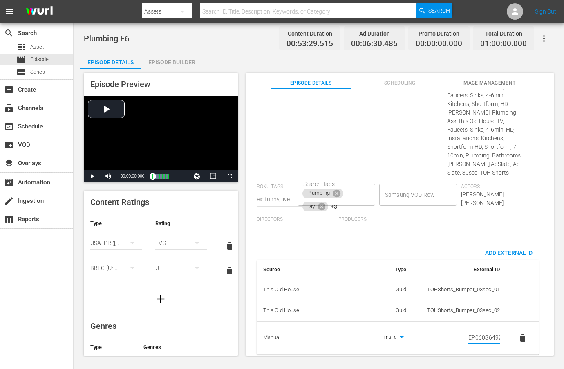
scroll to position [0, 14]
type input "EP060364920006"
click at [391, 148] on div "Suggested Categories: Home Improvement Home Improvement" at bounding box center [406, 22] width 82 height 322
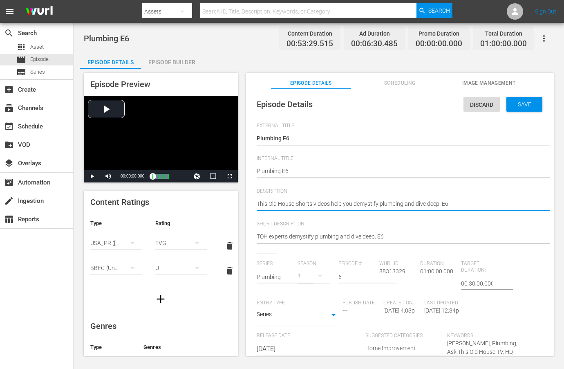
paste textarea "Demystify plumbing with tips from the experts at This [GEOGRAPHIC_DATA]."
type textarea "Demystify plumbing with tips from the experts at This [GEOGRAPHIC_DATA]."
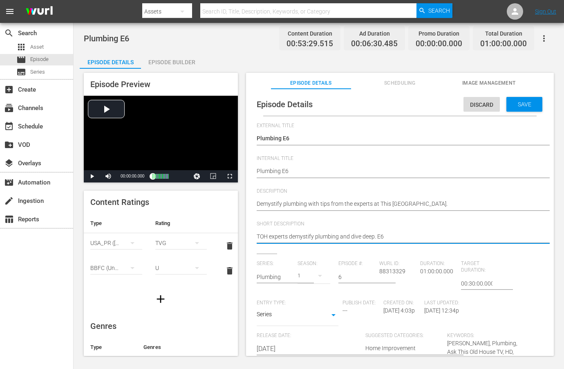
paste textarea "Demystify plumbing with tips from the experts at This [GEOGRAPHIC_DATA]."
type textarea "Demystify plumbing with tips from the experts at This [GEOGRAPHIC_DATA]."
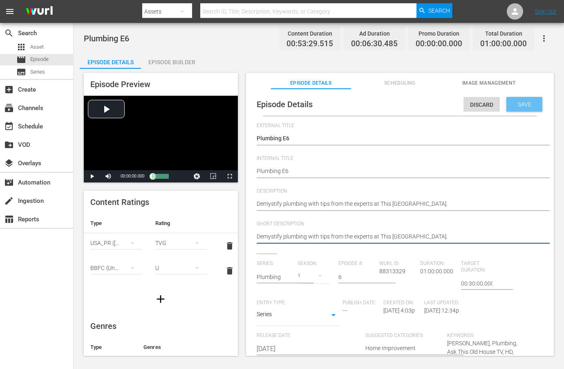
click at [527, 100] on div "Save" at bounding box center [524, 104] width 36 height 15
